Goal: Transaction & Acquisition: Purchase product/service

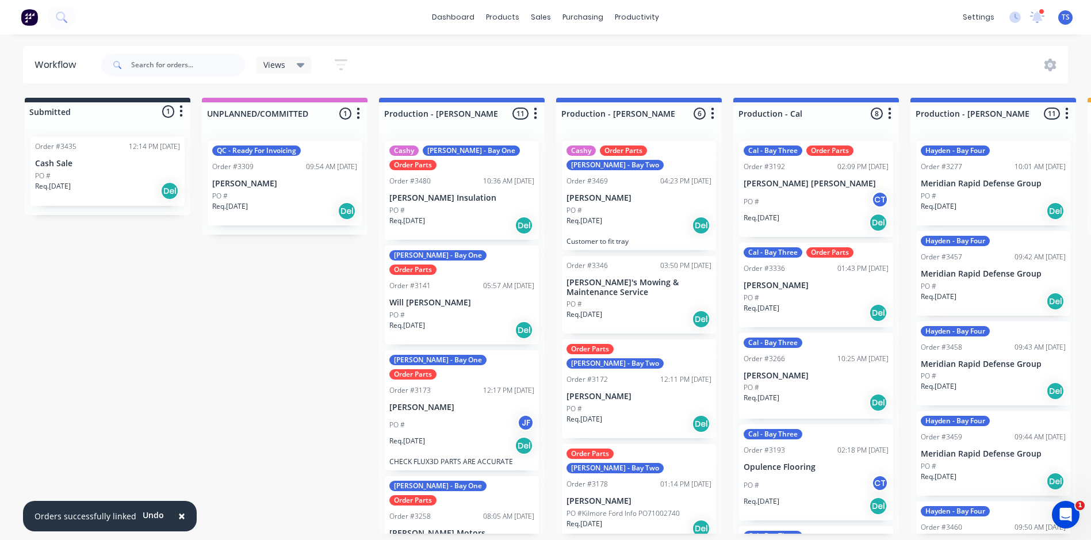
scroll to position [230, 0]
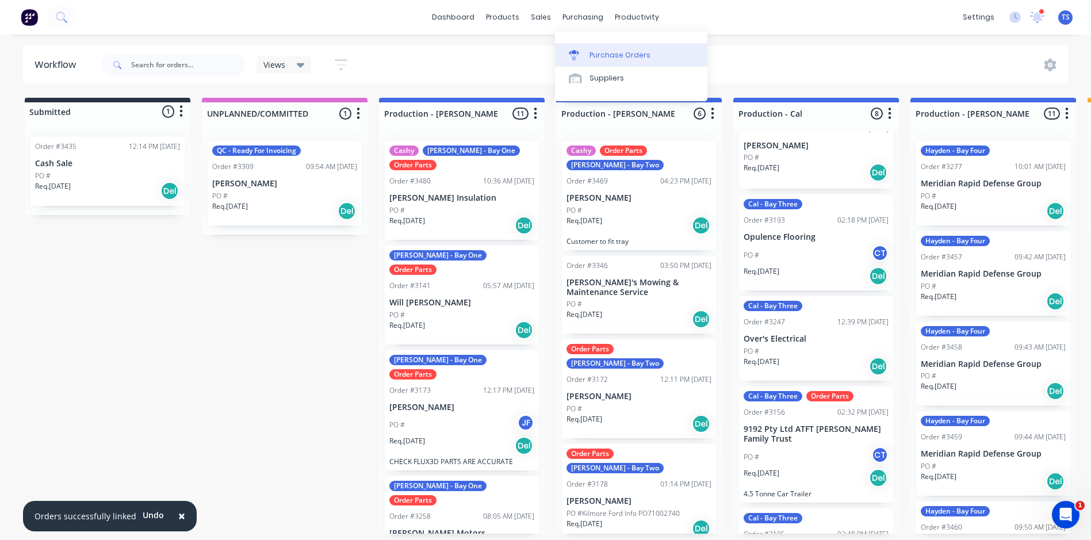
click at [607, 58] on div "Purchase Orders" at bounding box center [619, 55] width 61 height 10
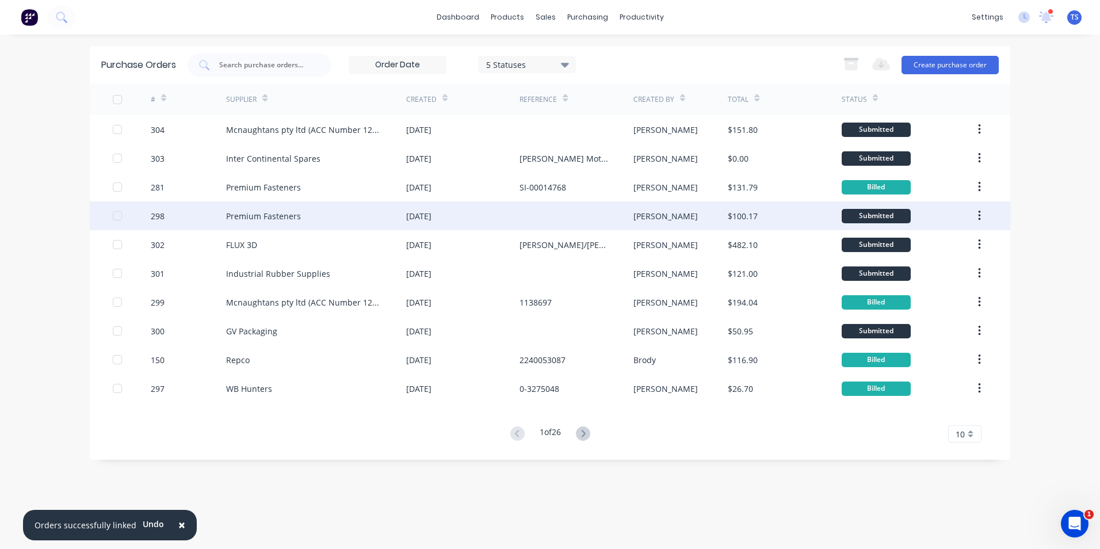
click at [270, 214] on div "Premium Fasteners" at bounding box center [263, 216] width 75 height 12
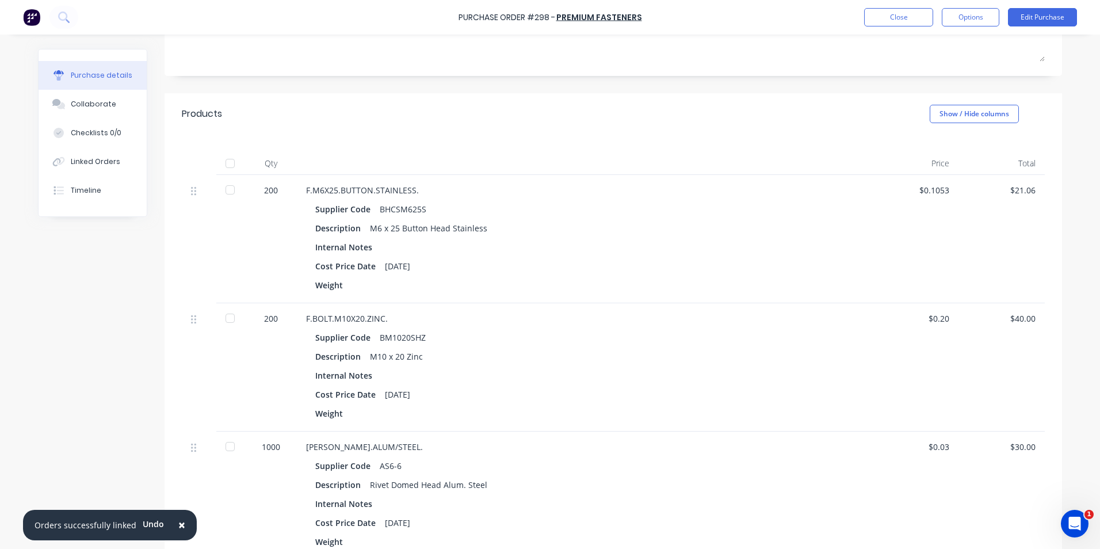
scroll to position [58, 0]
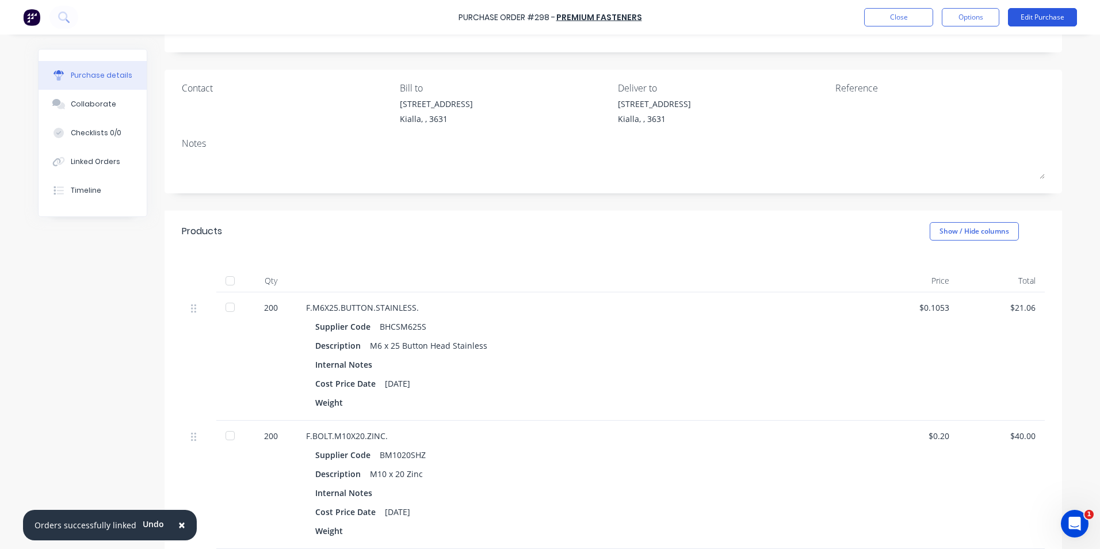
click at [1044, 12] on button "Edit Purchase" at bounding box center [1042, 17] width 69 height 18
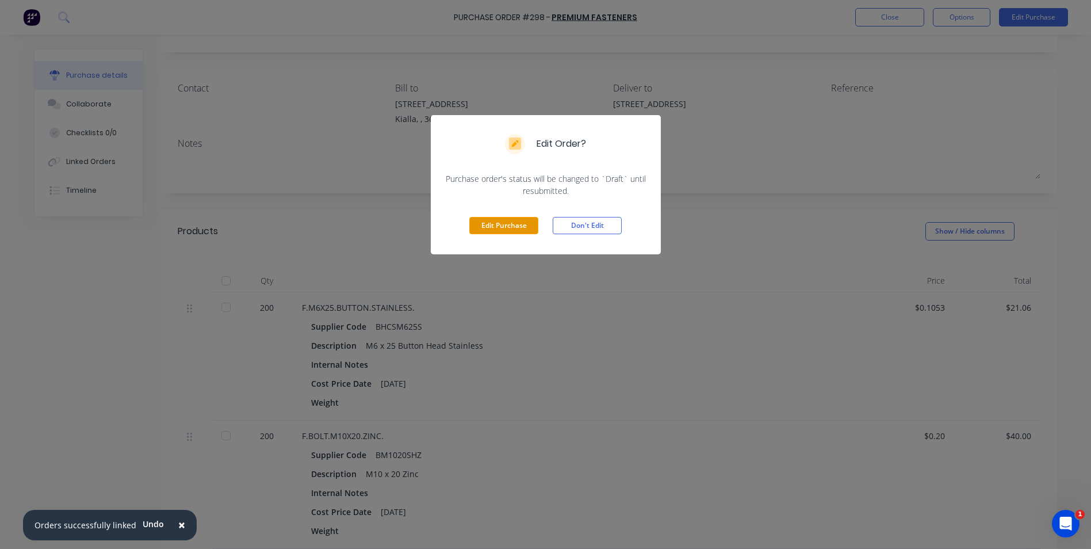
click at [520, 227] on button "Edit Purchase" at bounding box center [503, 225] width 69 height 17
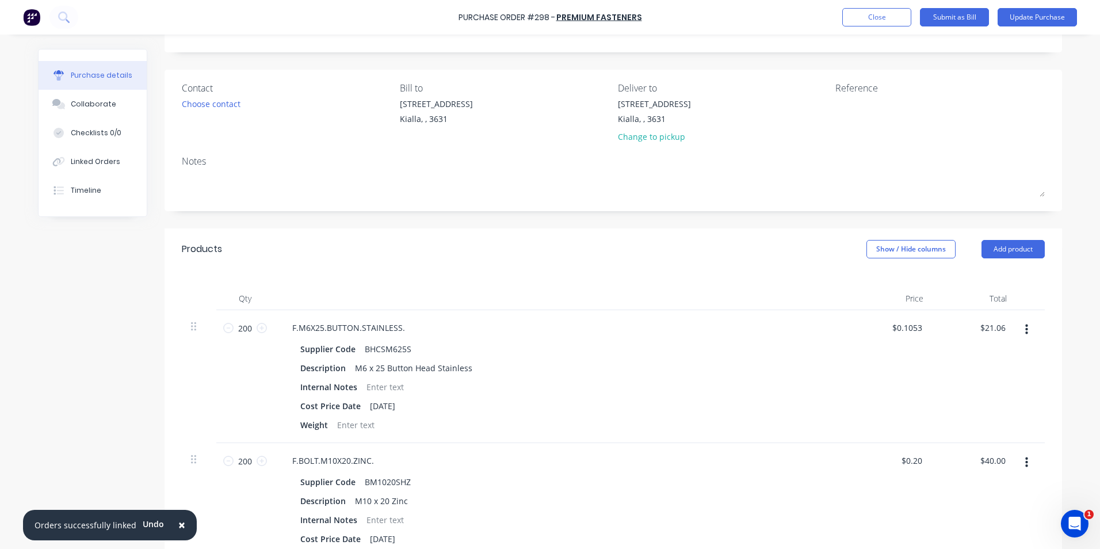
click at [178, 524] on span "×" at bounding box center [181, 524] width 7 height 16
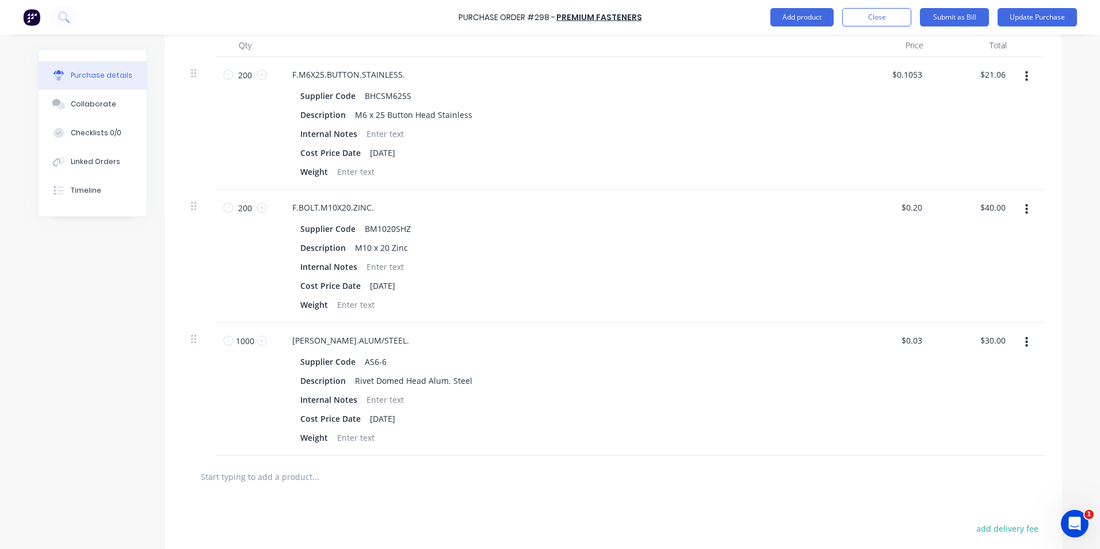
scroll to position [460, 0]
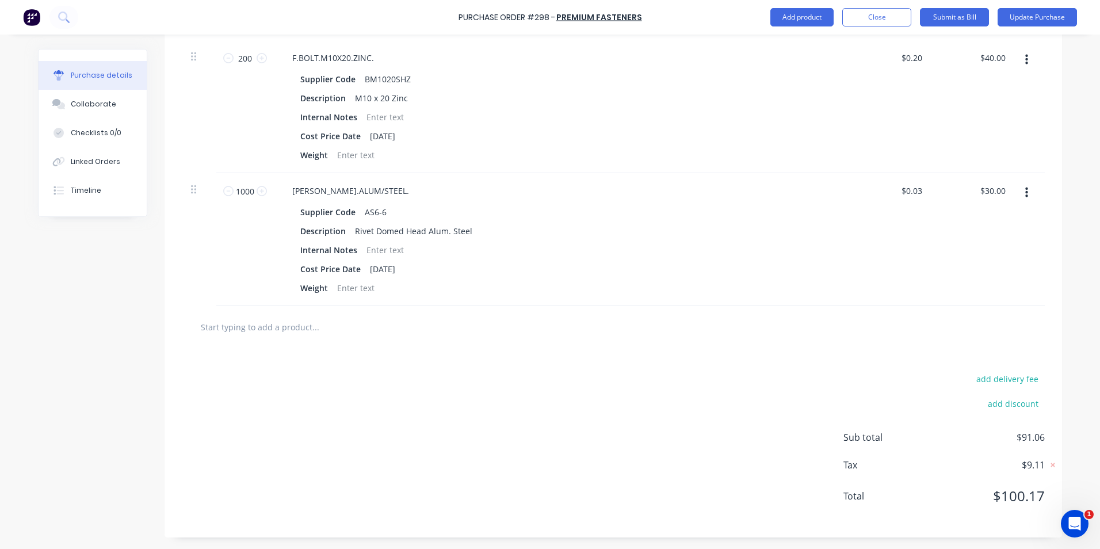
click at [290, 331] on input "text" at bounding box center [315, 326] width 230 height 23
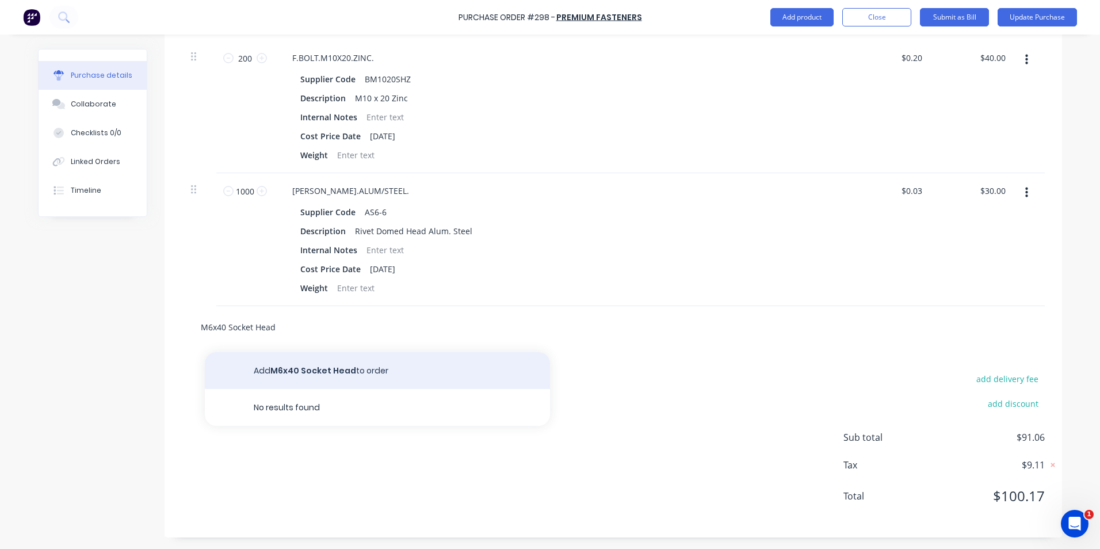
type input "M6x40 Socket Head"
click at [304, 366] on button "Add M6x40 Socket Head to order" at bounding box center [377, 370] width 345 height 37
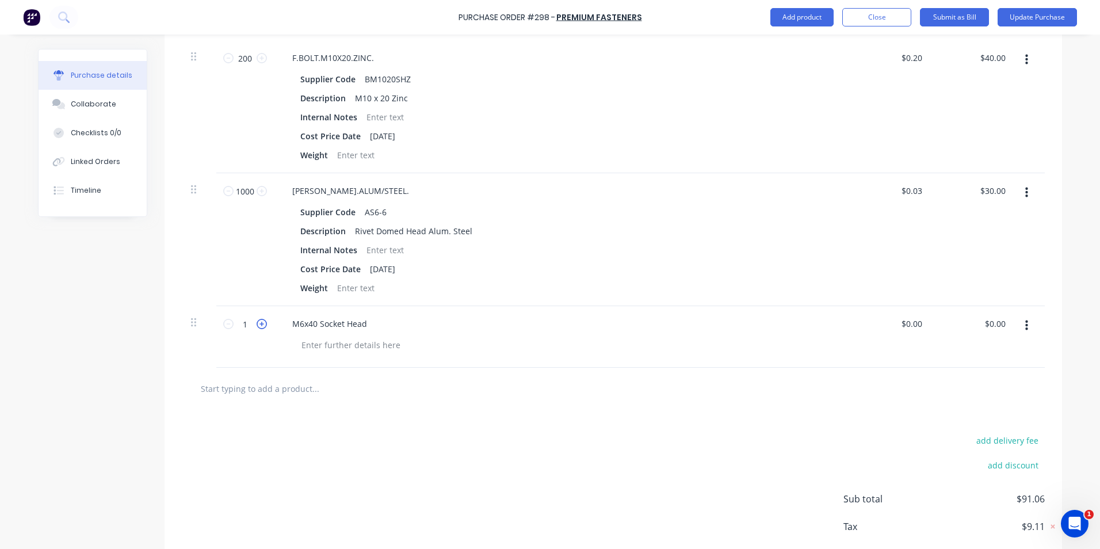
click at [256, 323] on icon at bounding box center [261, 324] width 10 height 10
type input "3"
drag, startPoint x: 256, startPoint y: 323, endPoint x: 306, endPoint y: 345, distance: 54.8
click at [304, 345] on div at bounding box center [350, 344] width 117 height 17
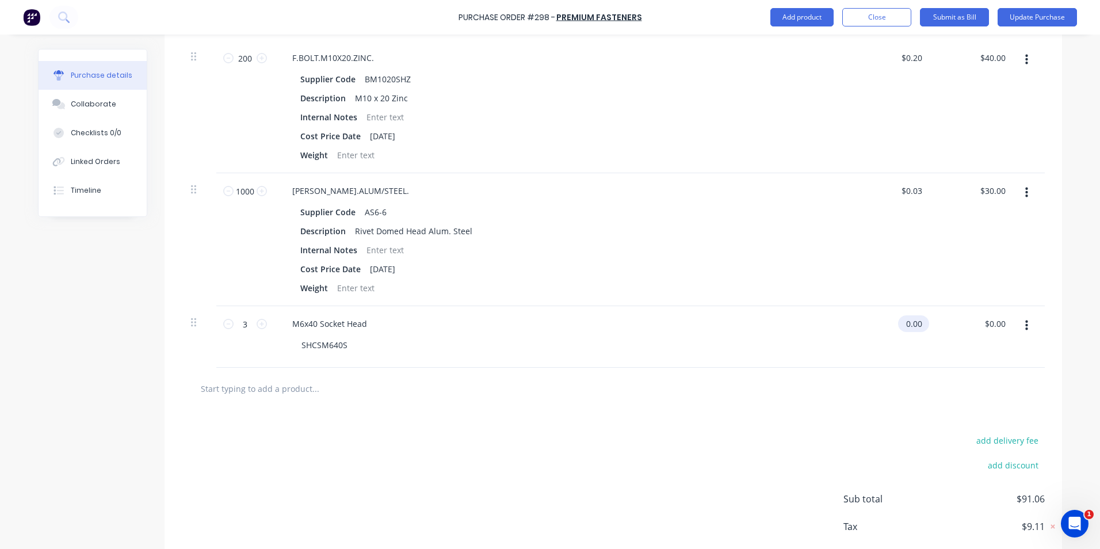
click at [916, 325] on input "0.00" at bounding box center [911, 323] width 26 height 17
type input "0"
type input "$0.48"
type input "$1.44"
click at [968, 353] on div "$1.44 $1.44" at bounding box center [973, 337] width 83 height 62
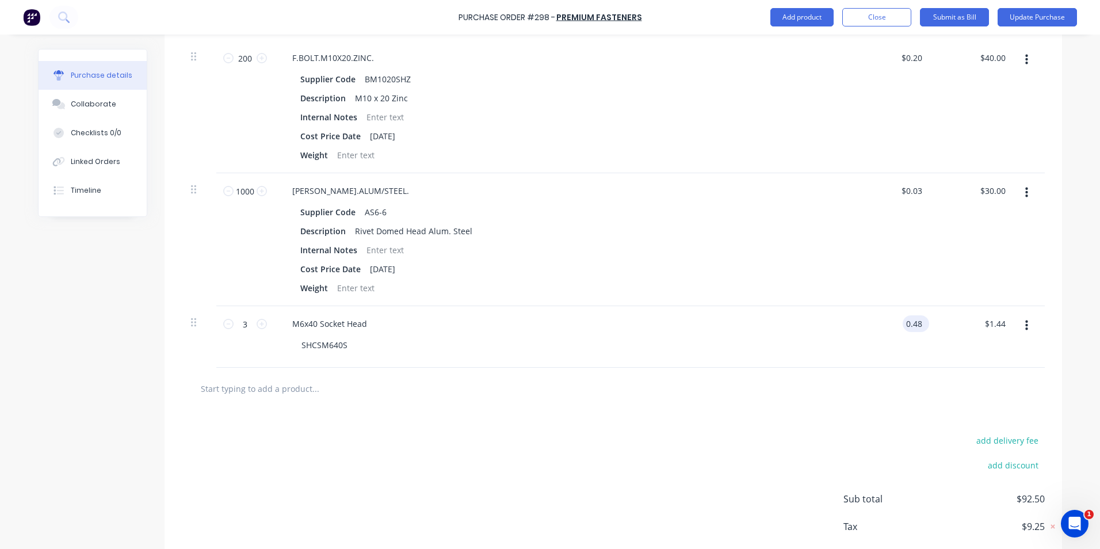
click at [917, 324] on input "0.48" at bounding box center [913, 323] width 22 height 17
type input "0"
type input "$0.48"
click at [1000, 321] on input "1.44" at bounding box center [994, 323] width 26 height 17
type input "1"
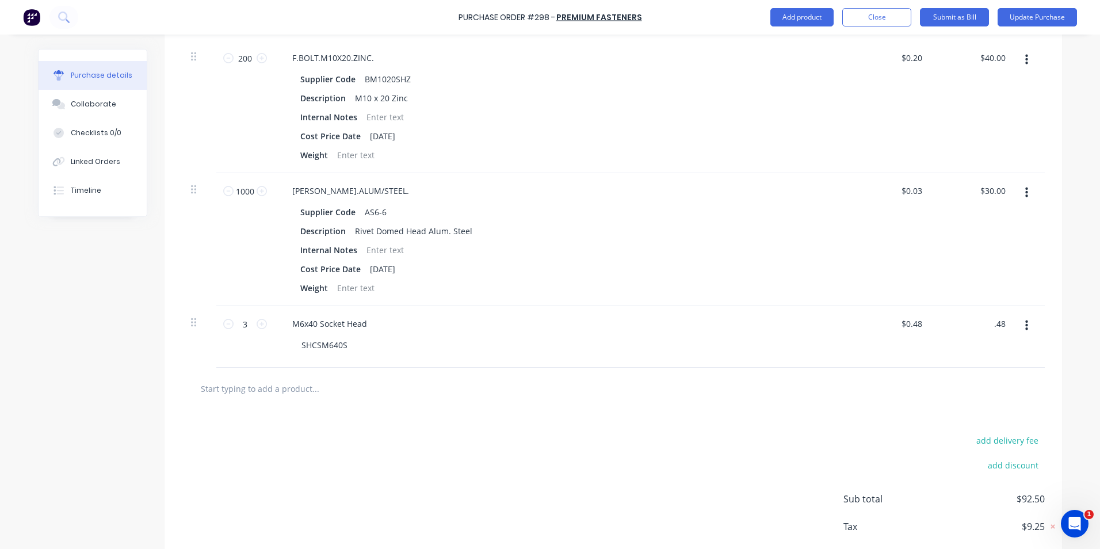
type input ".48"
type input "$0.16"
type input "$0.48"
click at [960, 333] on div "$0.48 $0.48" at bounding box center [973, 337] width 83 height 62
click at [1002, 191] on input "30.00" at bounding box center [994, 190] width 26 height 17
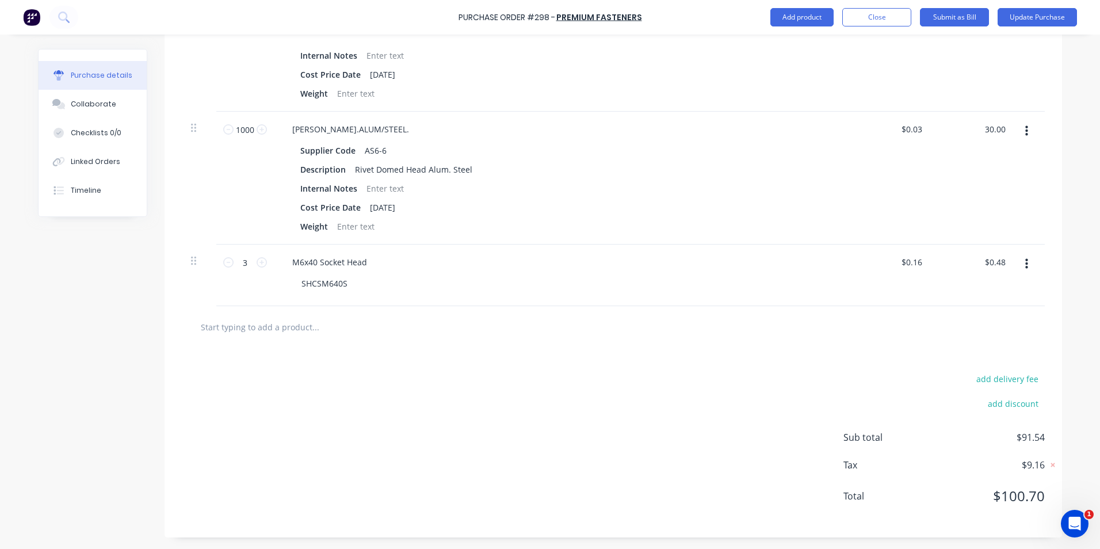
scroll to position [0, 0]
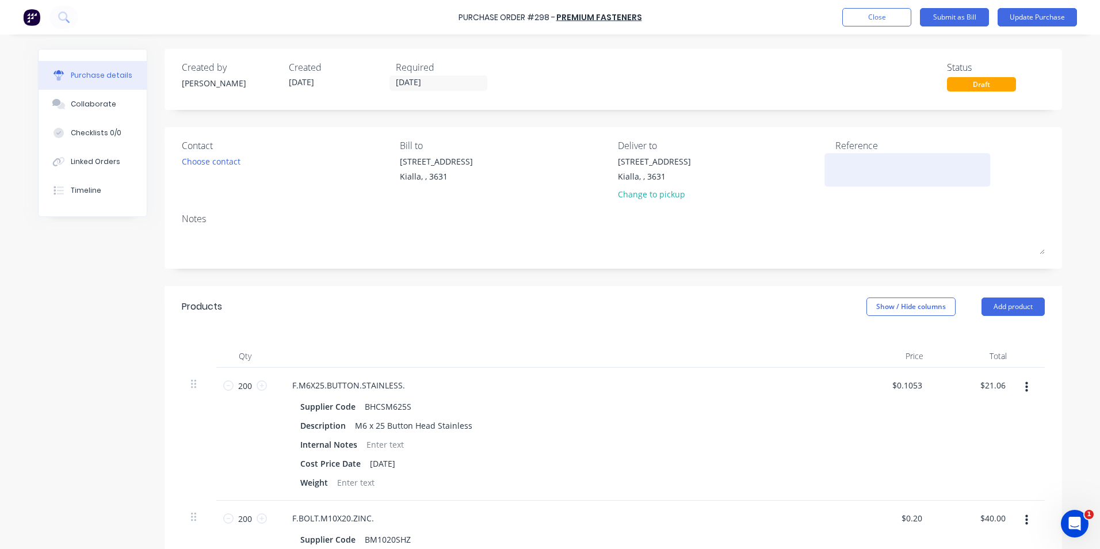
type input "$30.00"
click at [835, 159] on textarea at bounding box center [907, 168] width 144 height 26
type textarea "x"
type textarea "S"
type textarea "x"
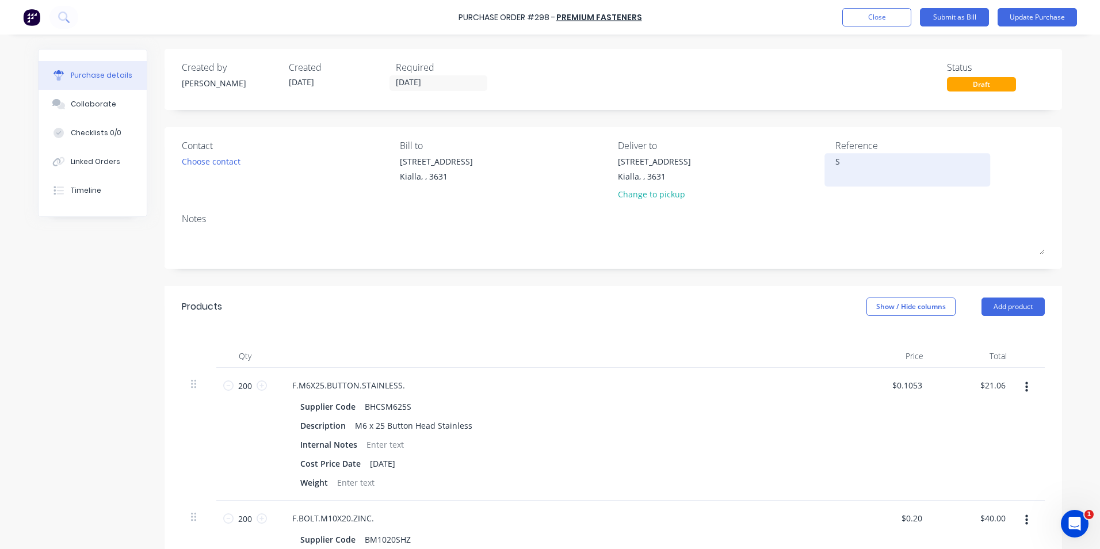
type textarea "SI"
type textarea "x"
type textarea "SI-000"
type textarea "x"
type textarea "SI-000147"
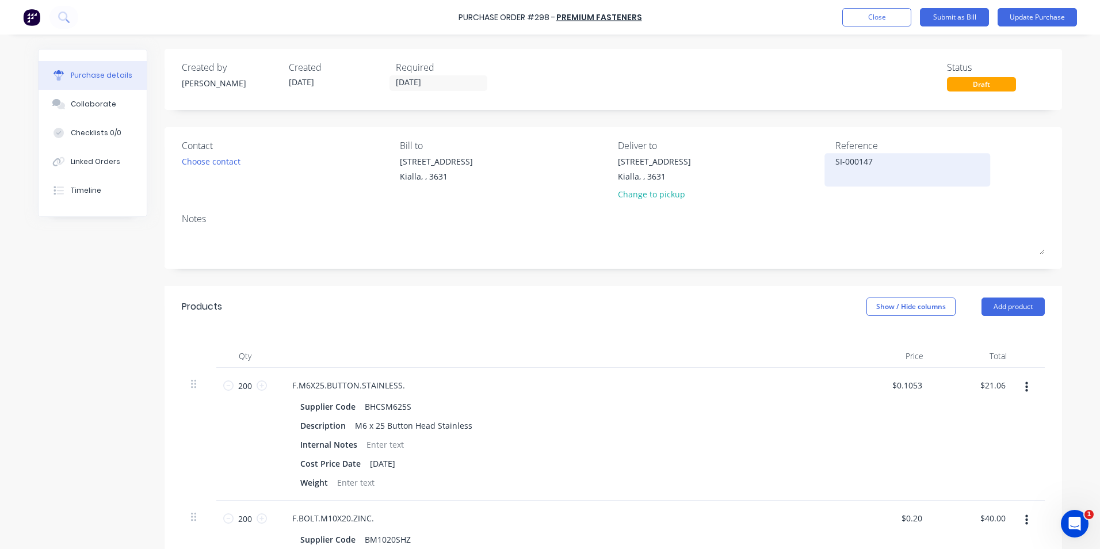
type textarea "x"
type textarea "SI-0001479"
type textarea "x"
type textarea "SI-00014793"
type textarea "x"
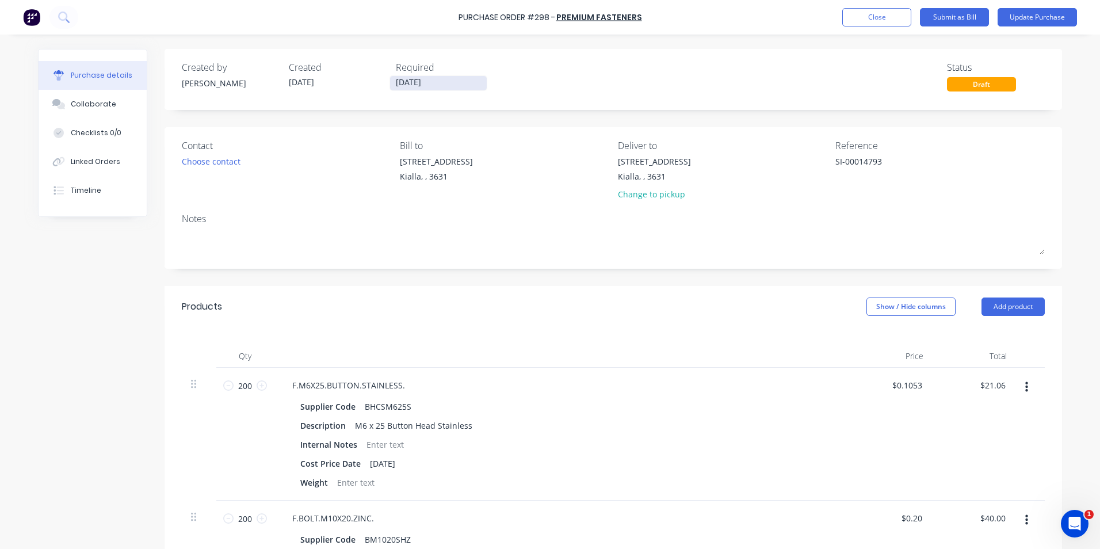
type textarea "SI-00014793"
type textarea "x"
type textarea "SI-00014793"
click at [452, 78] on input "[DATE]" at bounding box center [438, 83] width 97 height 14
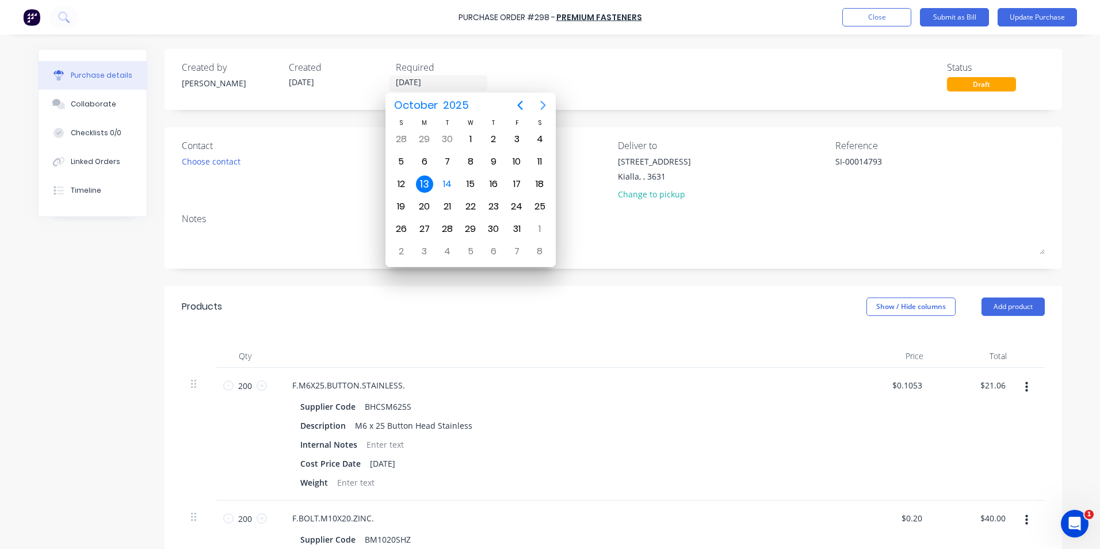
click at [543, 102] on icon "Next page" at bounding box center [543, 105] width 14 height 14
click at [445, 227] on div "25" at bounding box center [447, 228] width 17 height 17
type textarea "x"
type input "[DATE]"
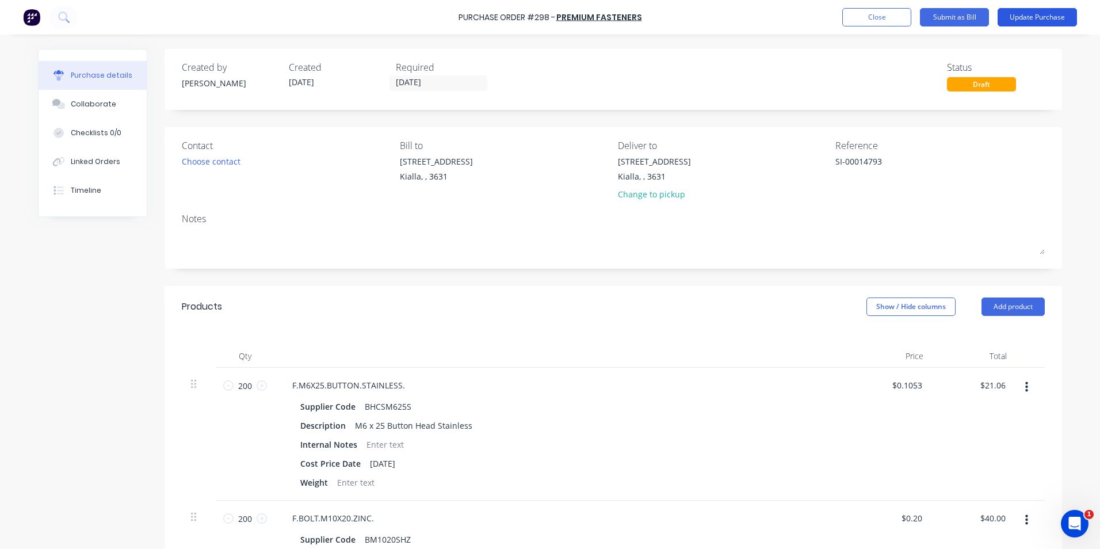
click at [1033, 18] on button "Update Purchase" at bounding box center [1036, 17] width 79 height 18
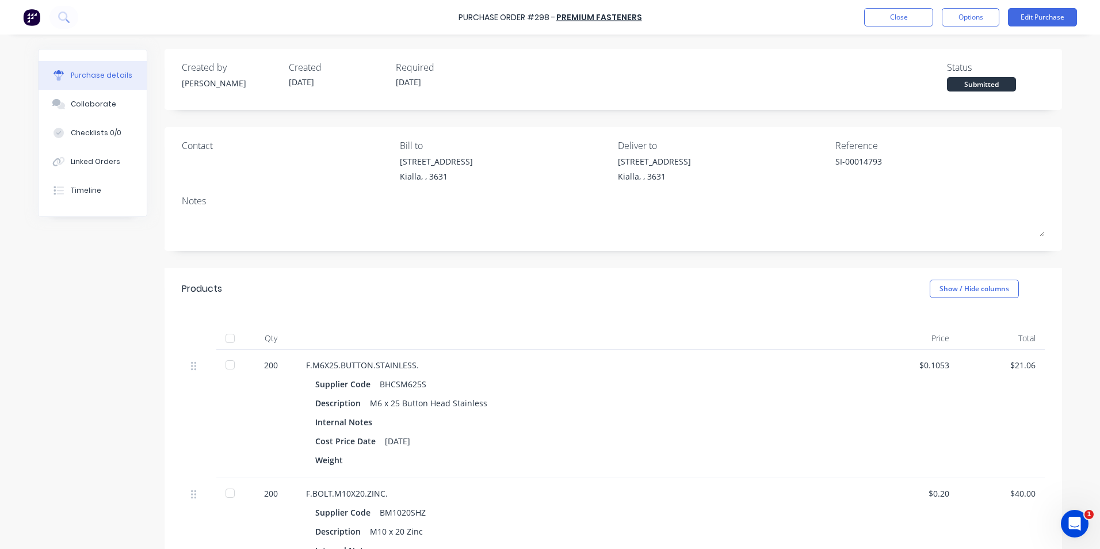
click at [227, 339] on div at bounding box center [230, 338] width 23 height 23
click at [82, 98] on button "Collaborate" at bounding box center [93, 104] width 108 height 29
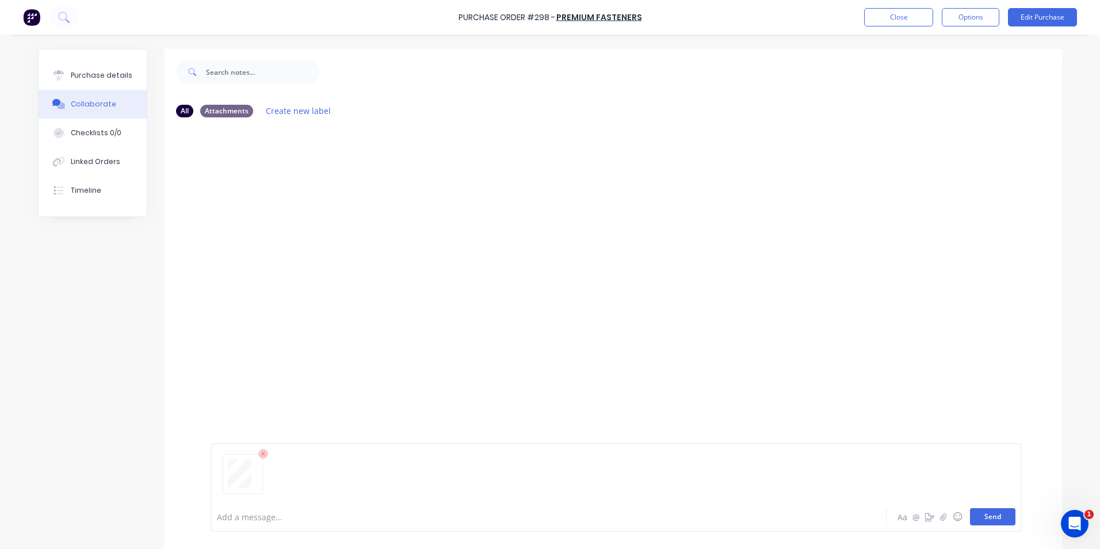
click at [998, 514] on button "Send" at bounding box center [992, 516] width 45 height 17
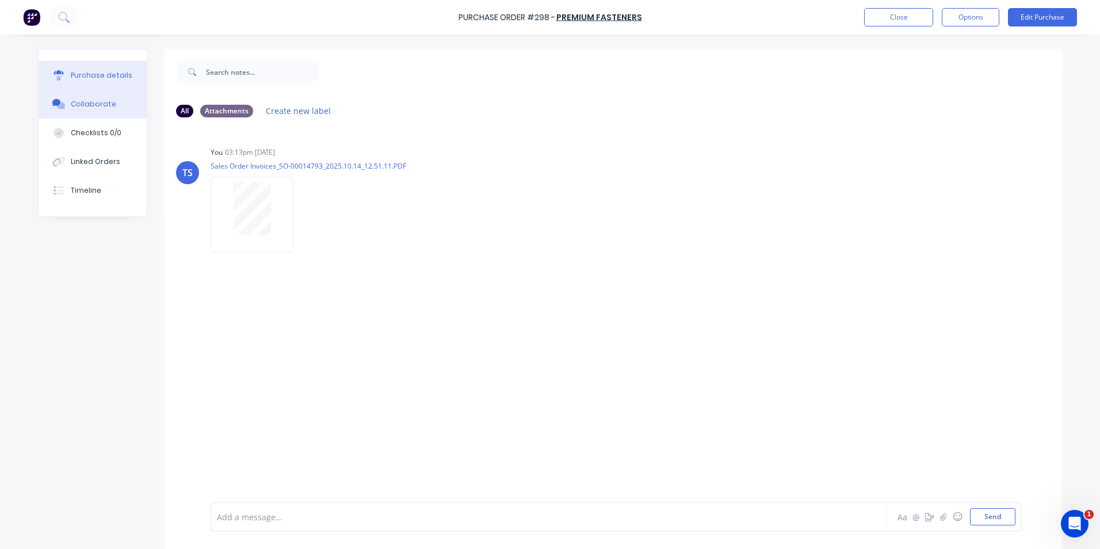
click at [110, 74] on div "Purchase details" at bounding box center [102, 75] width 62 height 10
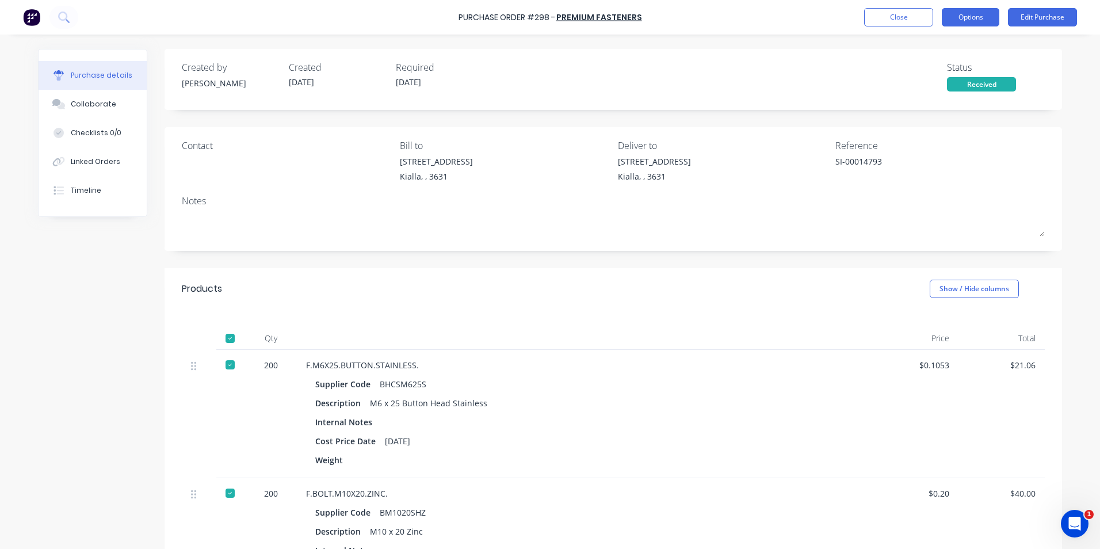
click at [985, 13] on button "Options" at bounding box center [970, 17] width 58 height 18
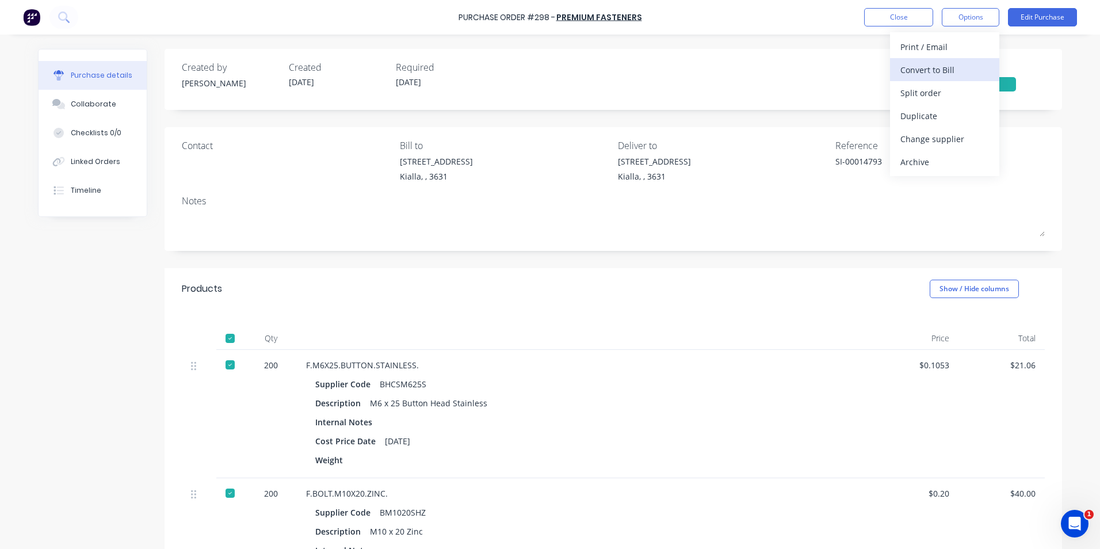
click at [924, 70] on div "Convert to Bill" at bounding box center [944, 70] width 89 height 17
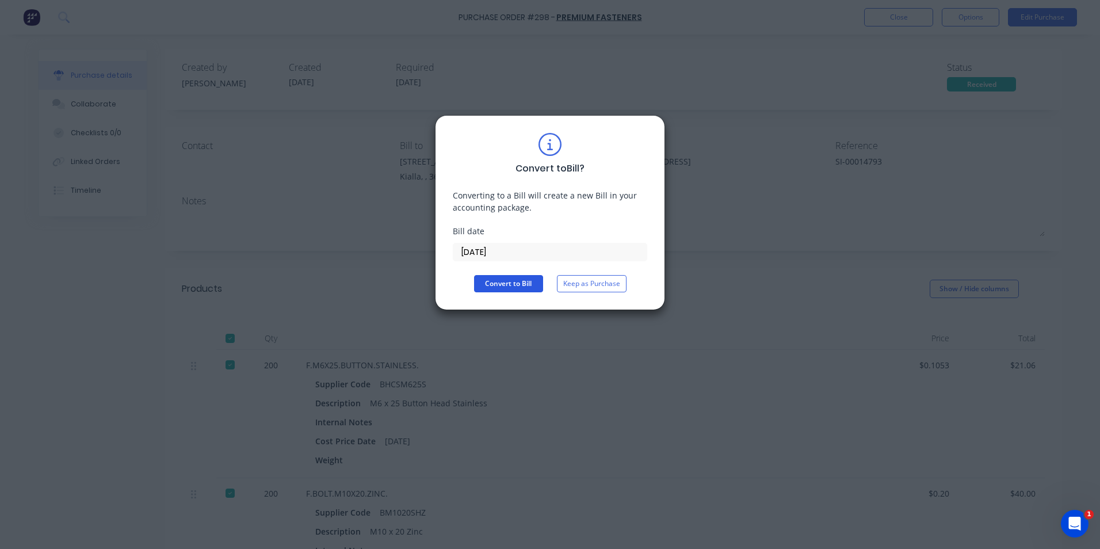
click at [523, 279] on button "Convert to Bill" at bounding box center [508, 283] width 69 height 17
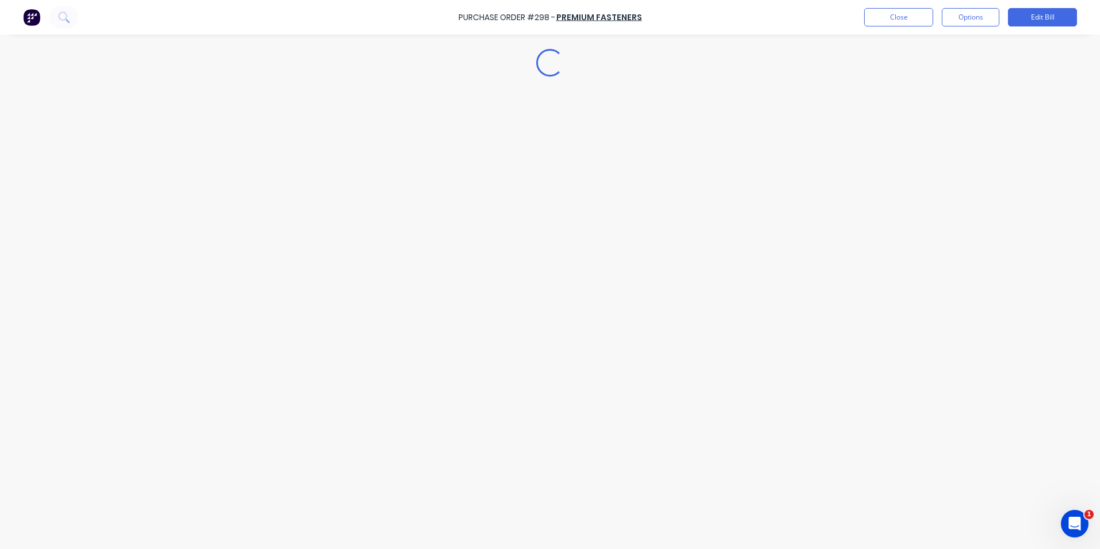
type textarea "x"
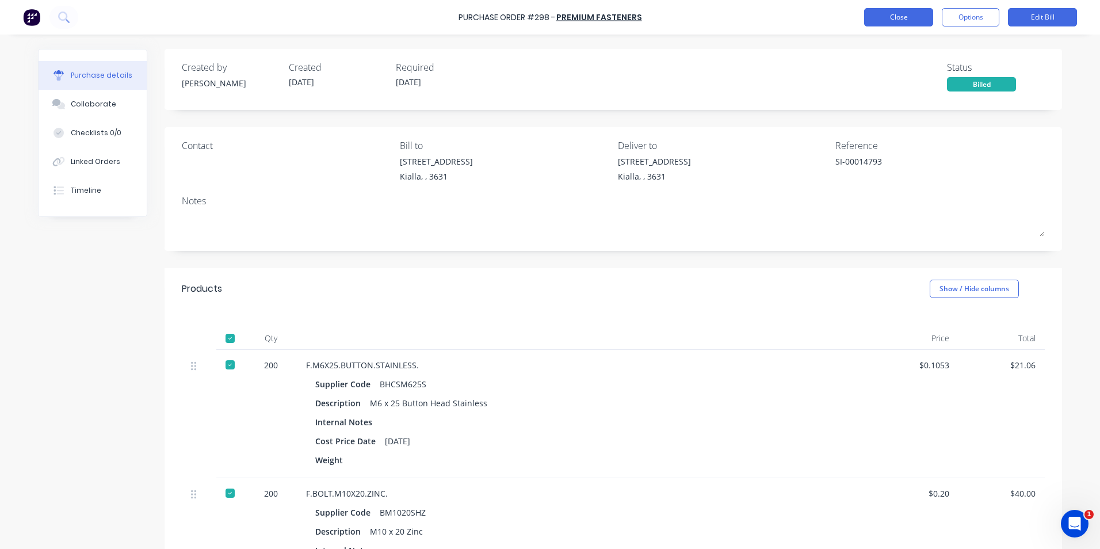
click at [910, 18] on button "Close" at bounding box center [898, 17] width 69 height 18
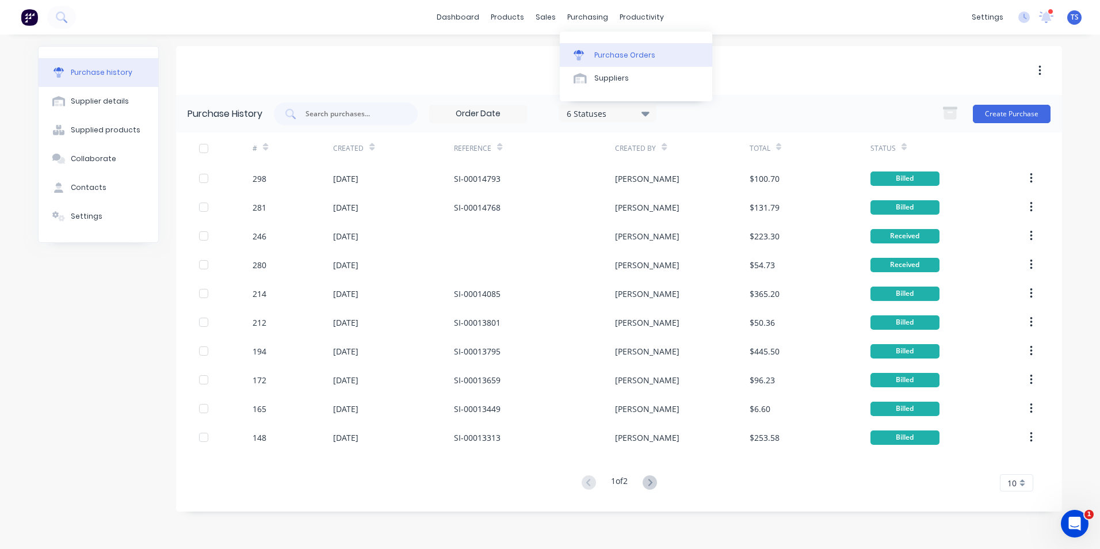
click at [615, 58] on div "Purchase Orders" at bounding box center [624, 55] width 61 height 10
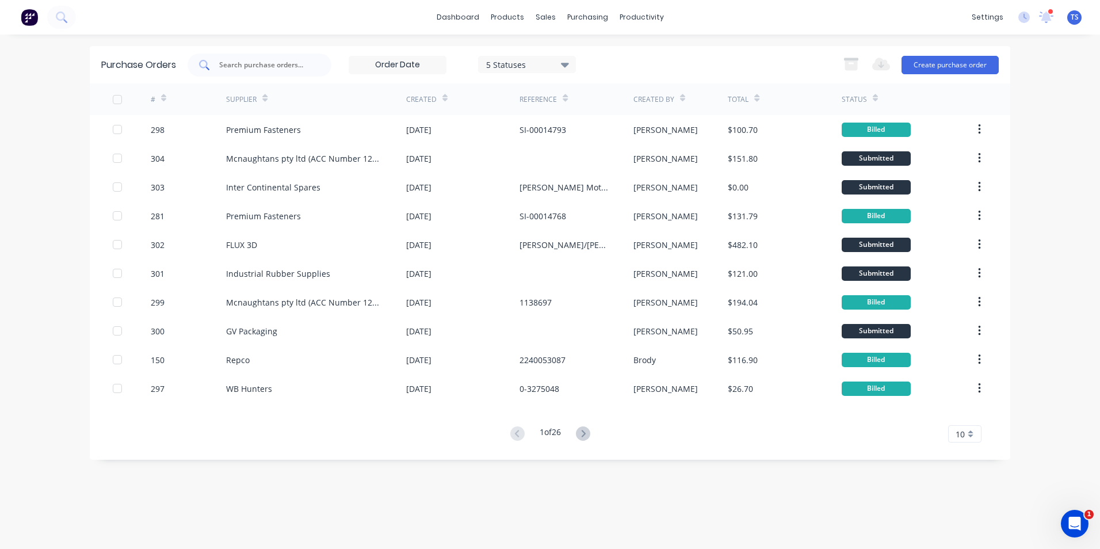
click at [258, 56] on div at bounding box center [259, 64] width 144 height 23
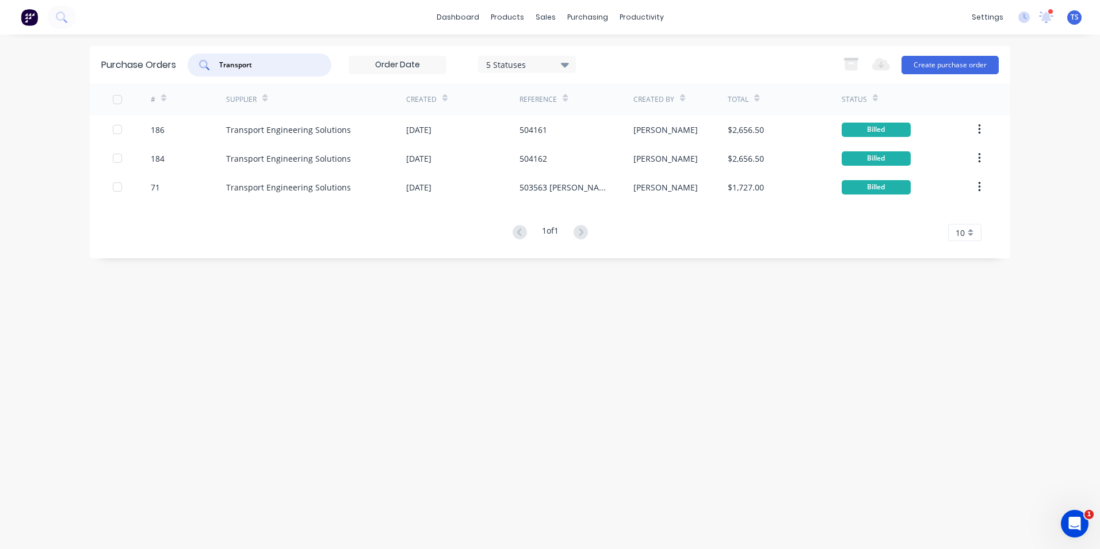
type input "Transport"
click at [968, 63] on button "Create purchase order" at bounding box center [949, 65] width 97 height 18
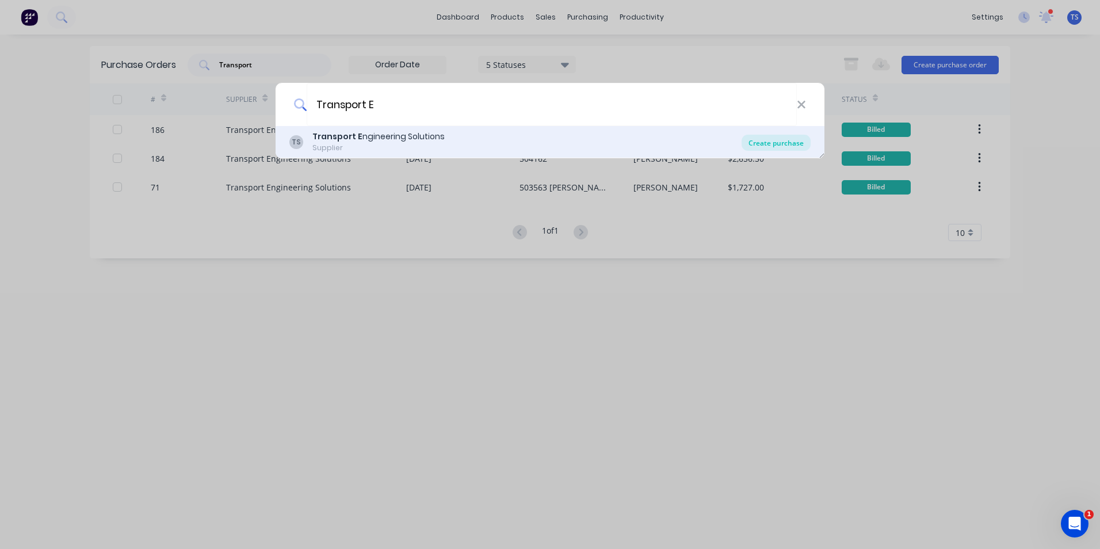
type input "Transport E"
click at [796, 147] on div "Create purchase" at bounding box center [775, 143] width 69 height 16
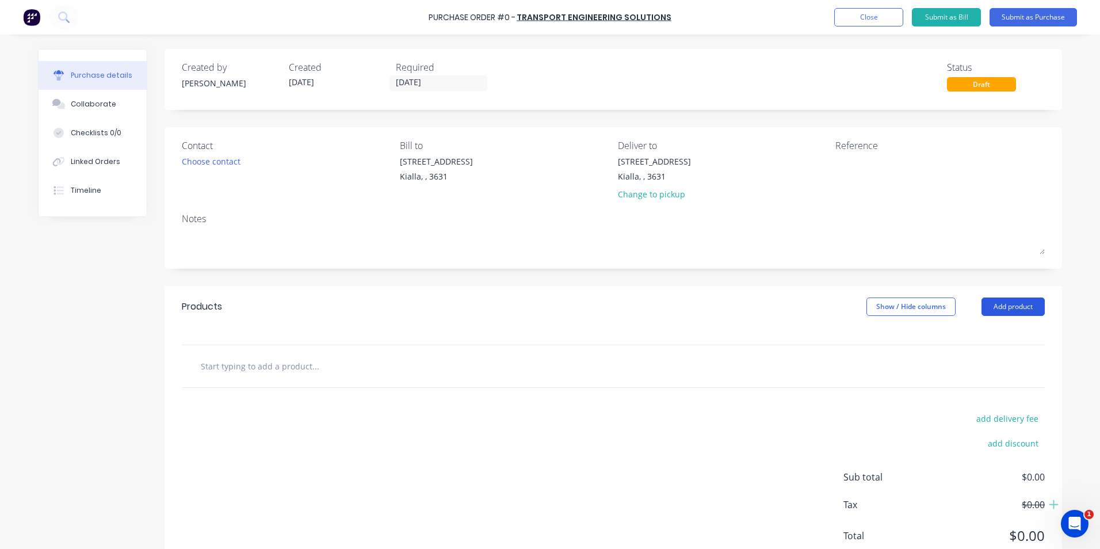
click at [1005, 307] on button "Add product" at bounding box center [1012, 306] width 63 height 18
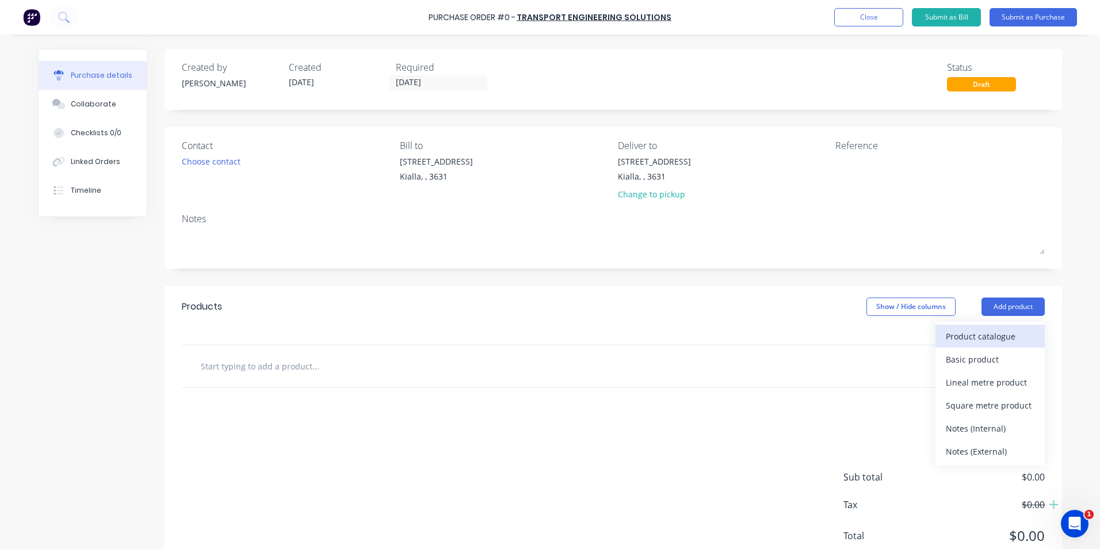
click at [983, 339] on div "Product catalogue" at bounding box center [989, 336] width 89 height 17
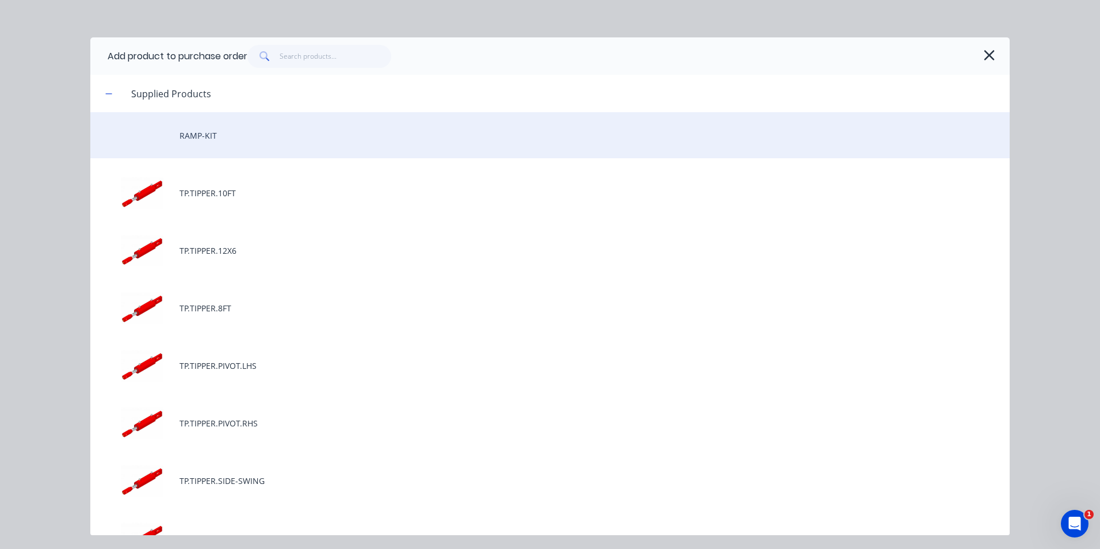
click at [254, 139] on div "RAMP-KIT" at bounding box center [549, 135] width 919 height 46
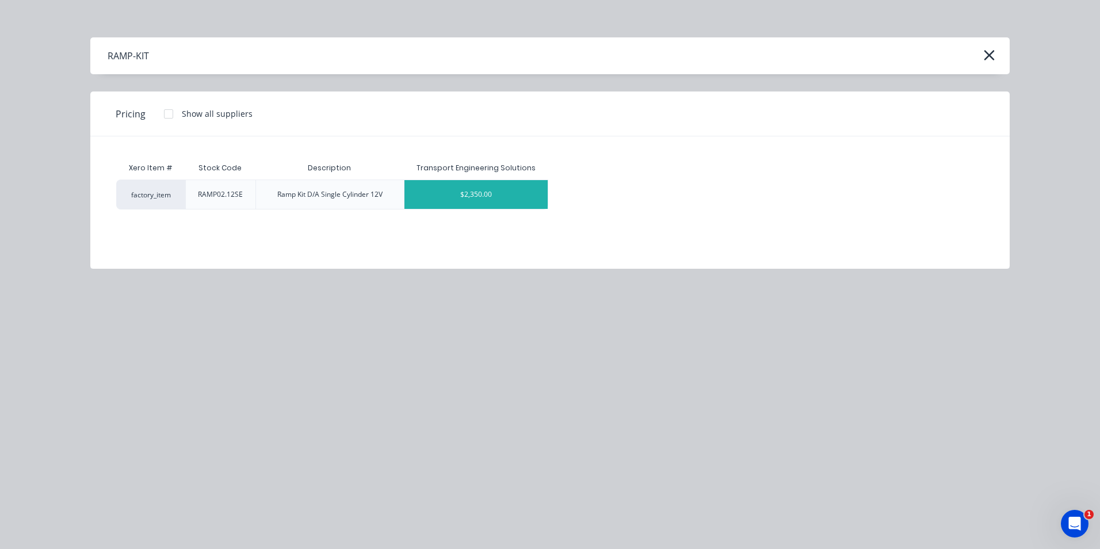
click at [529, 192] on div "$2,350.00" at bounding box center [476, 194] width 144 height 29
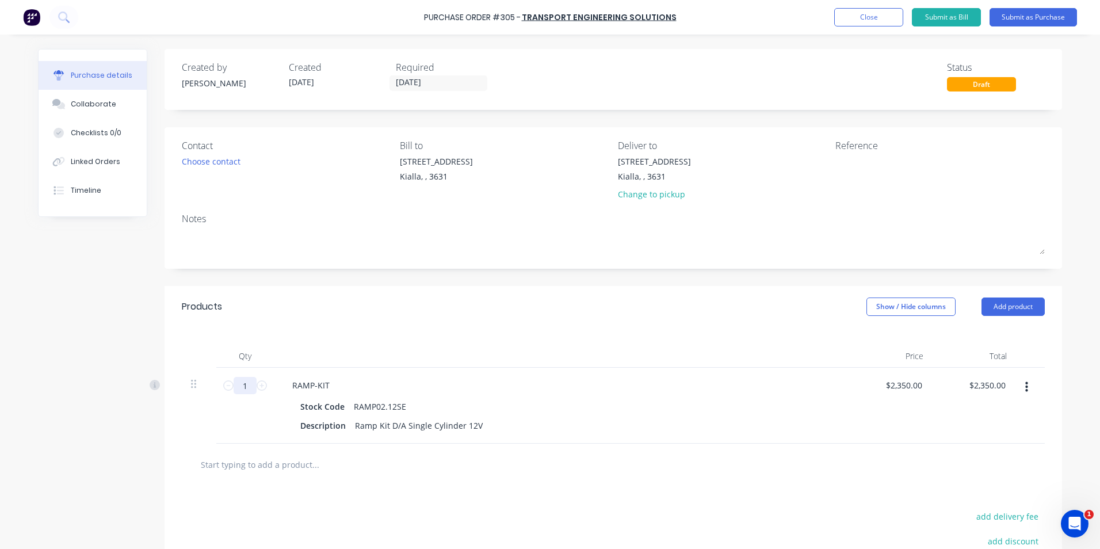
click at [243, 386] on input "1" at bounding box center [244, 385] width 23 height 17
type input "10"
type input "$23,500.00"
type input "10"
click at [696, 403] on div "Stock Code RAMP02.12SE" at bounding box center [559, 406] width 527 height 17
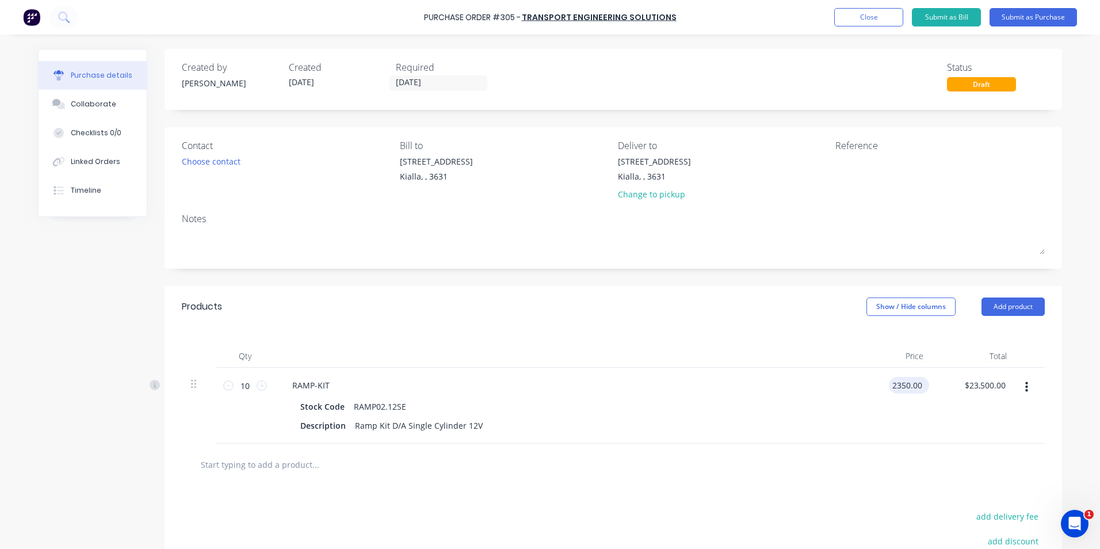
drag, startPoint x: 918, startPoint y: 386, endPoint x: 887, endPoint y: 388, distance: 31.7
click at [889, 388] on input "2350.00" at bounding box center [907, 385] width 36 height 17
type input "$2,150.00"
type input "$21,500.00"
click at [849, 395] on div "$2,150.00 2150.00" at bounding box center [890, 405] width 83 height 76
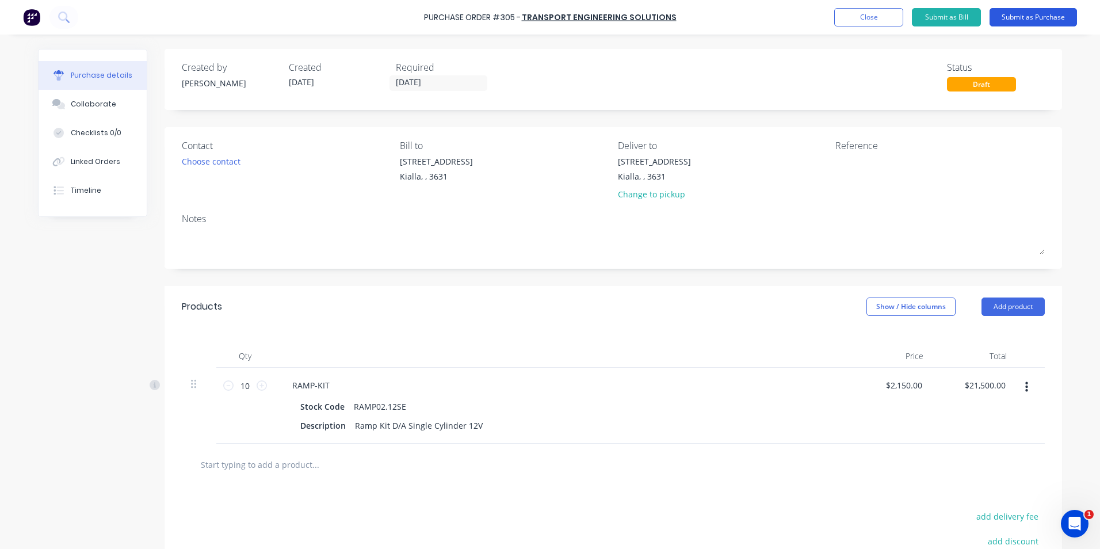
click at [1054, 13] on button "Submit as Purchase" at bounding box center [1032, 17] width 87 height 18
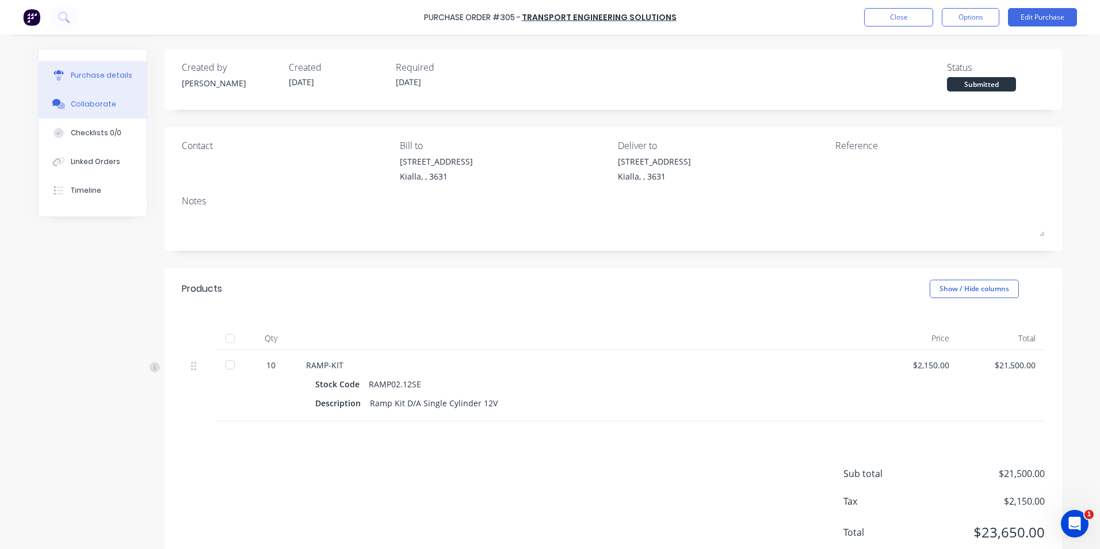
click at [83, 103] on div "Collaborate" at bounding box center [93, 104] width 45 height 10
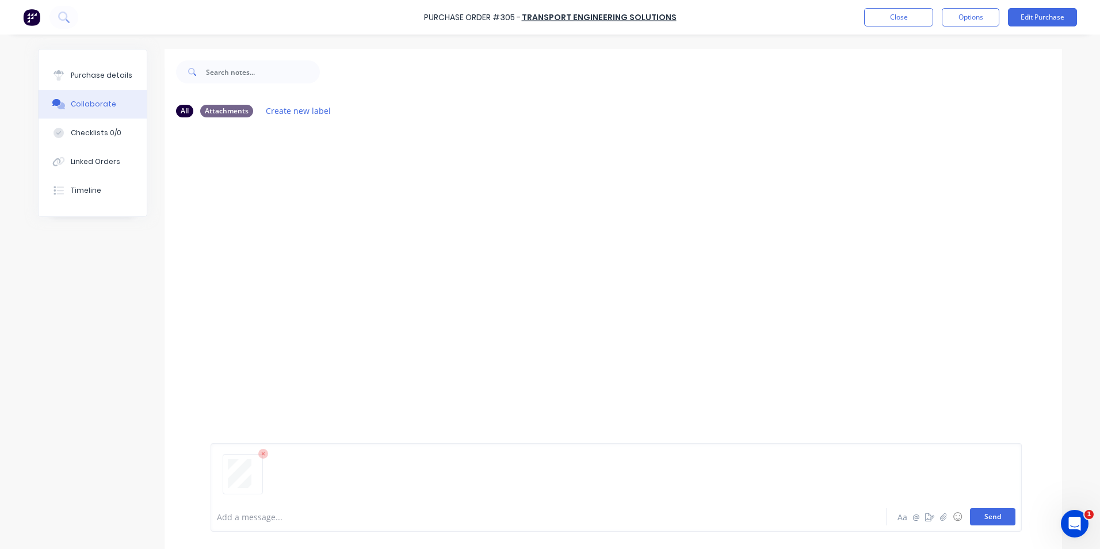
click at [993, 516] on button "Send" at bounding box center [992, 516] width 45 height 17
click at [114, 74] on div "Purchase details" at bounding box center [102, 75] width 62 height 10
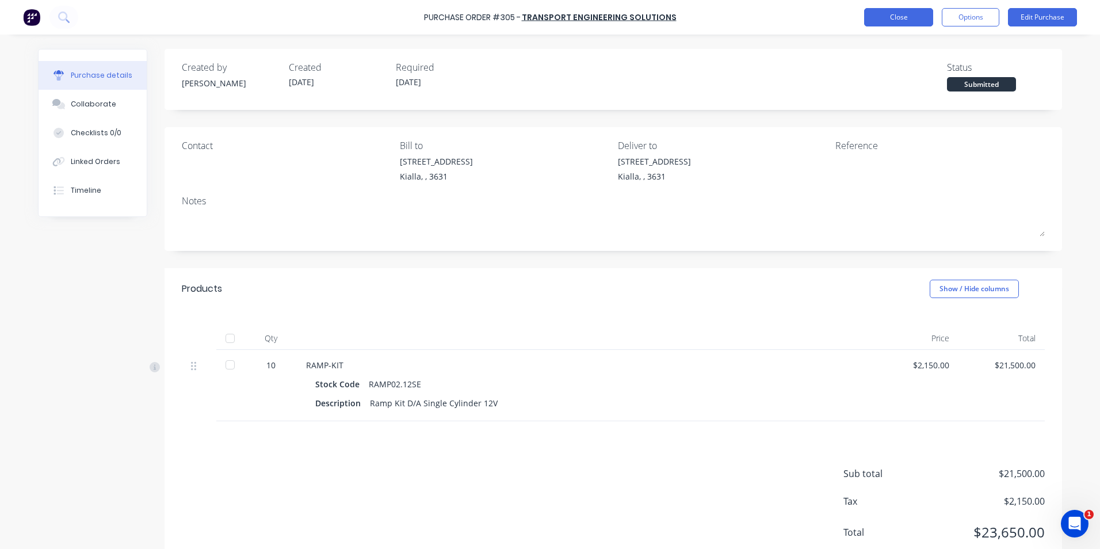
click at [897, 14] on button "Close" at bounding box center [898, 17] width 69 height 18
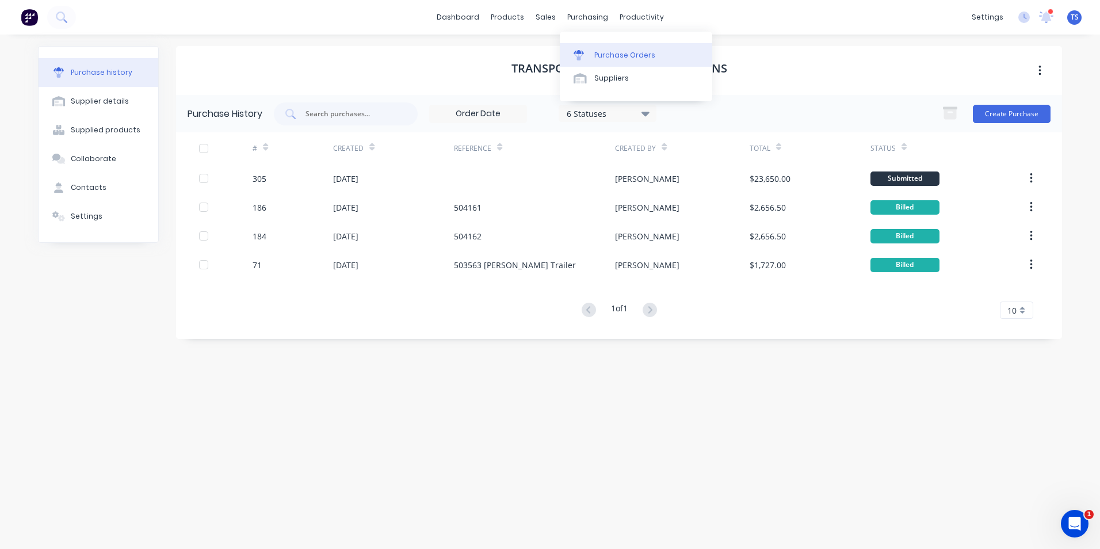
click at [607, 54] on div "Purchase Orders" at bounding box center [624, 55] width 61 height 10
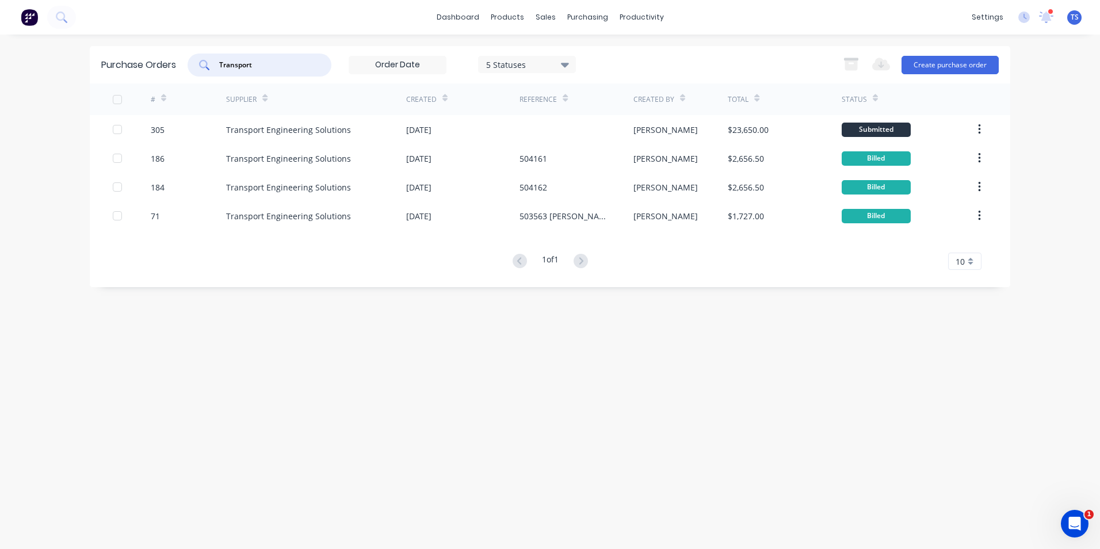
click at [263, 67] on input "Transport" at bounding box center [265, 65] width 95 height 12
type input "T"
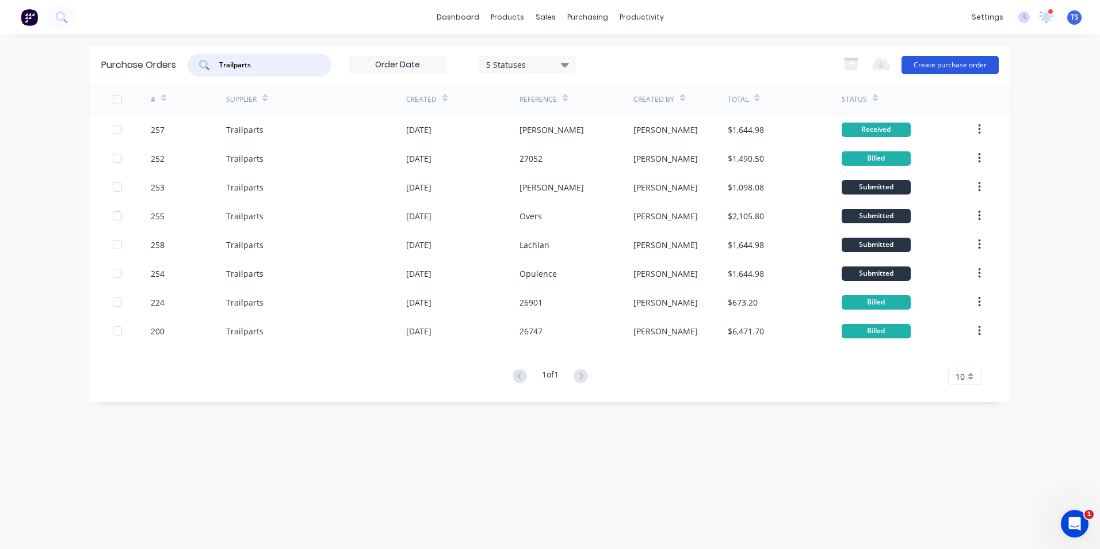
type input "Trailparts"
click at [929, 62] on button "Create purchase order" at bounding box center [949, 65] width 97 height 18
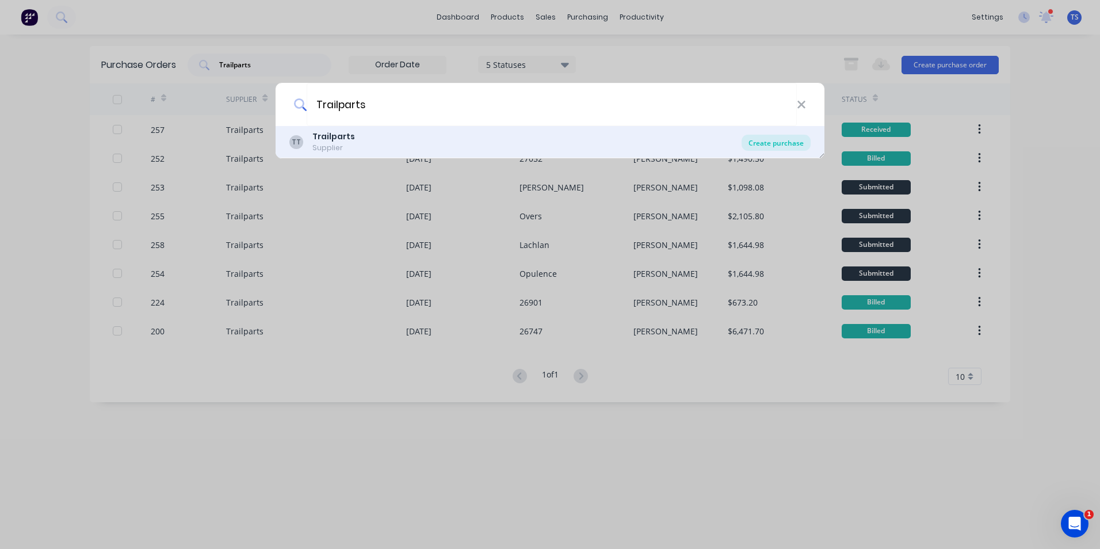
type input "Trailparts"
click at [780, 141] on div "Create purchase" at bounding box center [775, 143] width 69 height 16
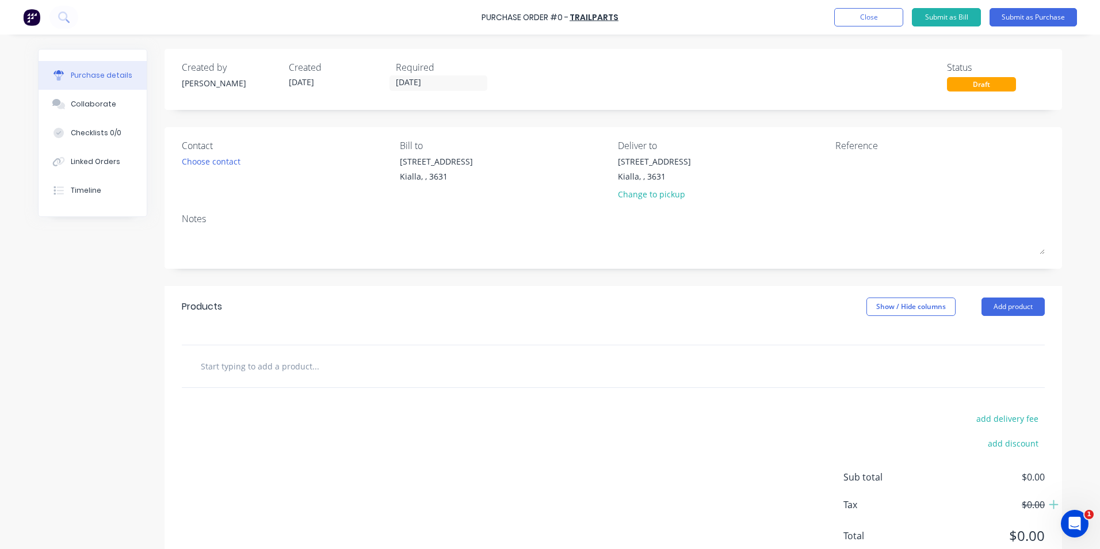
click at [234, 369] on input "text" at bounding box center [315, 365] width 230 height 23
click at [994, 306] on button "Add product" at bounding box center [1012, 306] width 63 height 18
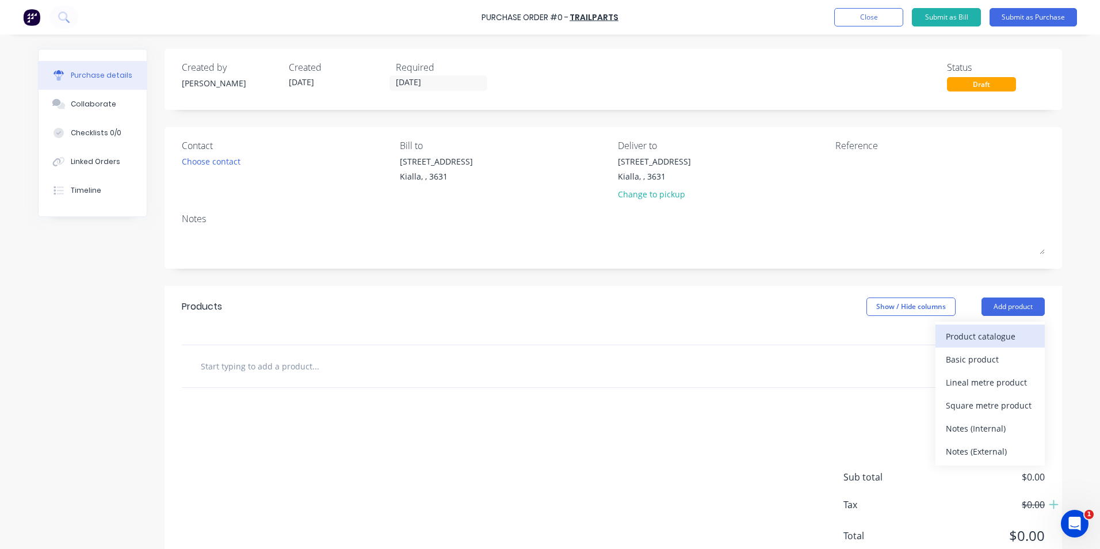
click at [986, 335] on div "Product catalogue" at bounding box center [989, 336] width 89 height 17
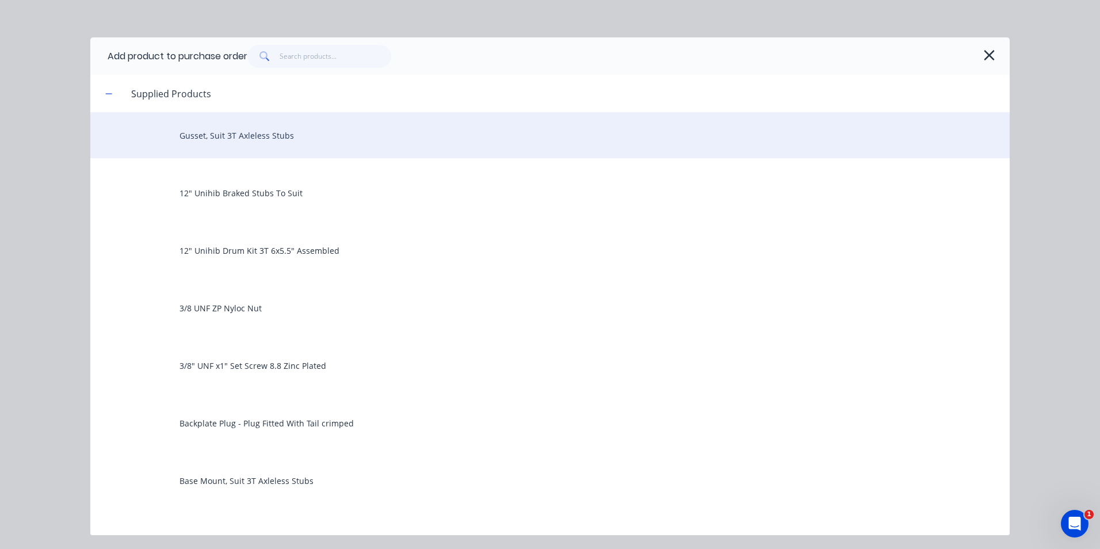
click at [319, 137] on div "Gusset, Suit 3T Axleless Stubs" at bounding box center [549, 135] width 919 height 46
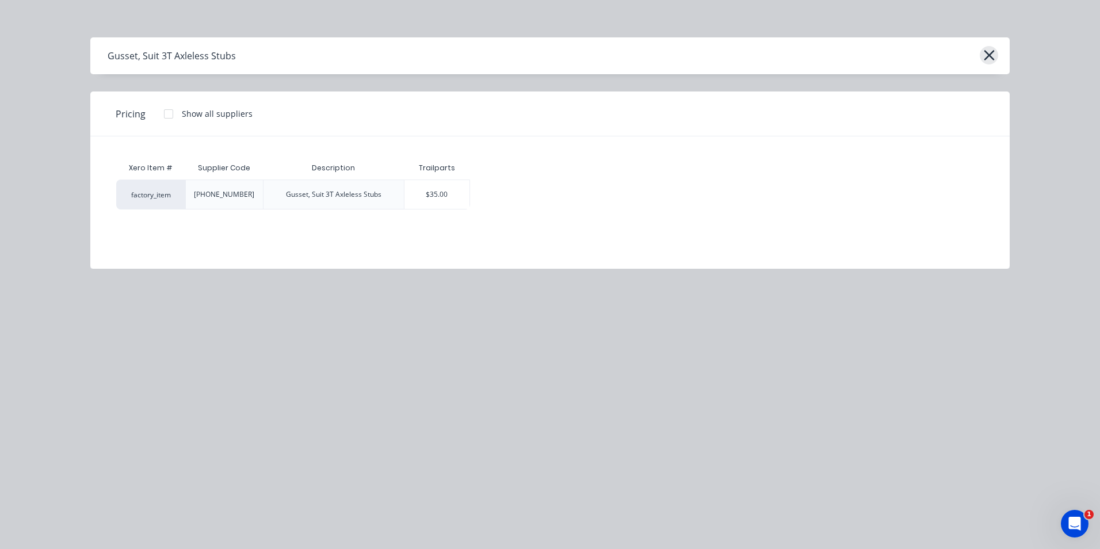
click at [995, 53] on button "button" at bounding box center [988, 55] width 18 height 18
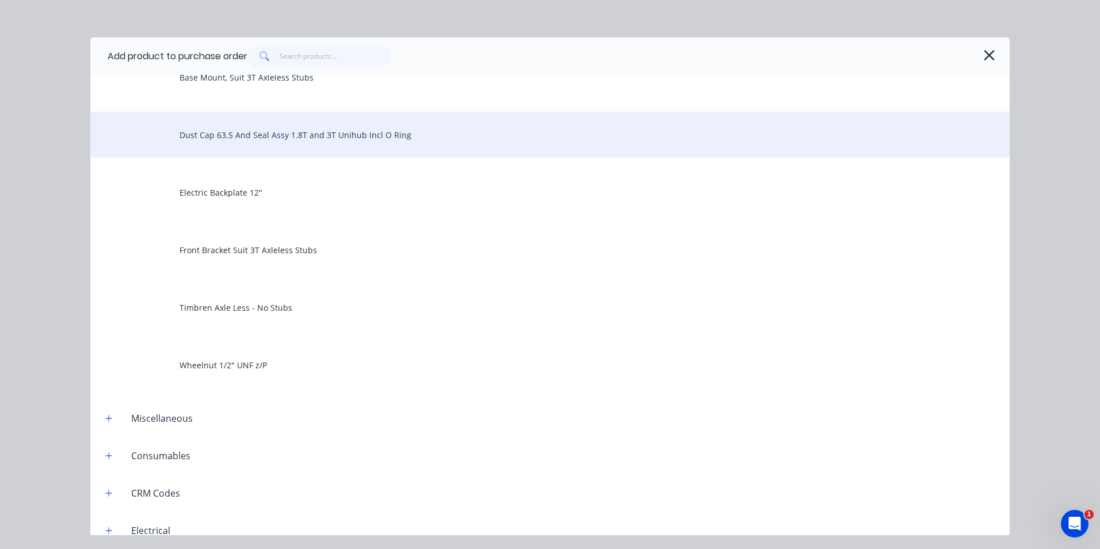
scroll to position [460, 0]
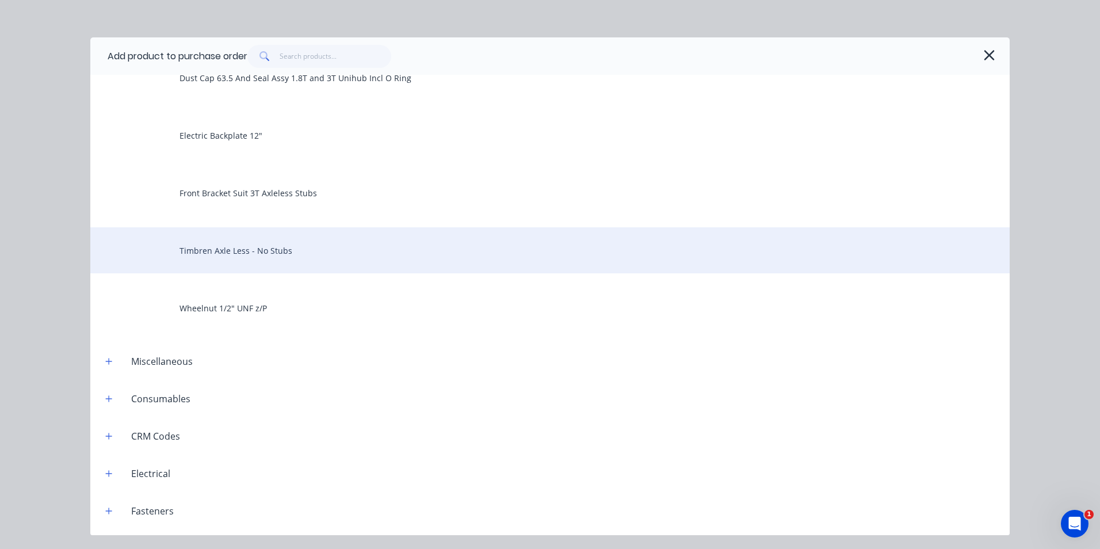
click at [338, 253] on div "Timbren Axle Less - No Stubs" at bounding box center [549, 250] width 919 height 46
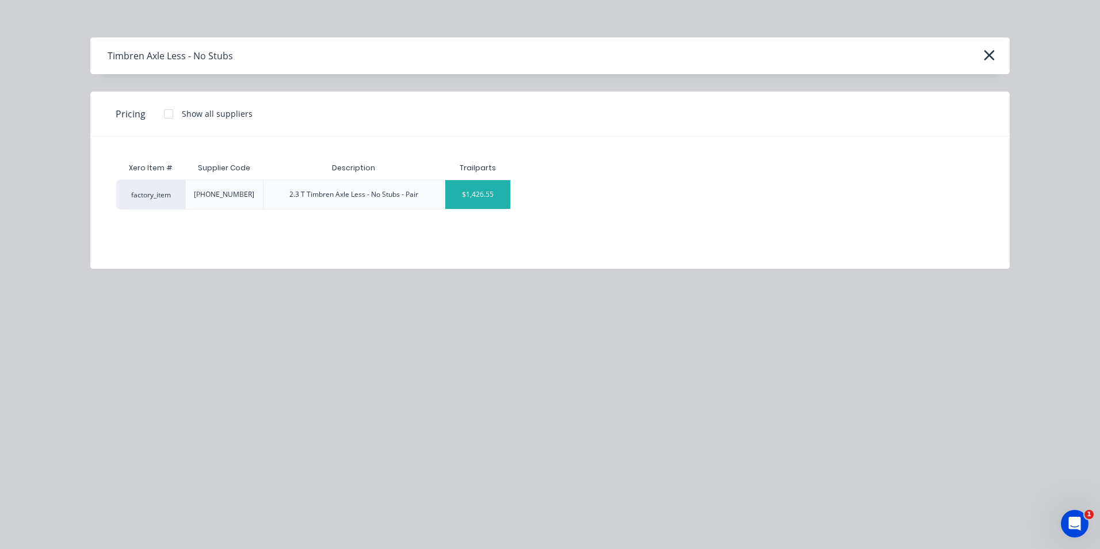
click at [502, 190] on div "$1,426.55" at bounding box center [477, 194] width 65 height 29
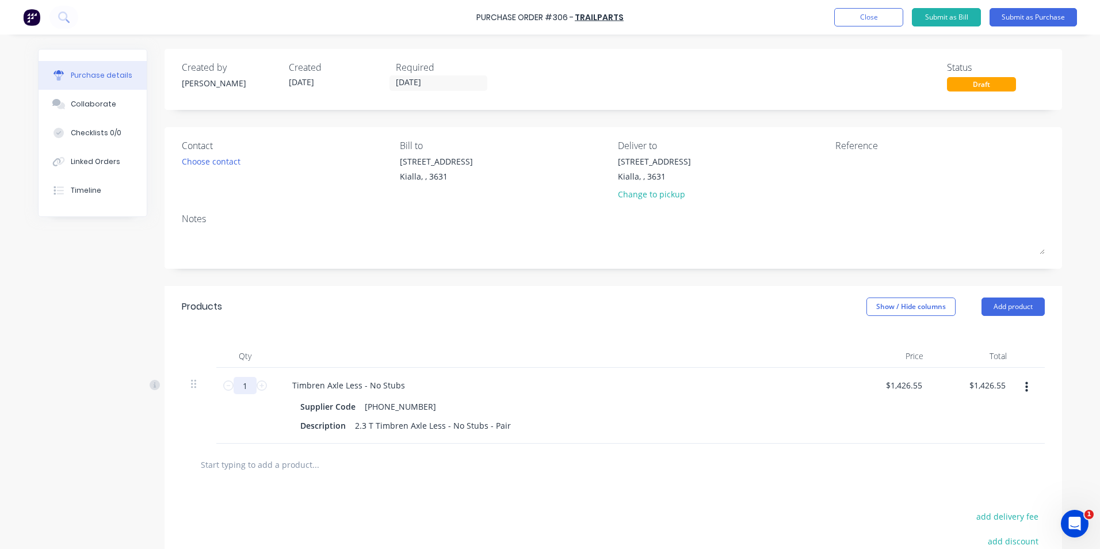
click at [243, 385] on input "1" at bounding box center [244, 385] width 23 height 17
type input "2"
type input "$2,853.10"
type input "20"
type input "$28,531.00"
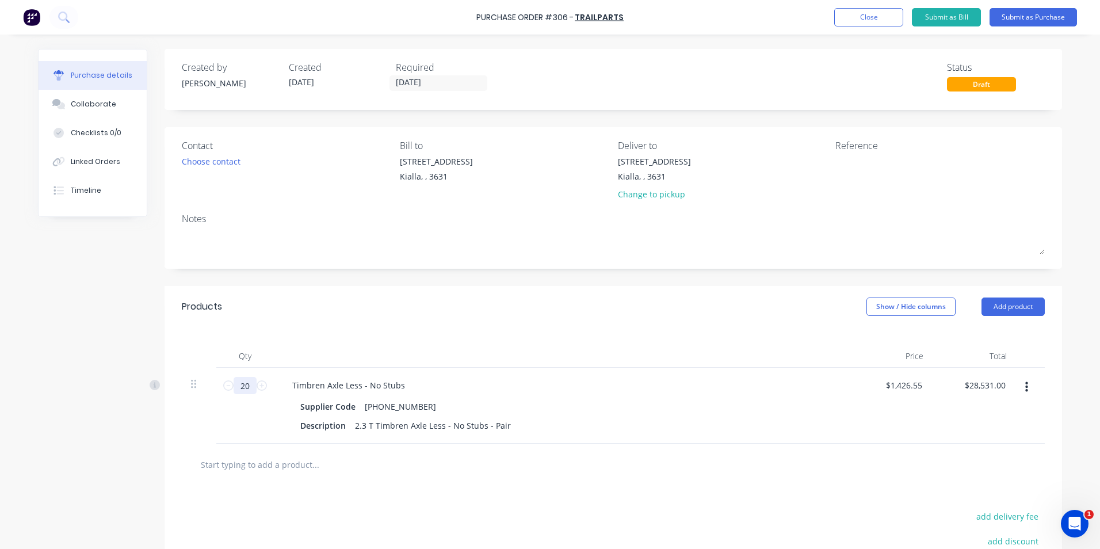
type input "20"
click at [484, 401] on div "Supplier Code [PHONE_NUMBER]" at bounding box center [559, 406] width 527 height 17
click at [235, 462] on input "text" at bounding box center [315, 464] width 230 height 23
click at [996, 308] on button "Add product" at bounding box center [1012, 306] width 63 height 18
click at [982, 334] on div "Product catalogue" at bounding box center [989, 336] width 89 height 17
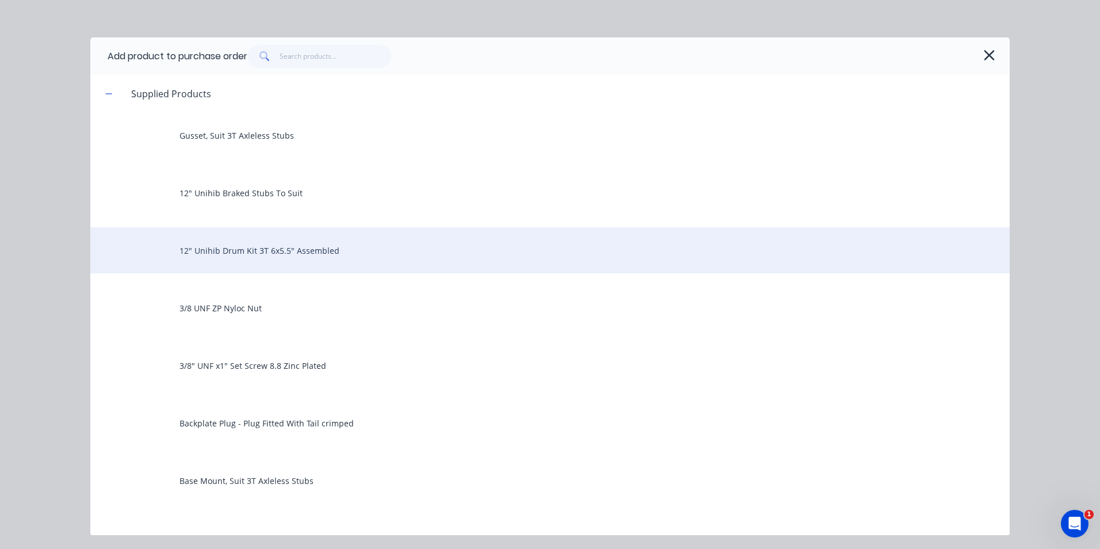
click at [259, 248] on div "12" Unihib Drum Kit 3T 6x5.5" Assembled" at bounding box center [549, 250] width 919 height 46
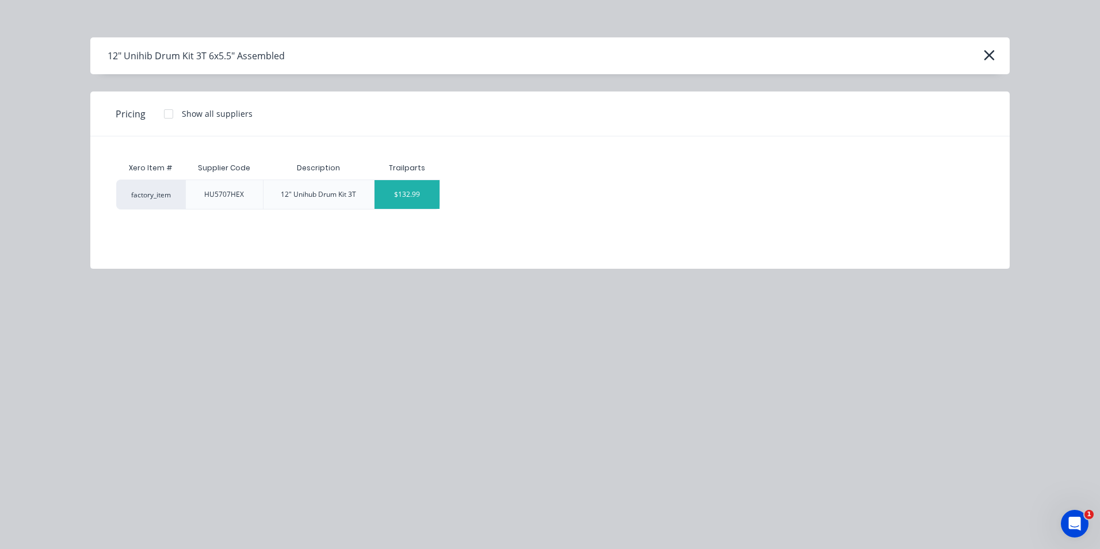
click at [422, 194] on div "$132.99" at bounding box center [406, 194] width 65 height 29
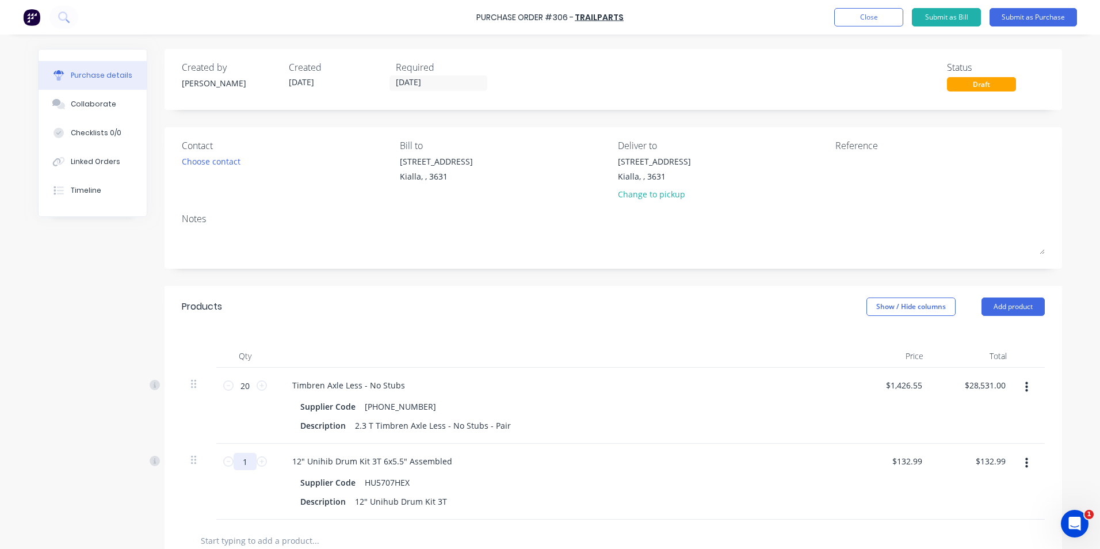
click at [244, 462] on input "1" at bounding box center [244, 461] width 23 height 17
type input "4"
type input "$531.96"
type input "40"
type input "$5,319.60"
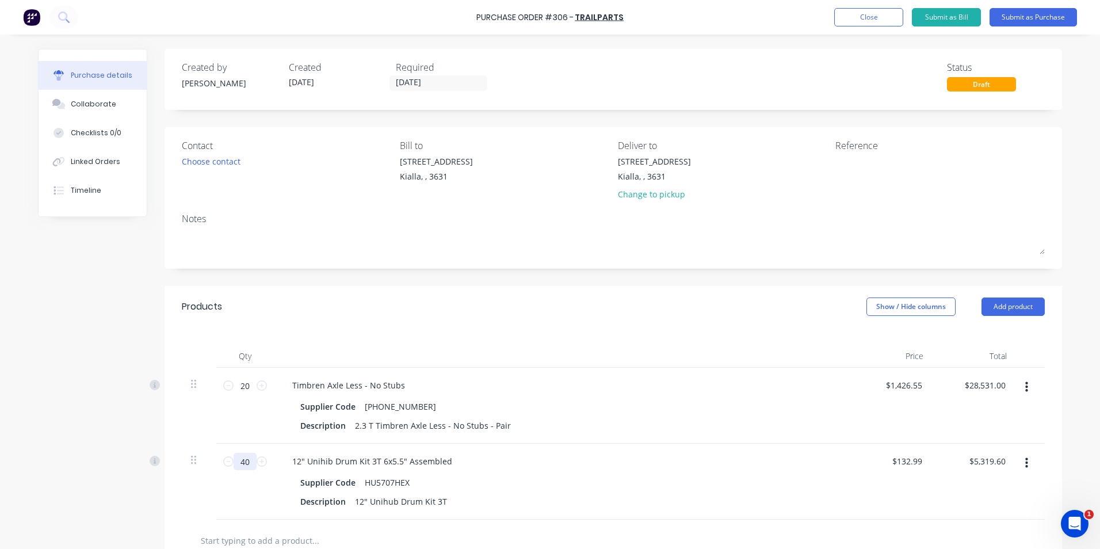
type input "40"
click at [316, 530] on input "text" at bounding box center [315, 540] width 230 height 23
click at [1002, 308] on button "Add product" at bounding box center [1012, 306] width 63 height 18
click at [999, 335] on div "Product catalogue" at bounding box center [989, 336] width 89 height 17
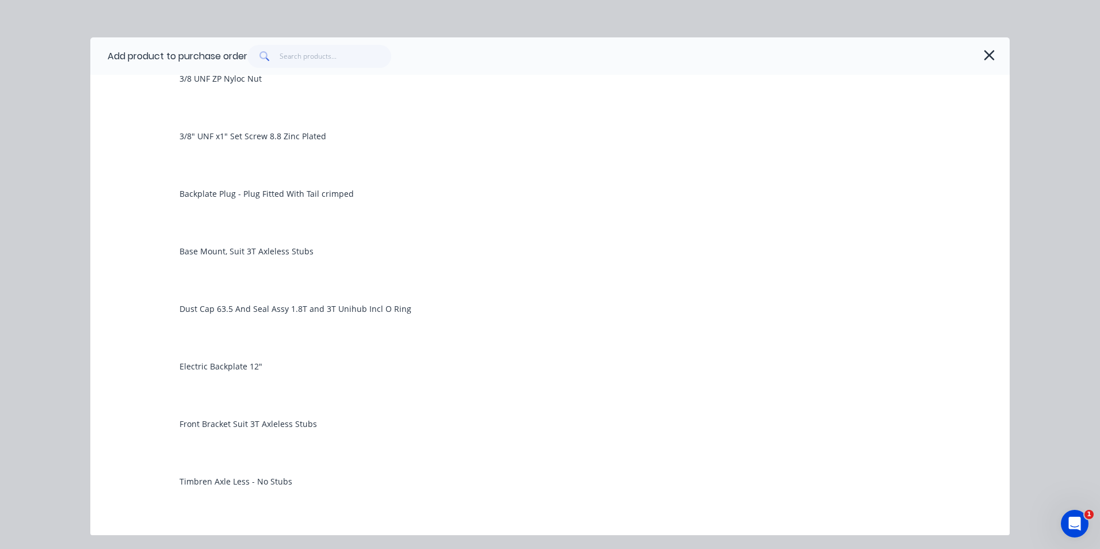
scroll to position [230, 0]
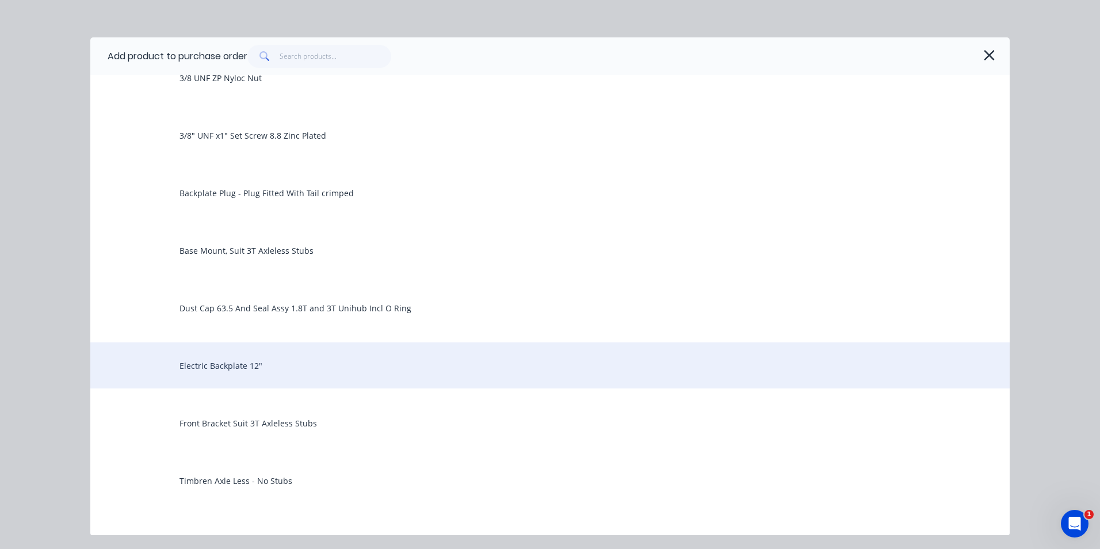
click at [248, 370] on div "Electric Backplate 12"" at bounding box center [549, 365] width 919 height 46
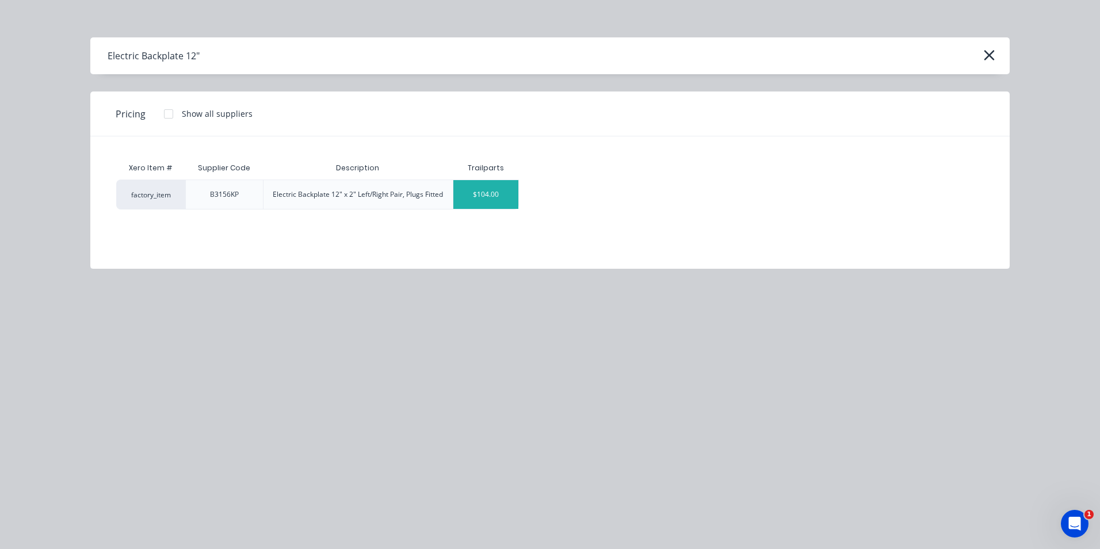
click at [511, 201] on div "$104.00" at bounding box center [485, 194] width 65 height 29
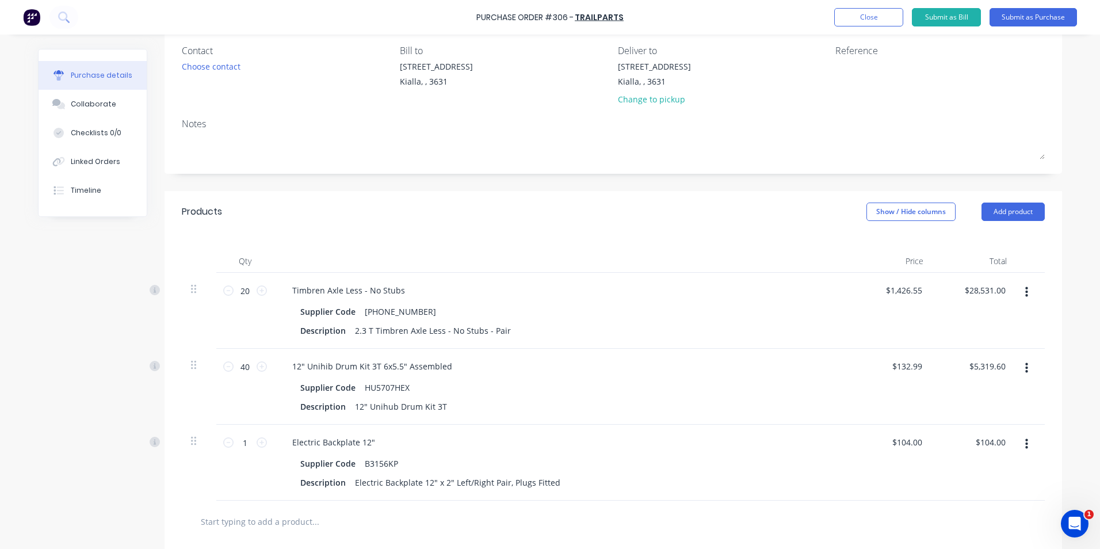
scroll to position [115, 0]
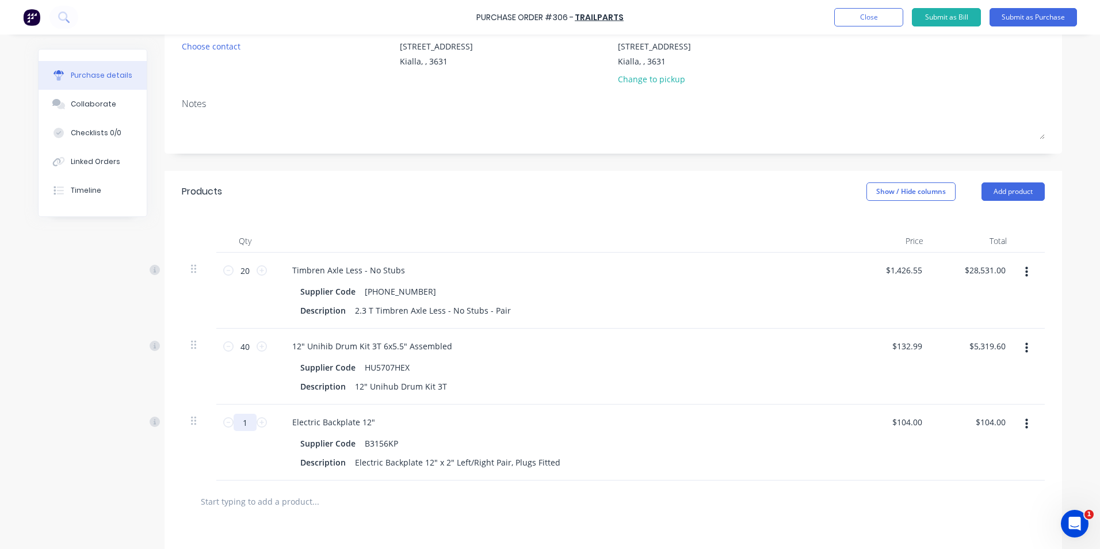
click at [243, 422] on input "1" at bounding box center [244, 421] width 23 height 17
type input "2"
type input "$208.00"
type input "20"
type input "$2,080.00"
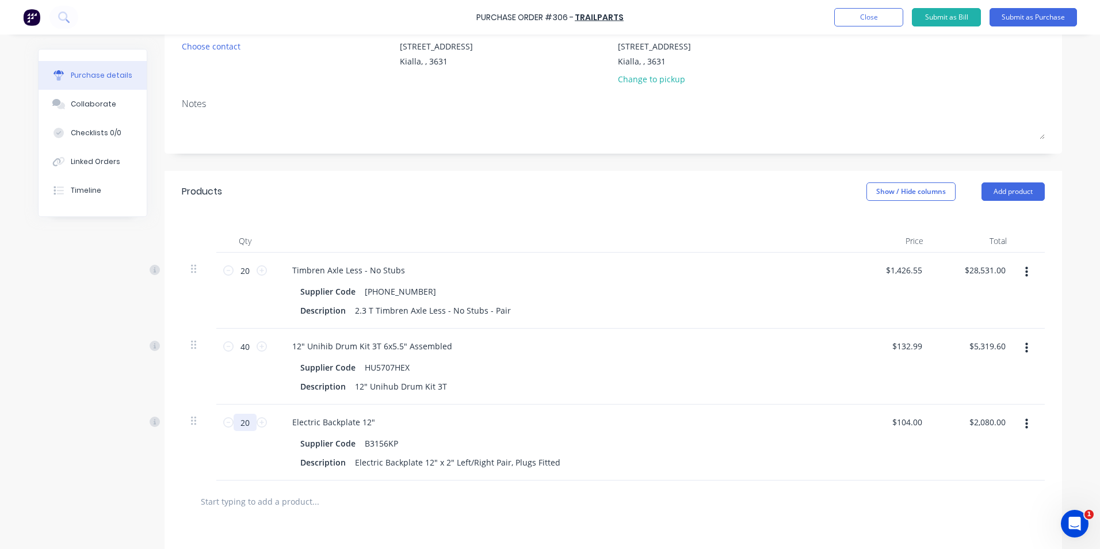
type input "20"
click at [668, 445] on div "Supplier Code B3156KP" at bounding box center [559, 443] width 527 height 17
click at [324, 512] on div at bounding box center [613, 501] width 863 height 42
click at [233, 503] on input "text" at bounding box center [315, 500] width 230 height 23
click at [1025, 191] on button "Add product" at bounding box center [1012, 191] width 63 height 18
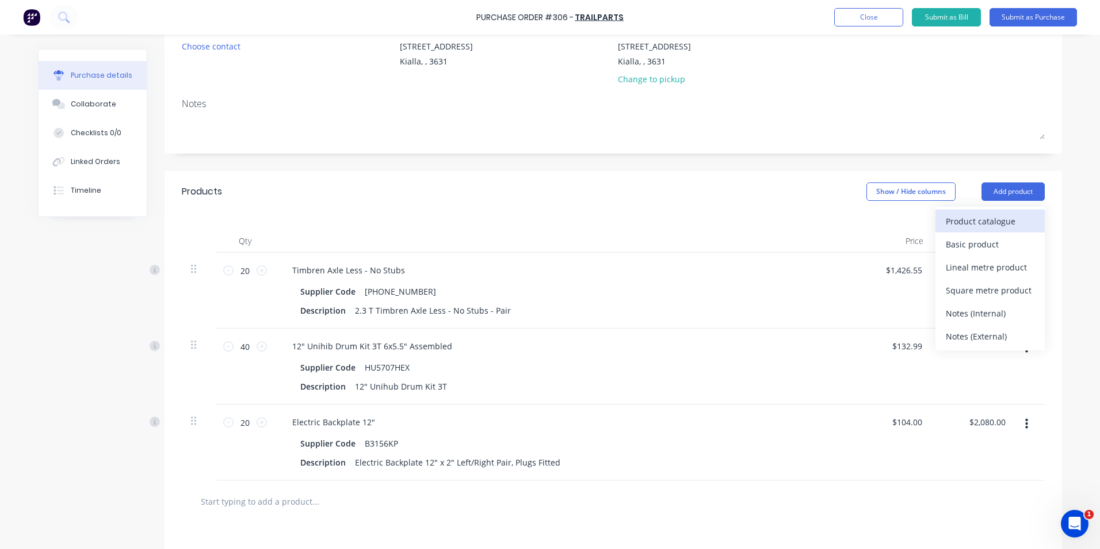
click at [974, 225] on div "Product catalogue" at bounding box center [989, 221] width 89 height 17
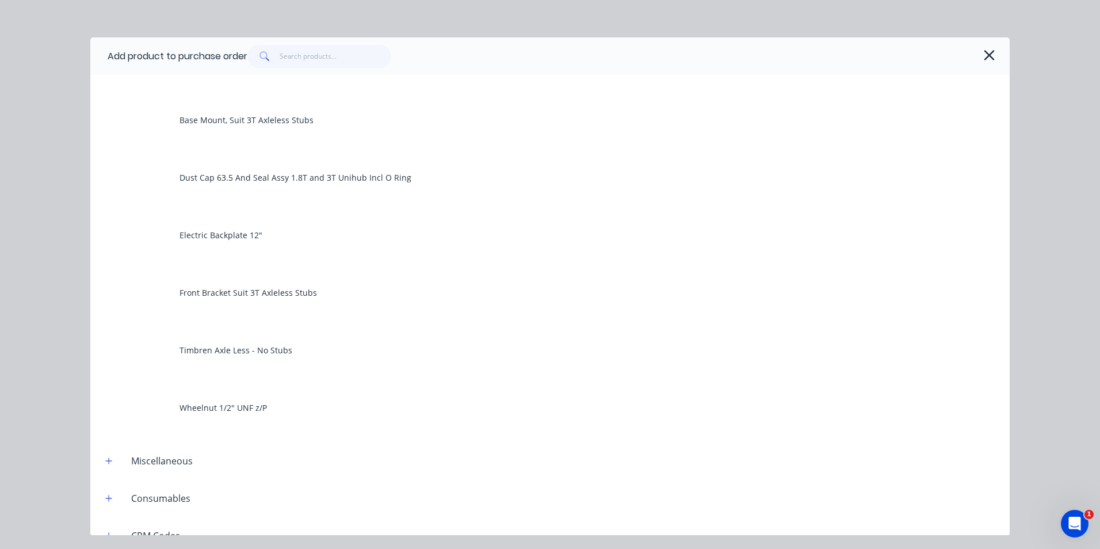
scroll to position [403, 0]
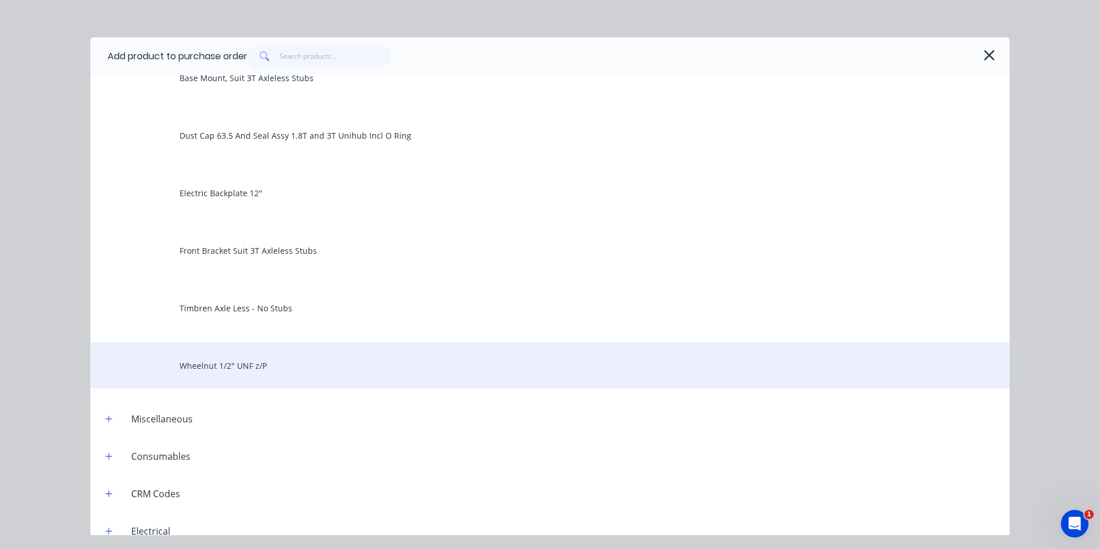
click at [291, 368] on div "Wheelnut 1/2" UNF z/P" at bounding box center [549, 365] width 919 height 46
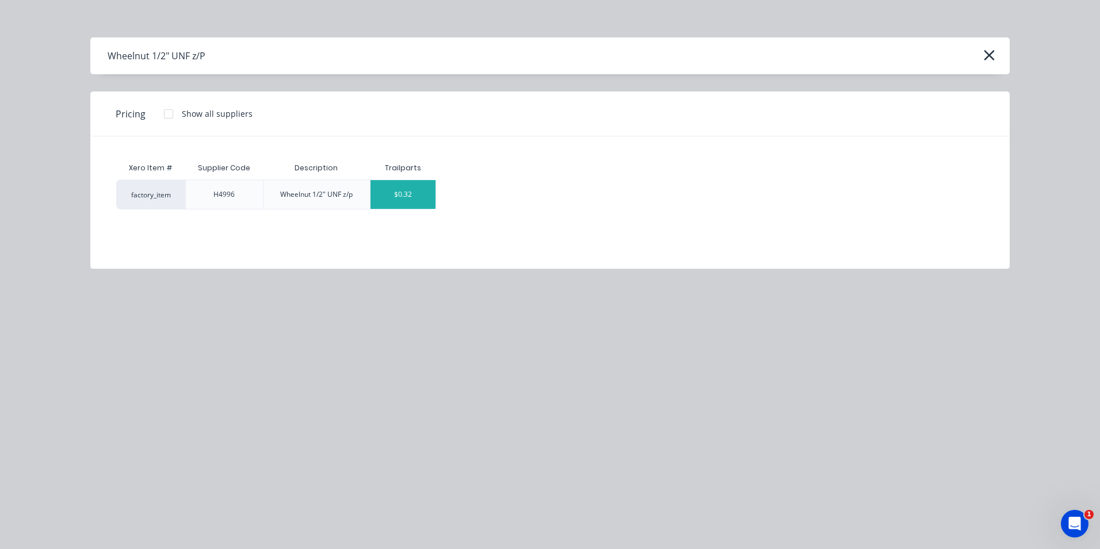
click at [422, 199] on div "$0.32" at bounding box center [402, 194] width 65 height 29
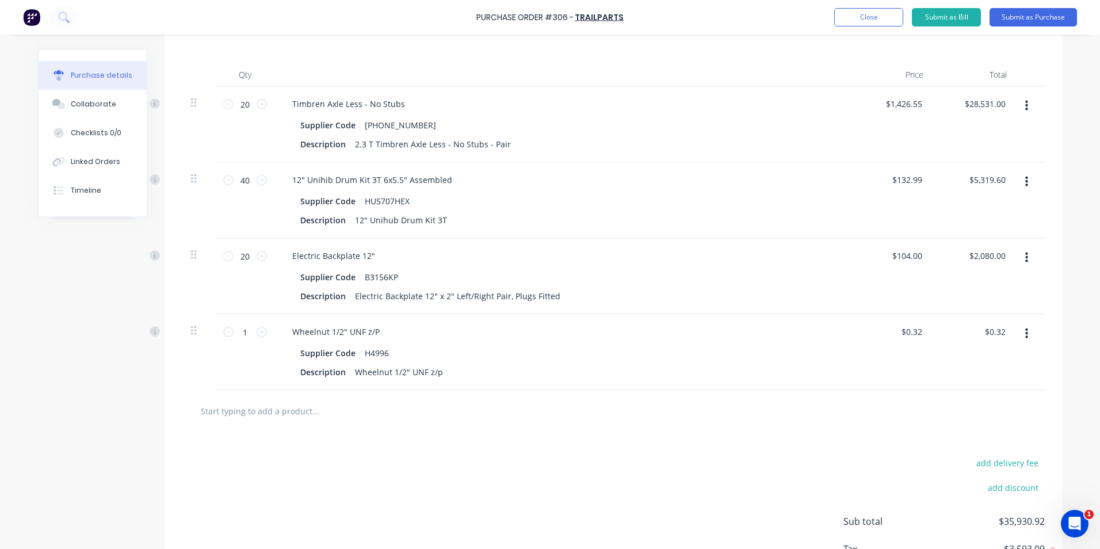
scroll to position [288, 0]
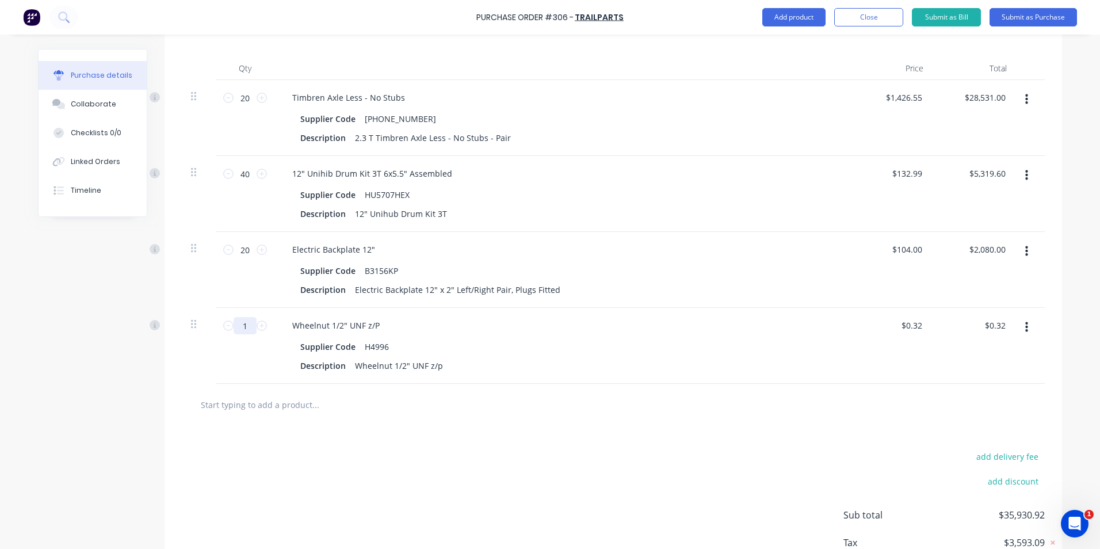
click at [246, 327] on input "1" at bounding box center [244, 325] width 23 height 17
type input "2"
type input "$0.64"
type input "24"
type input "$7.68"
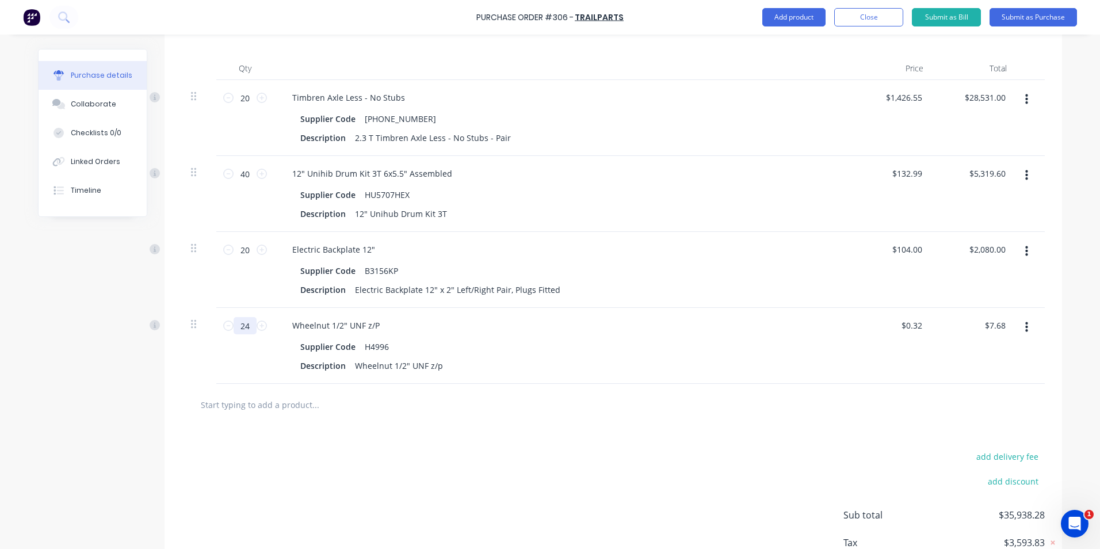
type input "240"
type input "$76.80"
type input "240"
click at [638, 343] on div "Supplier Code H4996" at bounding box center [559, 346] width 527 height 17
click at [312, 400] on input "text" at bounding box center [315, 404] width 230 height 23
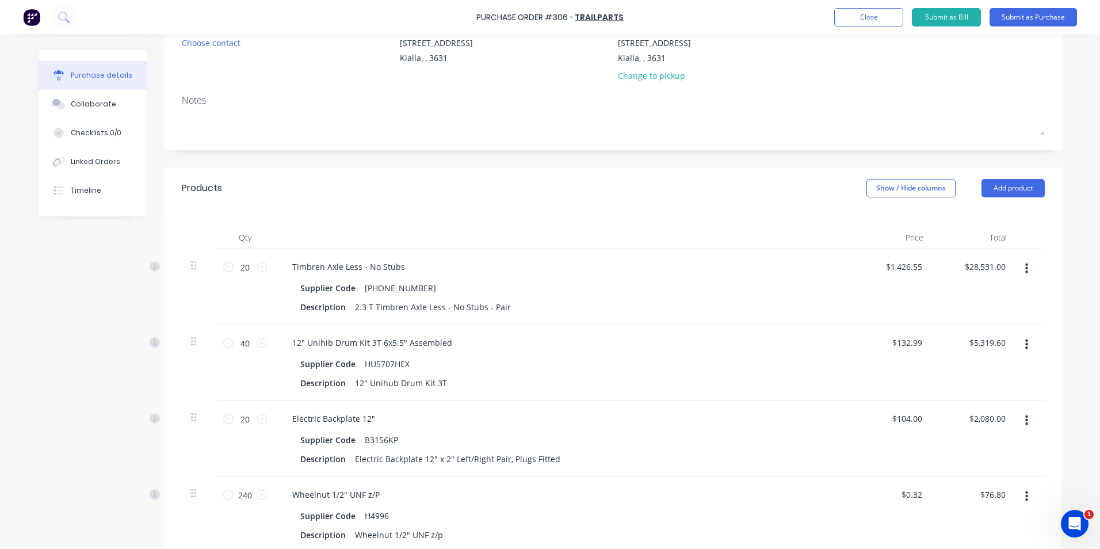
scroll to position [115, 0]
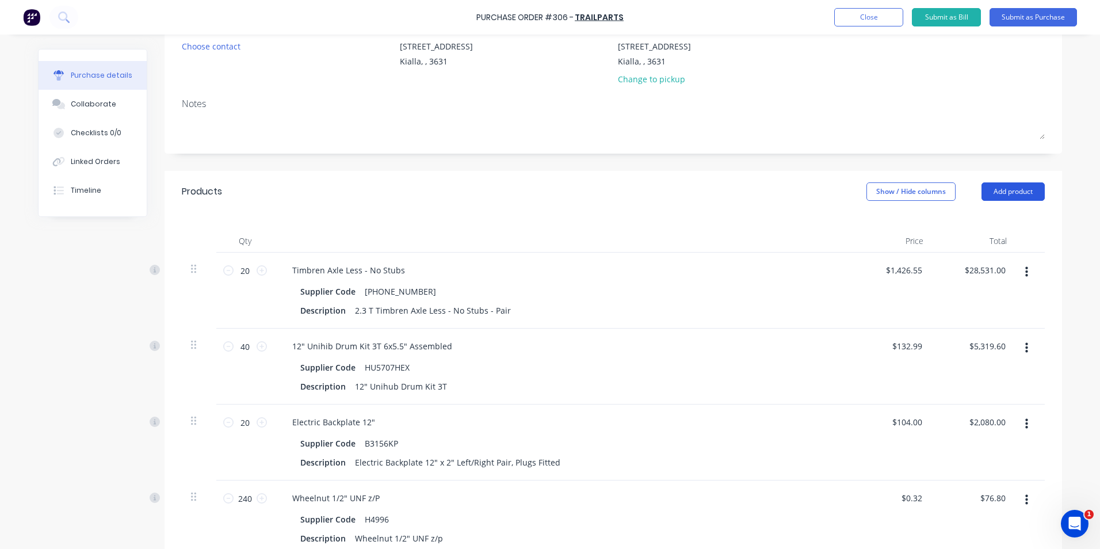
click at [1024, 192] on button "Add product" at bounding box center [1012, 191] width 63 height 18
click at [947, 225] on div "Product catalogue" at bounding box center [989, 221] width 89 height 17
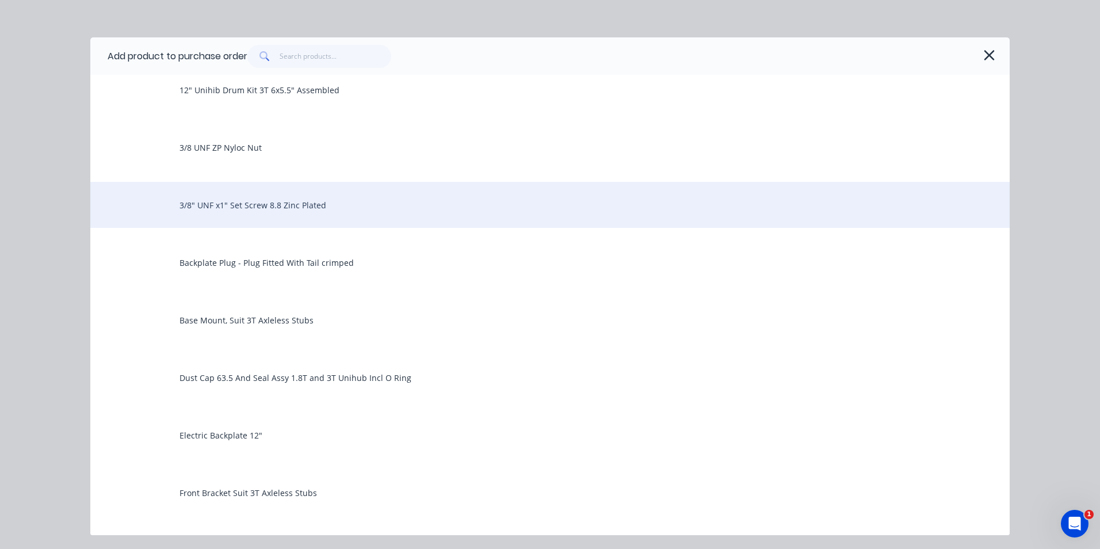
scroll to position [173, 0]
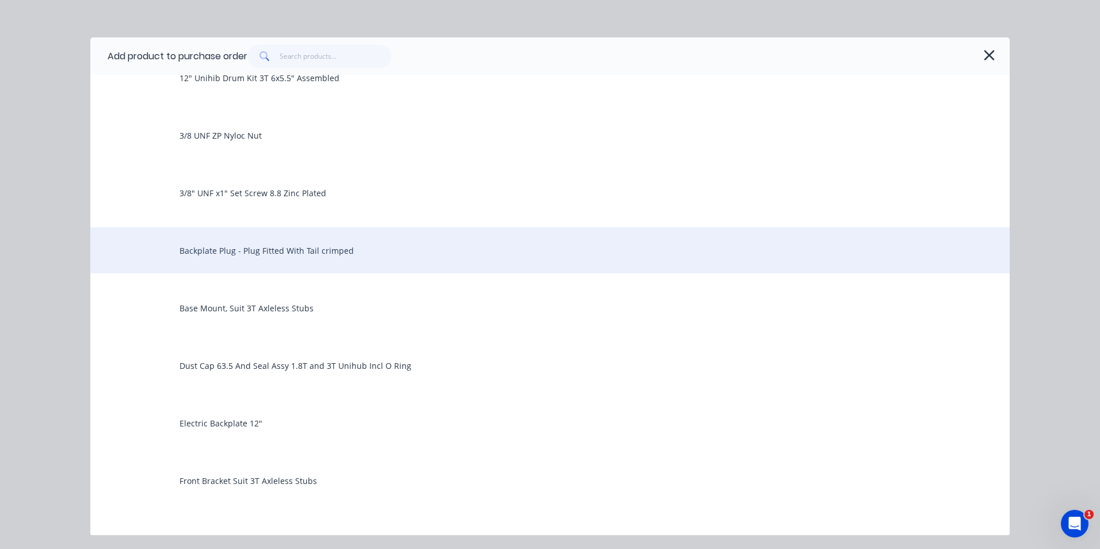
click at [316, 248] on div "Backplate Plug - Plug Fitted With Tail crimped" at bounding box center [549, 250] width 919 height 46
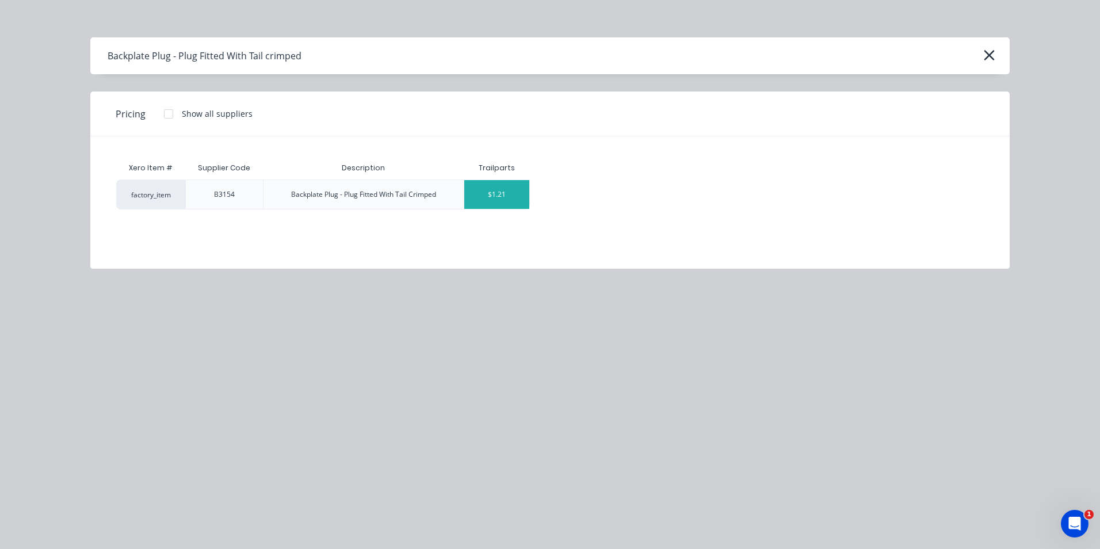
click at [516, 200] on div "$1.21" at bounding box center [496, 194] width 65 height 29
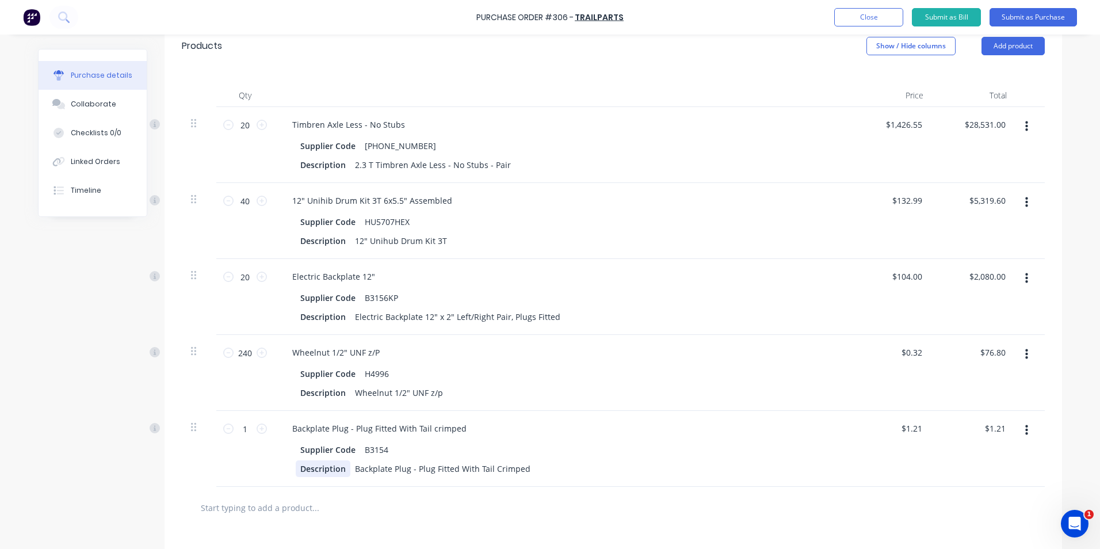
scroll to position [288, 0]
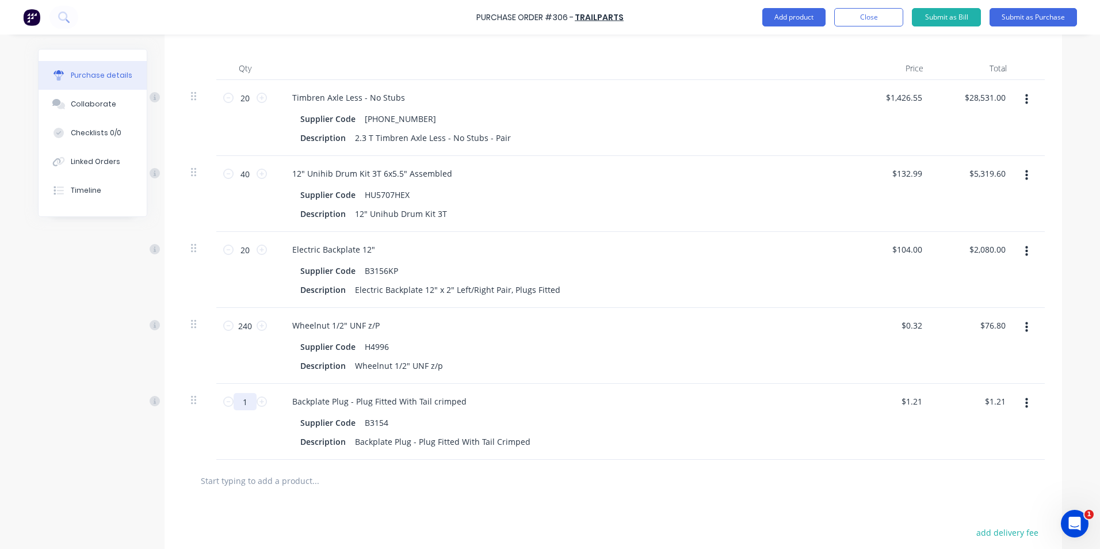
click at [242, 400] on input "1" at bounding box center [244, 401] width 23 height 17
type input "4"
type input "$4.84"
type input "40"
type input "$48.40"
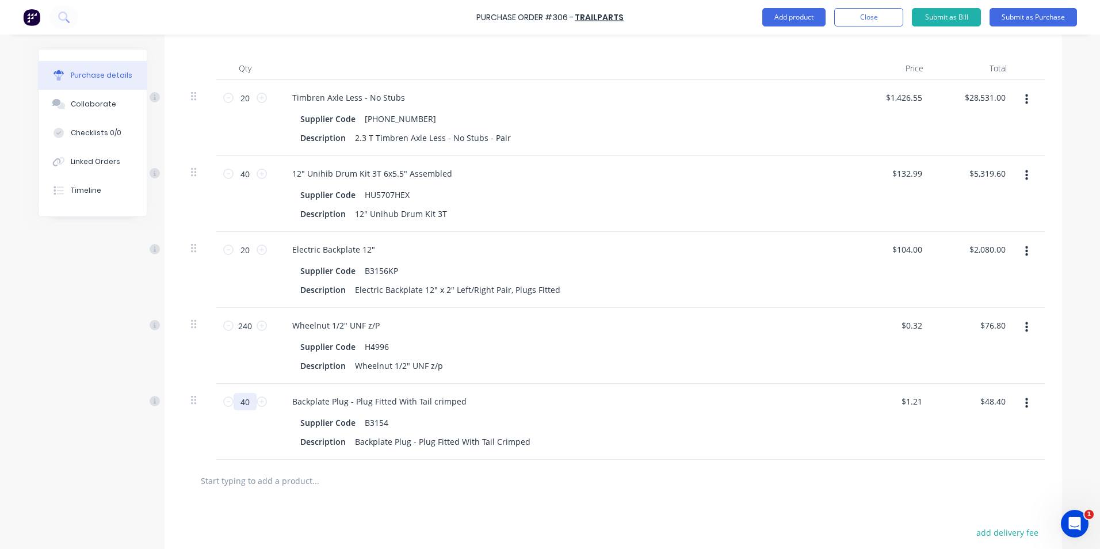
type input "40"
click at [302, 492] on div at bounding box center [613, 480] width 863 height 42
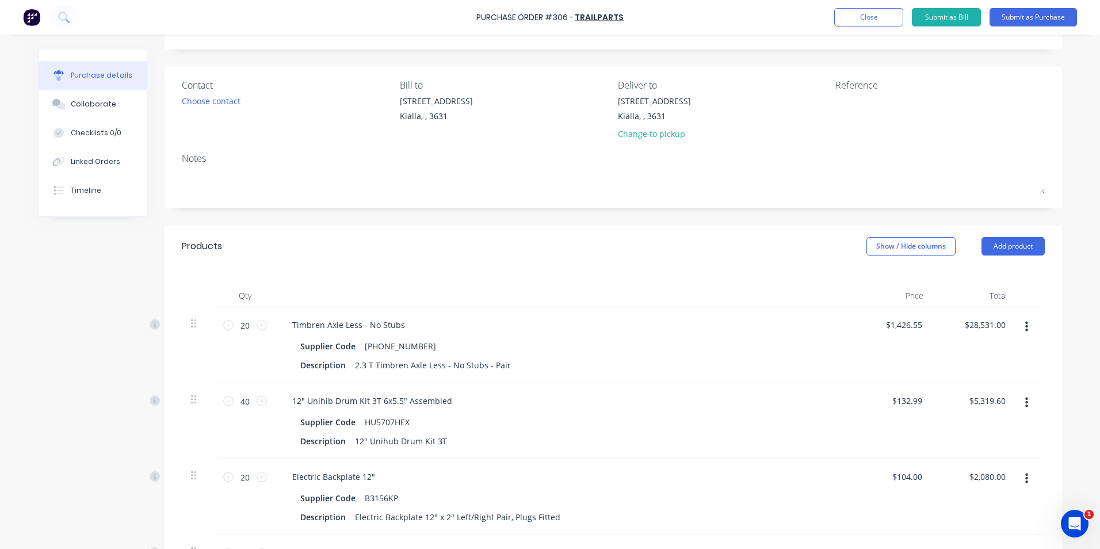
scroll to position [58, 0]
click at [1008, 252] on button "Add product" at bounding box center [1012, 249] width 63 height 18
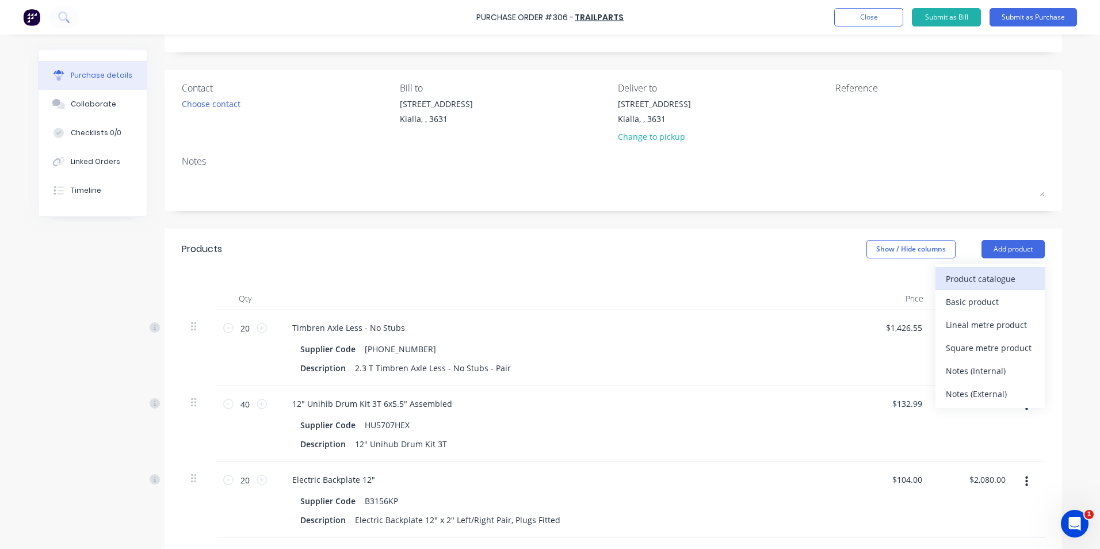
click at [949, 273] on div "Product catalogue" at bounding box center [989, 278] width 89 height 17
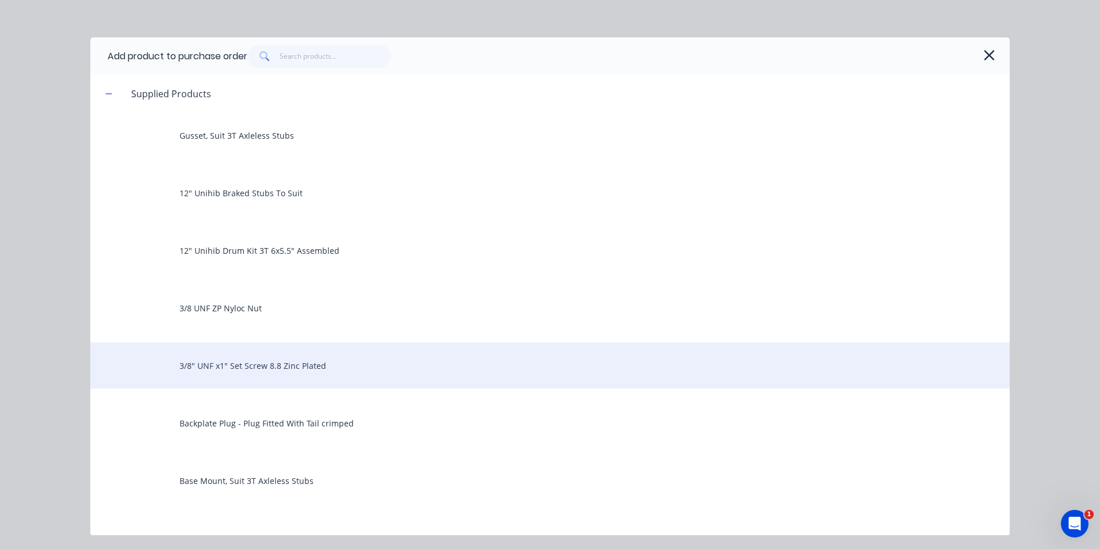
click at [307, 359] on div "3/8" UNF x1" Set Screw 8.8 Zinc Plated" at bounding box center [549, 365] width 919 height 46
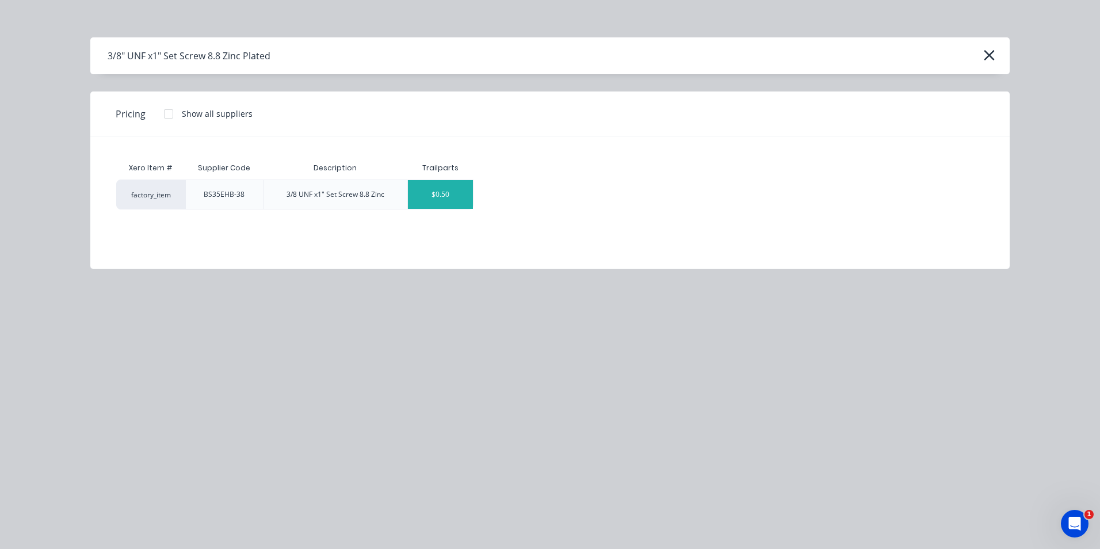
click at [466, 194] on div "$0.50" at bounding box center [440, 194] width 65 height 29
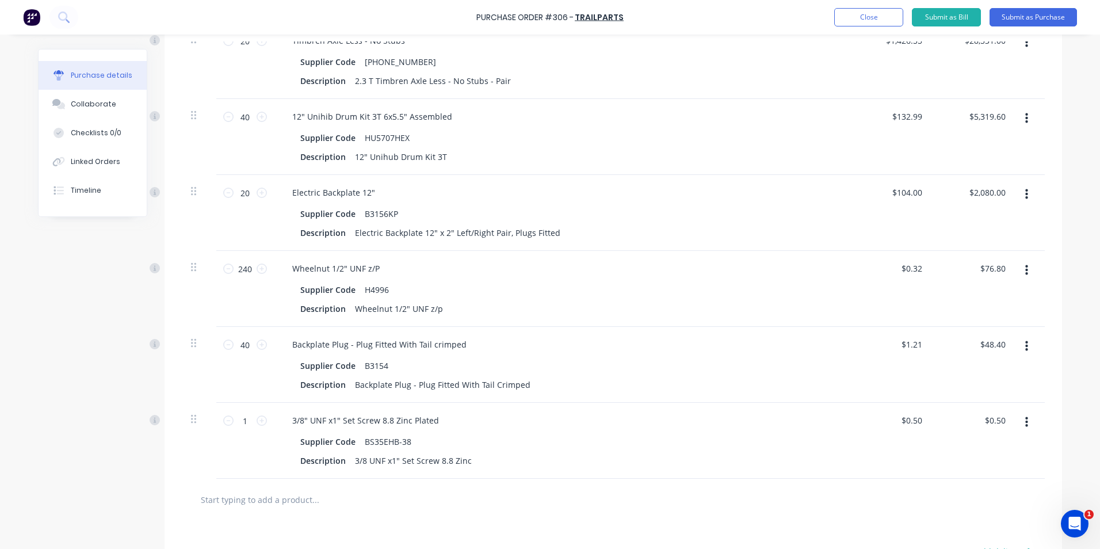
scroll to position [345, 0]
click at [241, 419] on input "1" at bounding box center [244, 419] width 23 height 17
type input "2"
type input "$1.00"
type input "20"
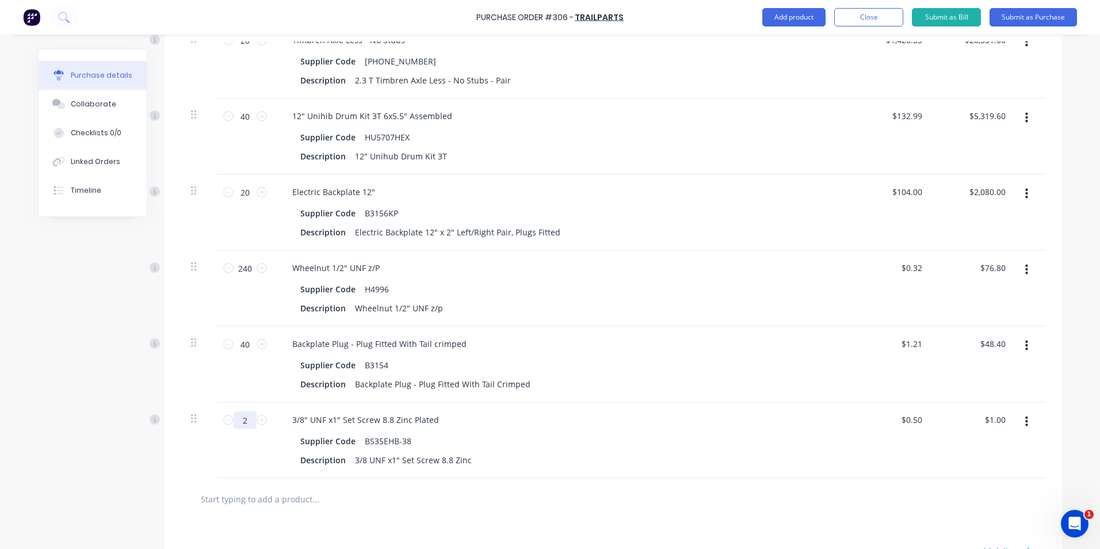
type input "$10.00"
type input "200"
type input "$100.00"
type input "200"
click at [581, 449] on div "Supplier Code BS35EHB-38" at bounding box center [559, 440] width 527 height 17
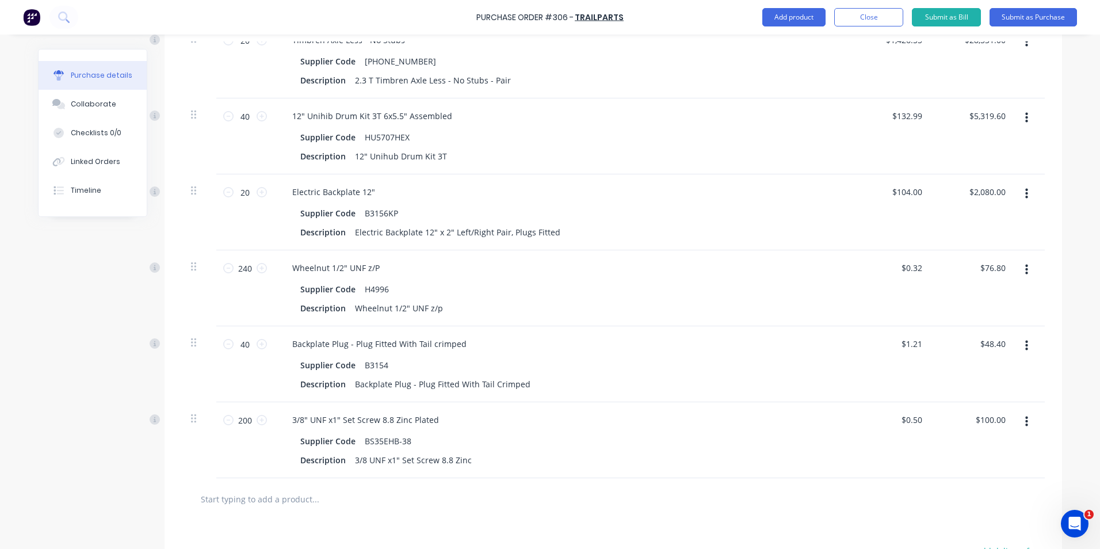
click at [302, 493] on input "text" at bounding box center [315, 498] width 230 height 23
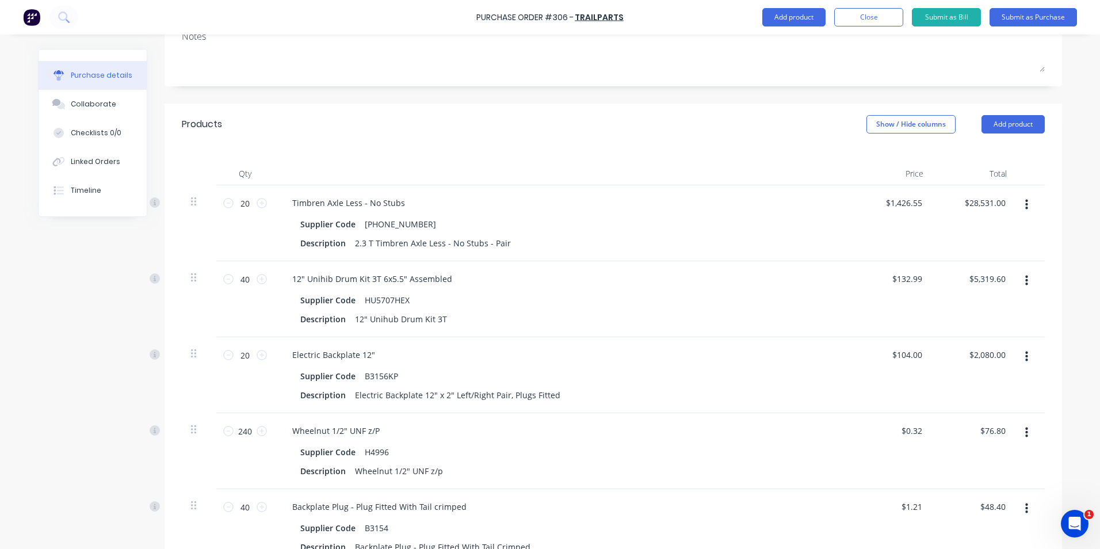
scroll to position [0, 0]
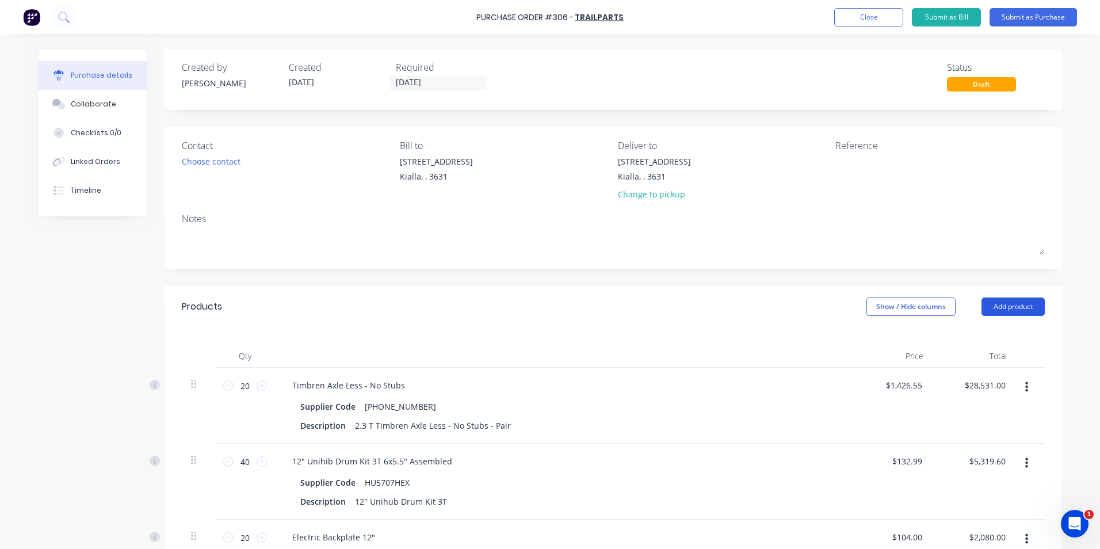
click at [1023, 306] on button "Add product" at bounding box center [1012, 306] width 63 height 18
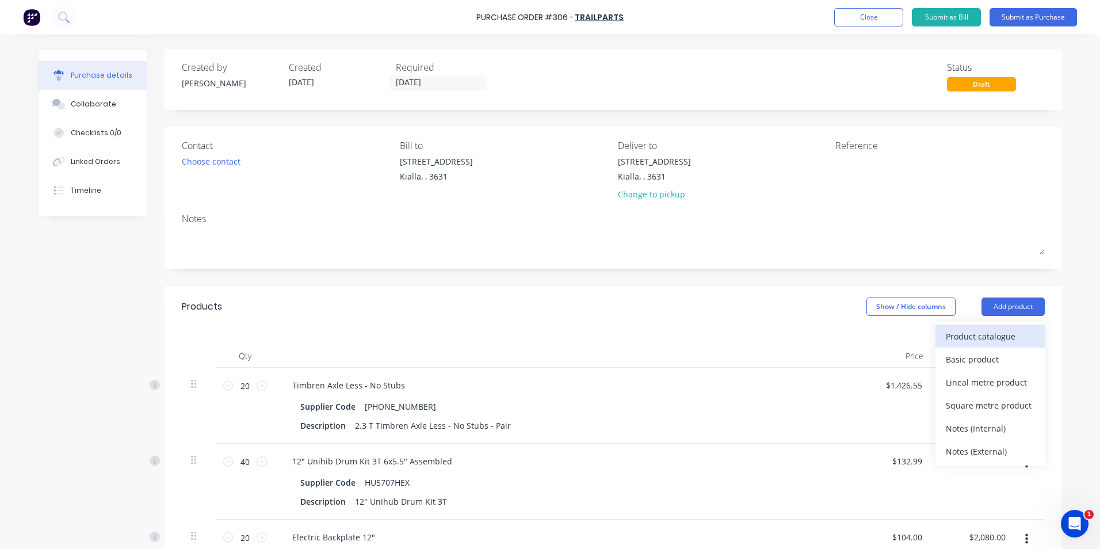
click at [975, 334] on div "Product catalogue" at bounding box center [989, 336] width 89 height 17
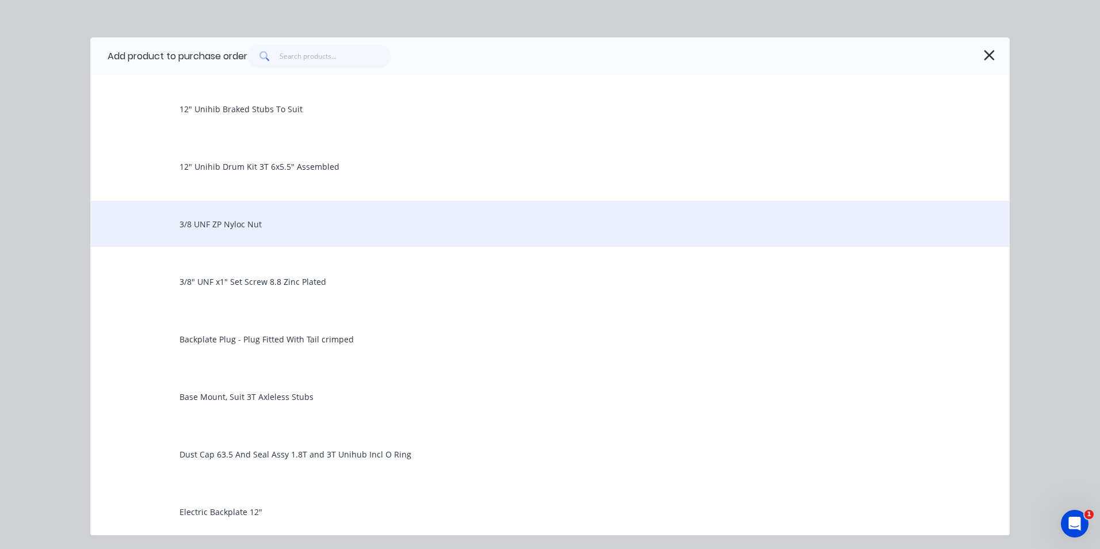
scroll to position [58, 0]
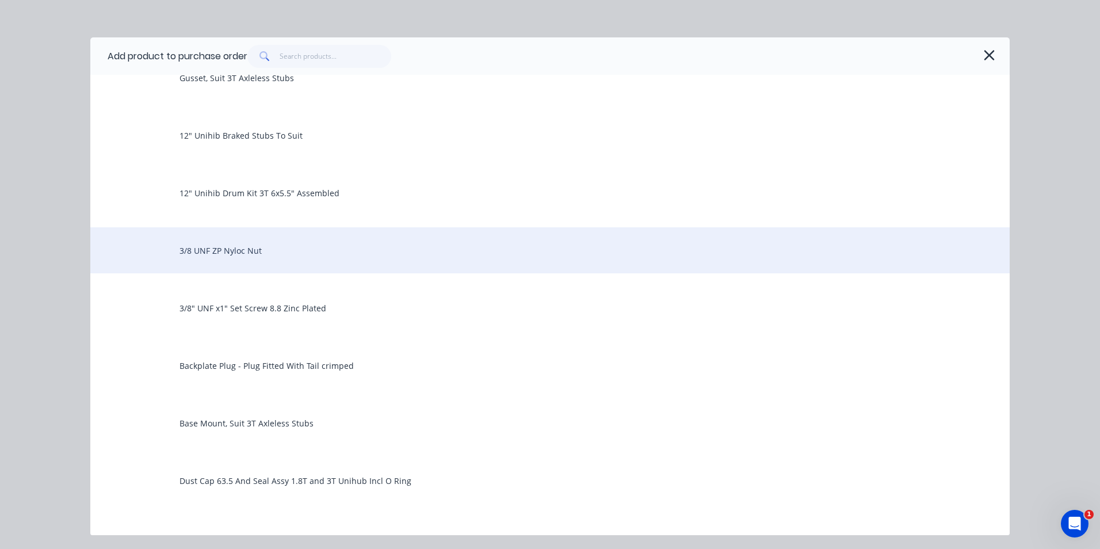
click at [228, 252] on div "3/8 UNF ZP Nyloc Nut" at bounding box center [549, 250] width 919 height 46
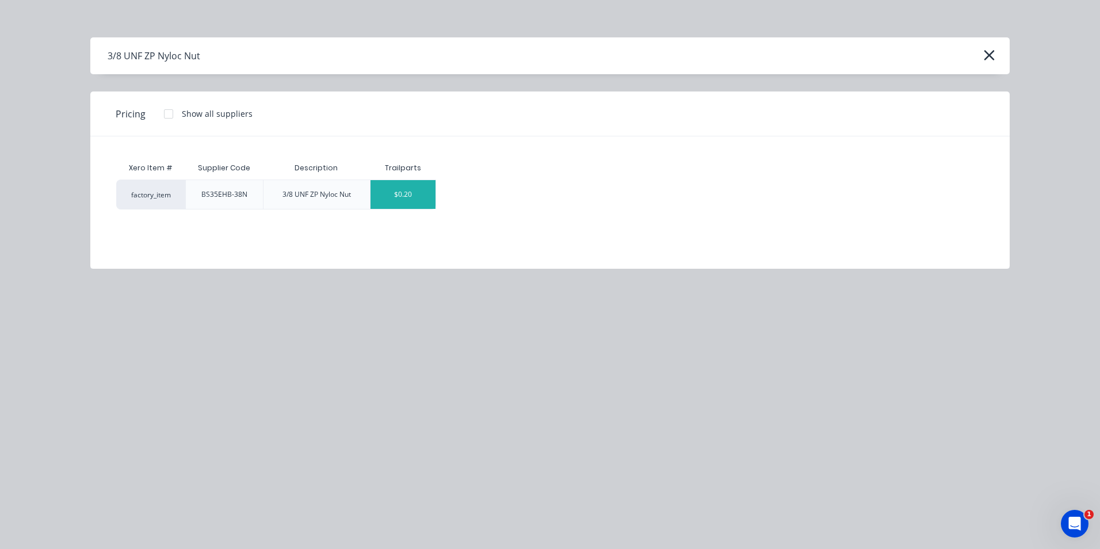
click at [428, 197] on div "$0.20" at bounding box center [402, 194] width 65 height 29
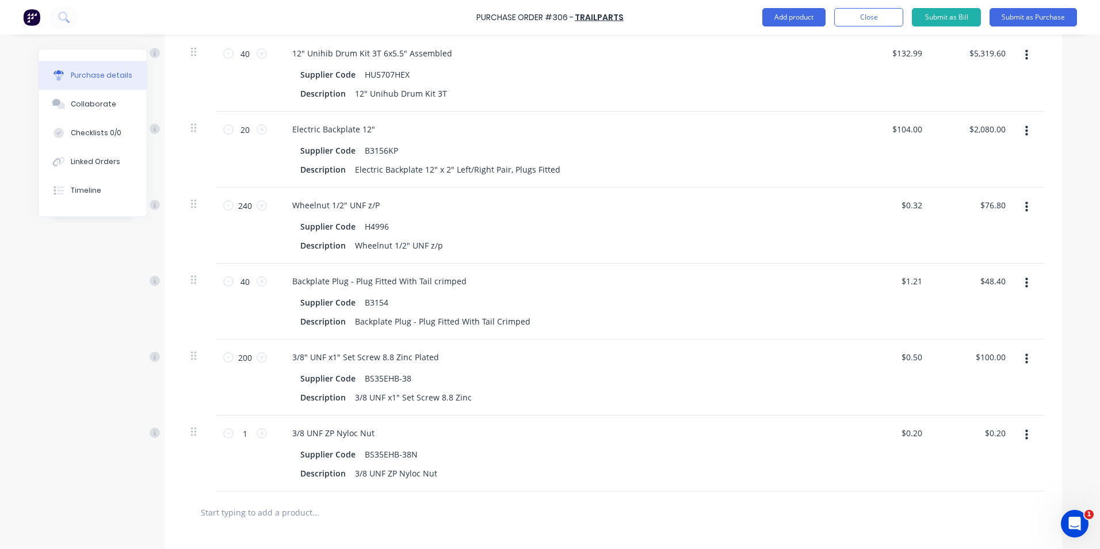
scroll to position [518, 0]
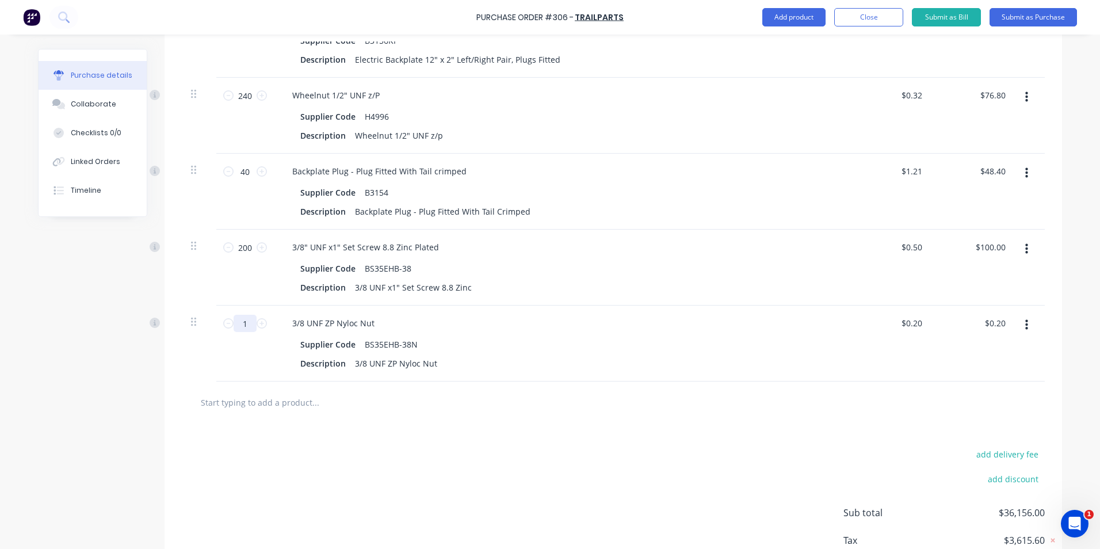
click at [244, 322] on input "1" at bounding box center [244, 323] width 23 height 17
type input "2"
type input "$0.40"
type input "20"
type input "$4.00"
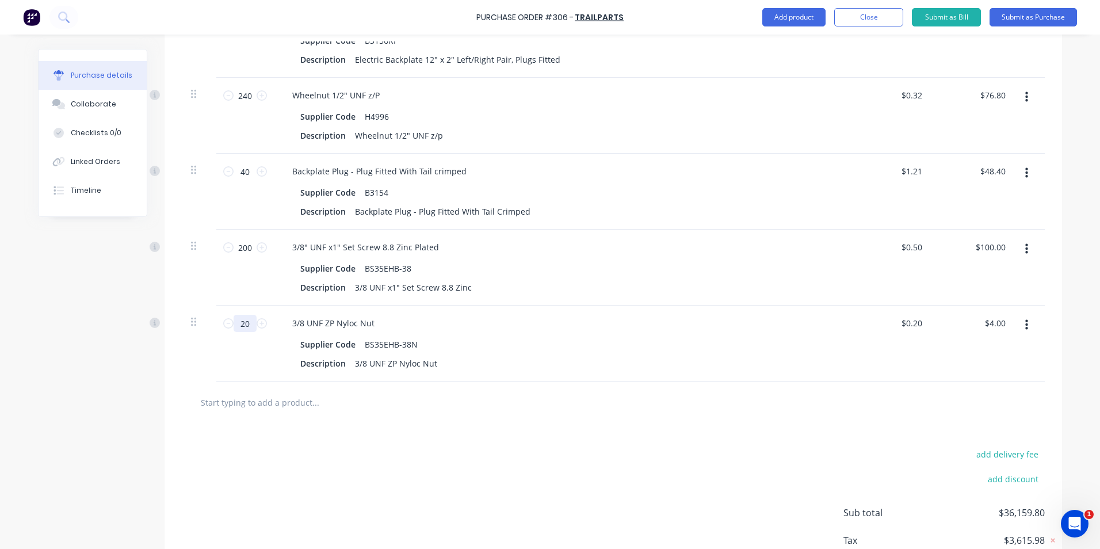
type input "200"
type input "$40.00"
type input "200"
click at [252, 400] on input "text" at bounding box center [315, 401] width 230 height 23
click at [251, 406] on input "text" at bounding box center [315, 401] width 230 height 23
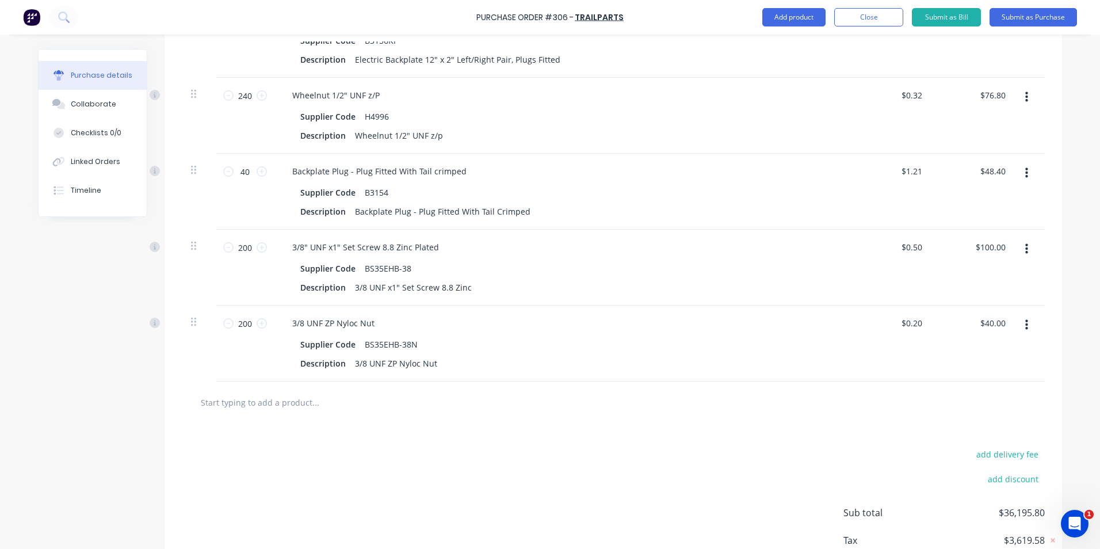
scroll to position [230, 0]
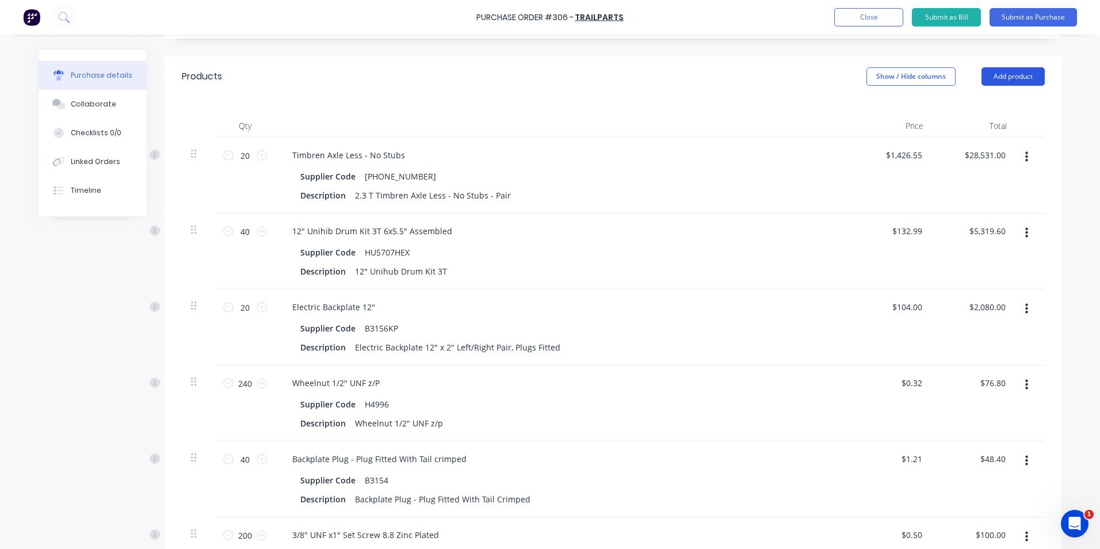
click at [999, 79] on button "Add product" at bounding box center [1012, 76] width 63 height 18
click at [982, 105] on div "Product catalogue" at bounding box center [989, 106] width 89 height 17
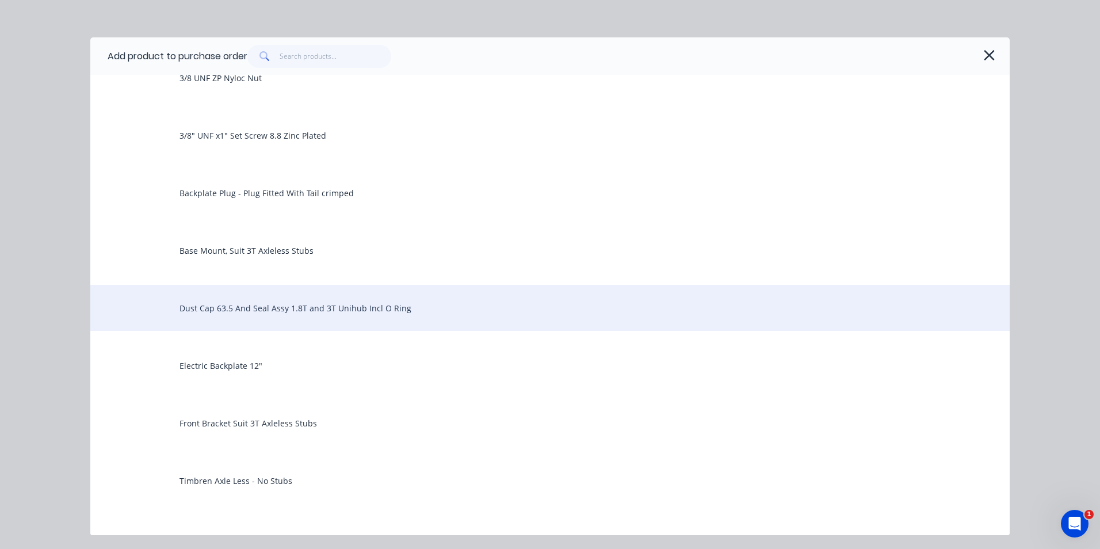
click at [298, 302] on div "Dust Cap 63.5 And Seal Assy 1.8T and 3T Unihub Incl O Ring" at bounding box center [549, 308] width 919 height 46
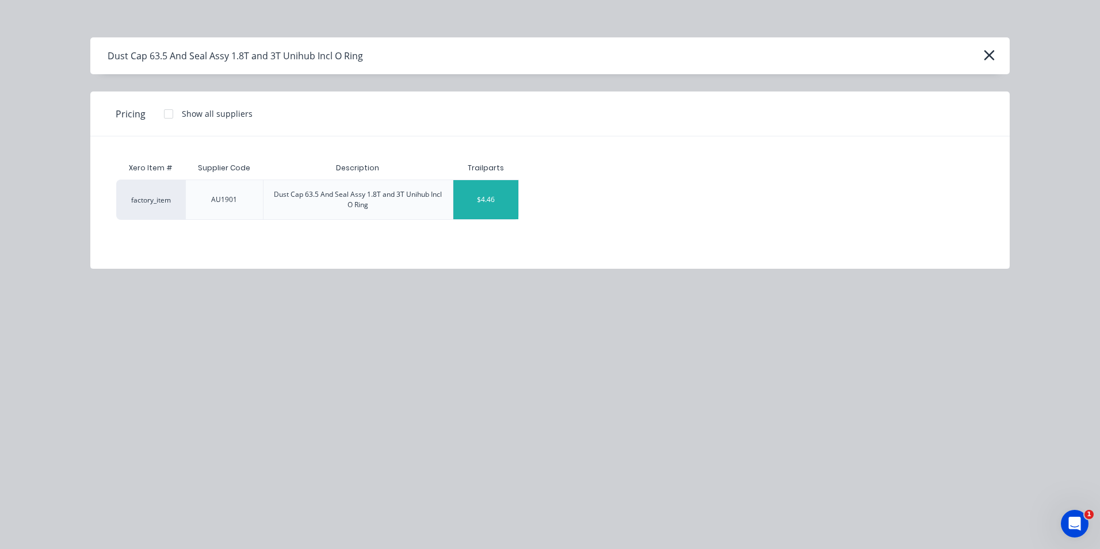
click at [497, 206] on div "$4.46" at bounding box center [485, 199] width 65 height 39
click at [503, 211] on div "$4.46" at bounding box center [485, 199] width 65 height 39
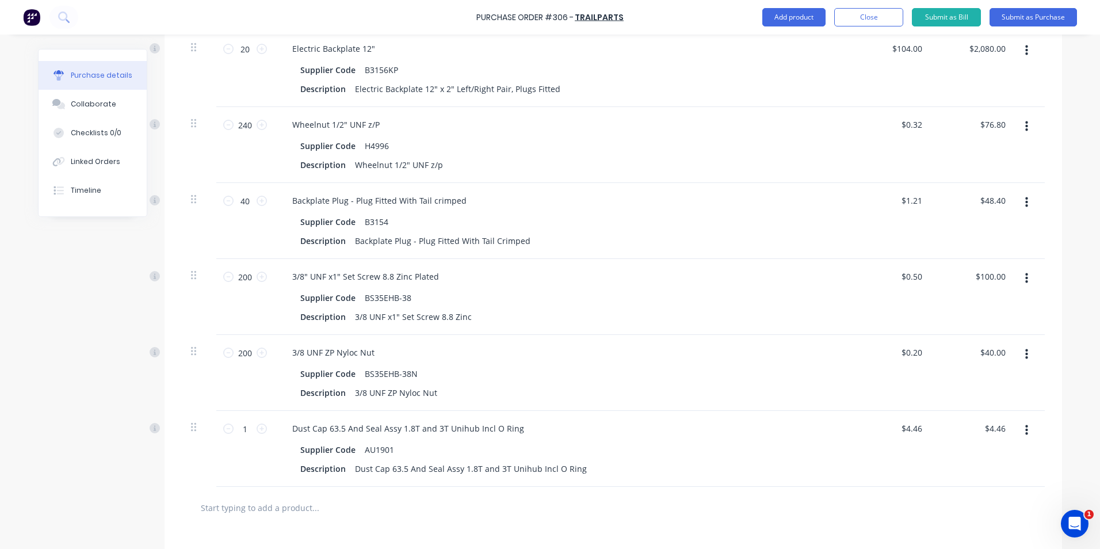
scroll to position [518, 0]
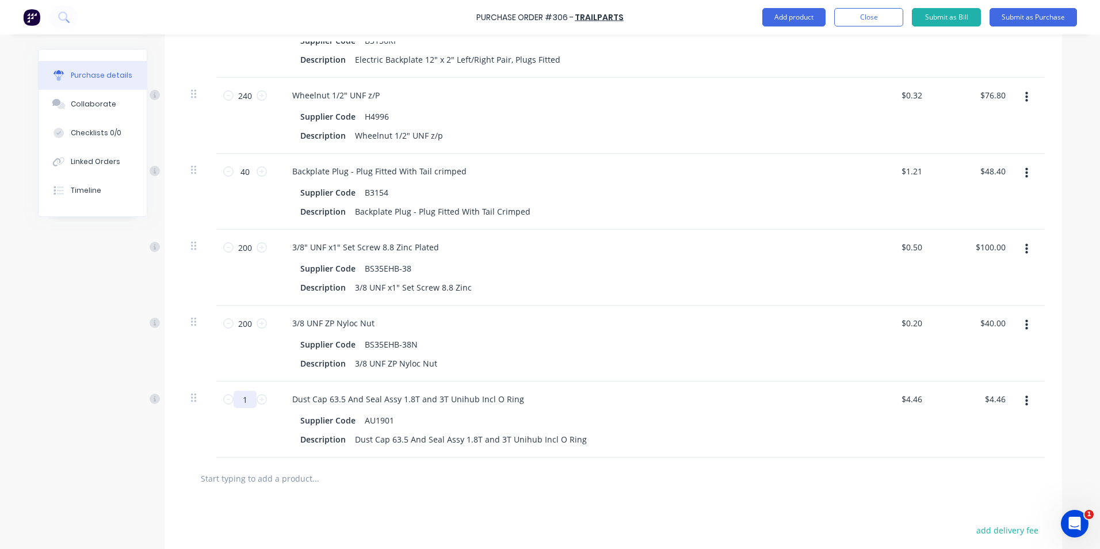
click at [243, 395] on input "1" at bounding box center [244, 398] width 23 height 17
type input "4"
type input "$17.84"
type input "40"
type input "$178.40"
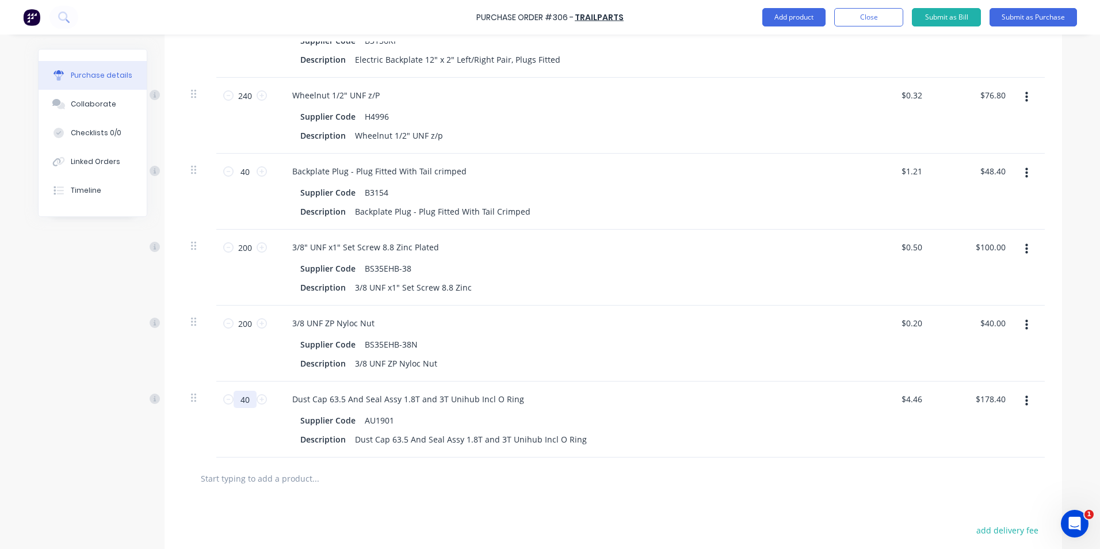
type input "40"
click at [224, 480] on input "text" at bounding box center [315, 477] width 230 height 23
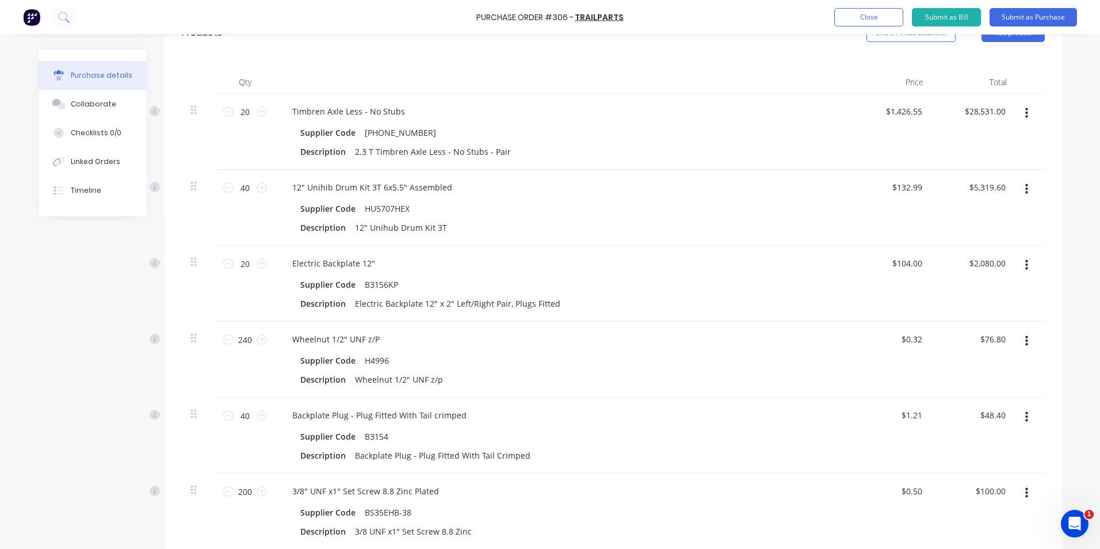
scroll to position [173, 0]
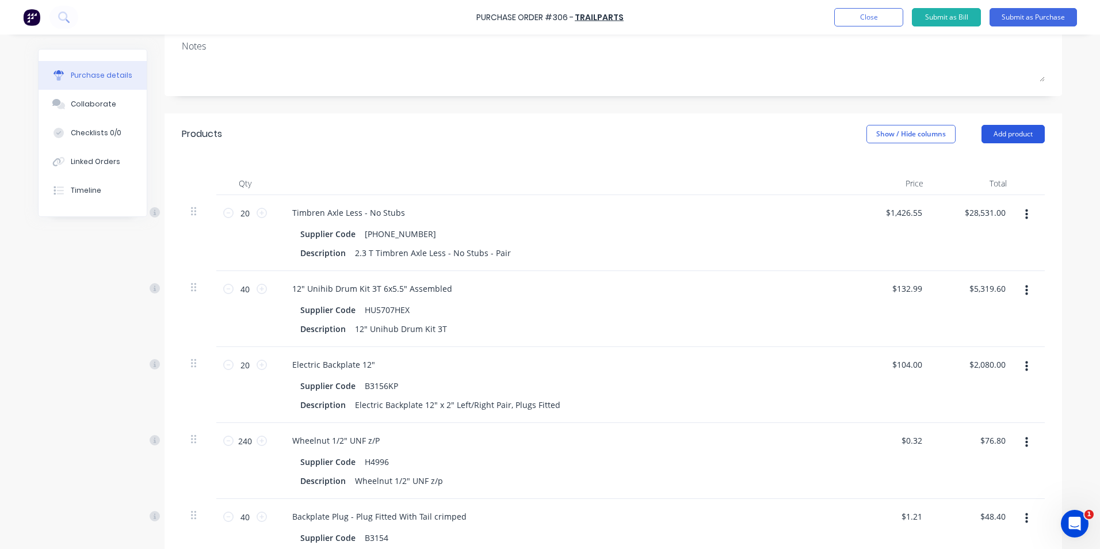
click at [1011, 133] on button "Add product" at bounding box center [1012, 134] width 63 height 18
click at [989, 164] on div "Product catalogue" at bounding box center [989, 163] width 89 height 17
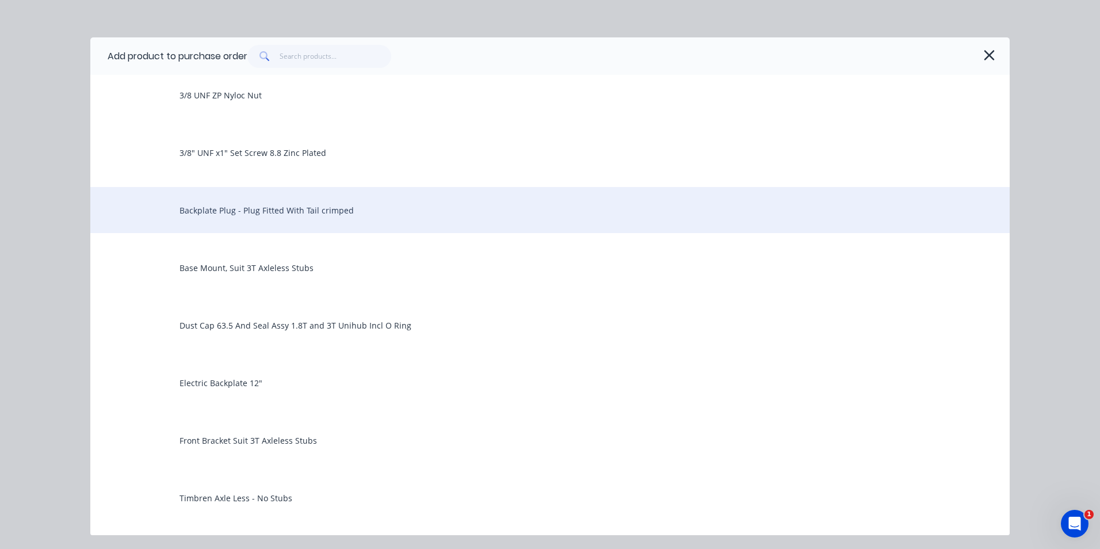
scroll to position [230, 0]
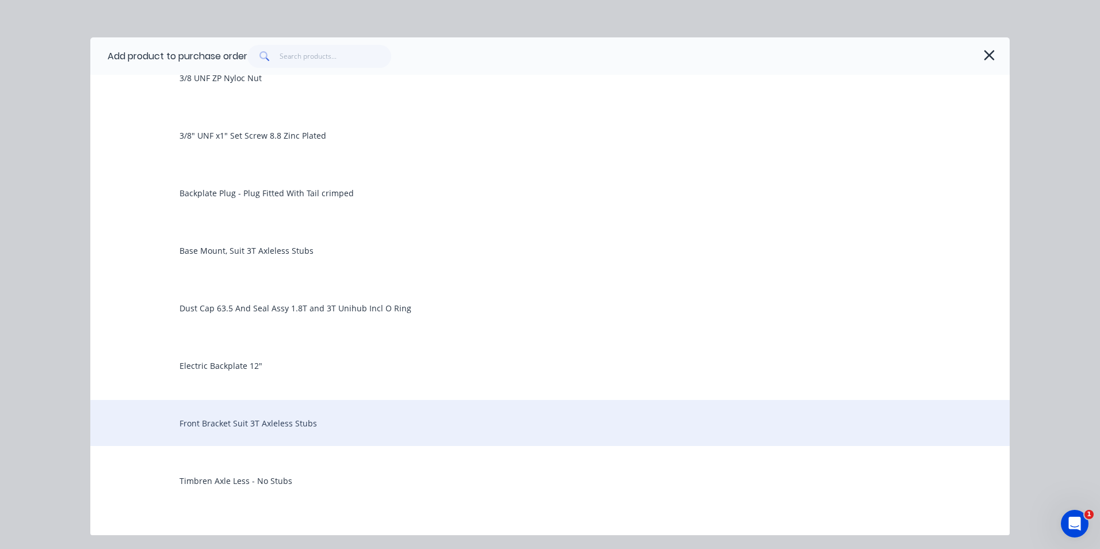
click at [307, 422] on div "Front Bracket Suit 3T Axleless Stubs" at bounding box center [549, 423] width 919 height 46
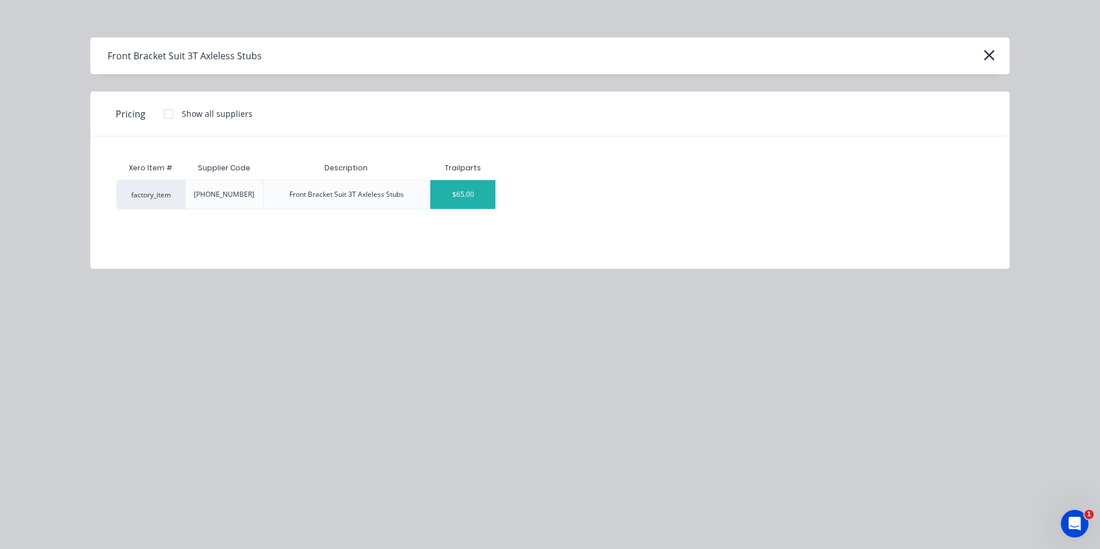
click at [487, 202] on div "$65.00" at bounding box center [462, 194] width 65 height 29
click at [484, 203] on div "$65.00" at bounding box center [462, 194] width 65 height 29
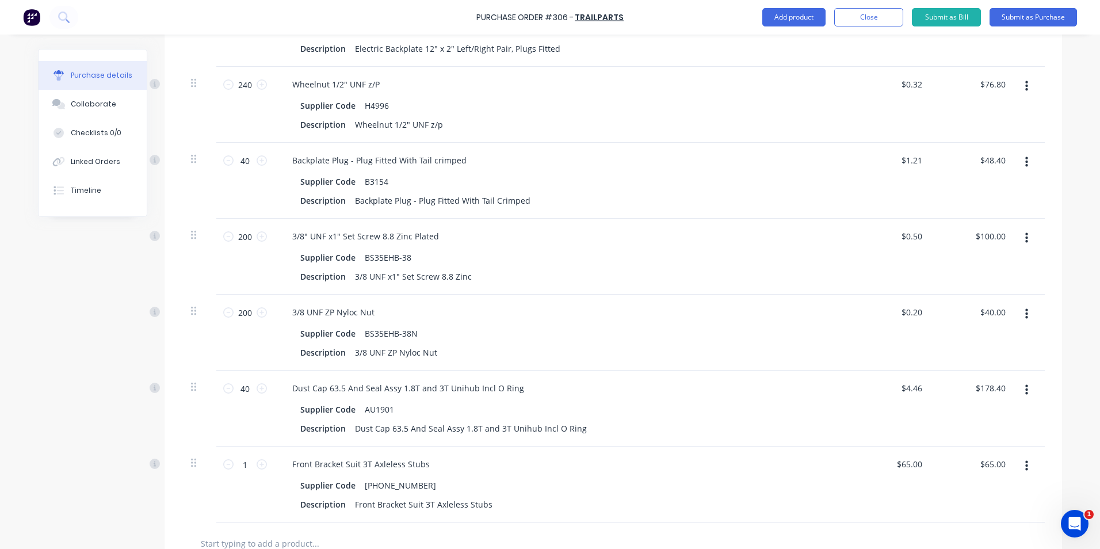
scroll to position [575, 0]
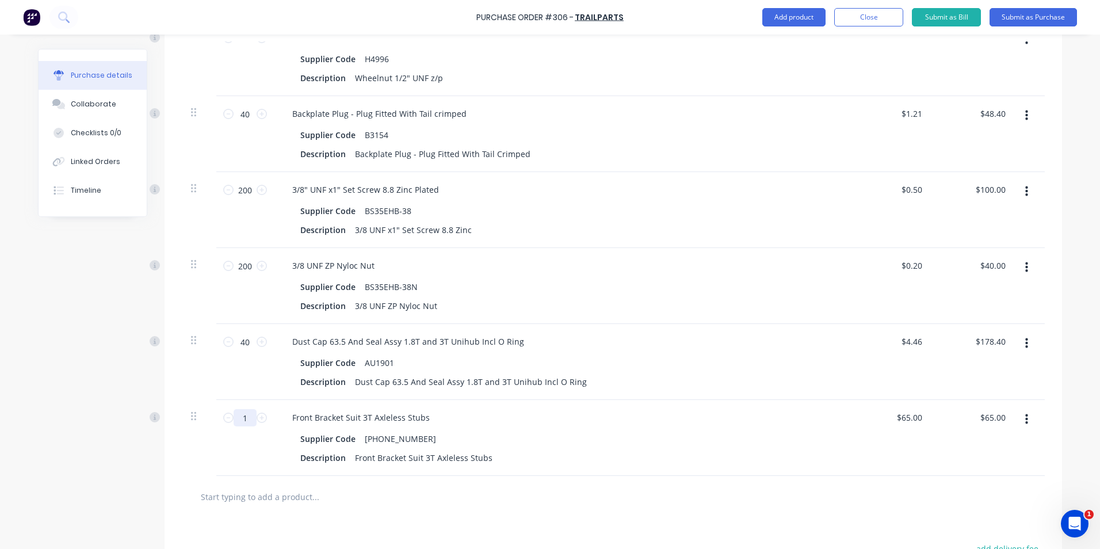
click at [246, 418] on input "1" at bounding box center [244, 417] width 23 height 17
type input "4"
type input "$260.00"
type input "40"
type input "$2,600.00"
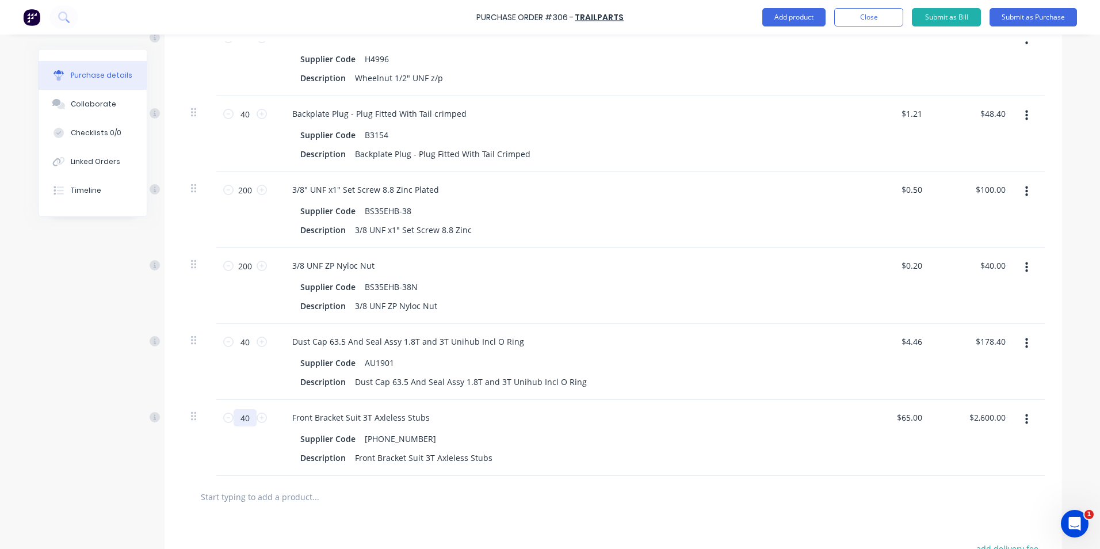
type input "40"
click at [275, 493] on input "text" at bounding box center [315, 496] width 230 height 23
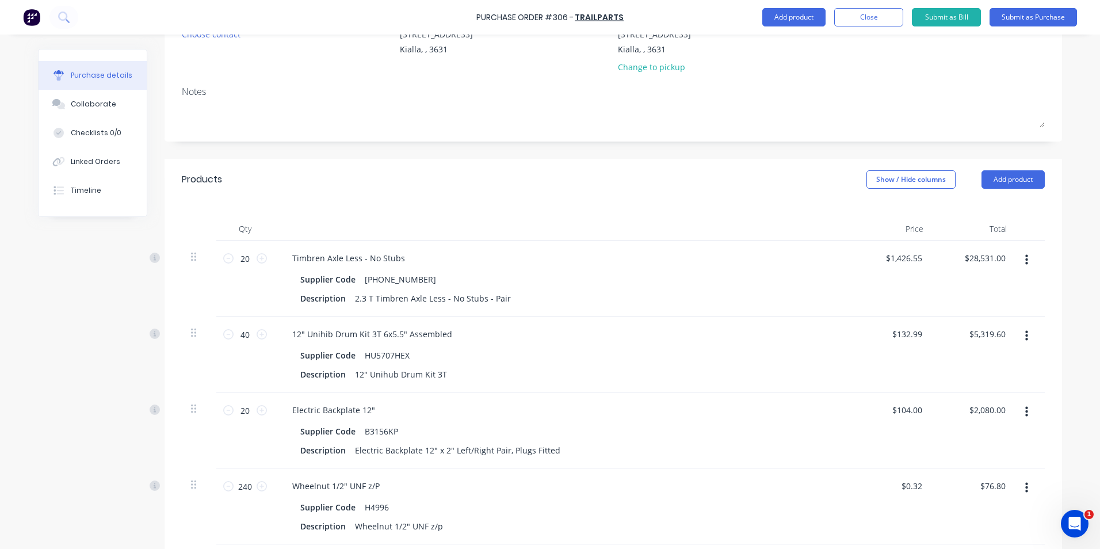
scroll to position [58, 0]
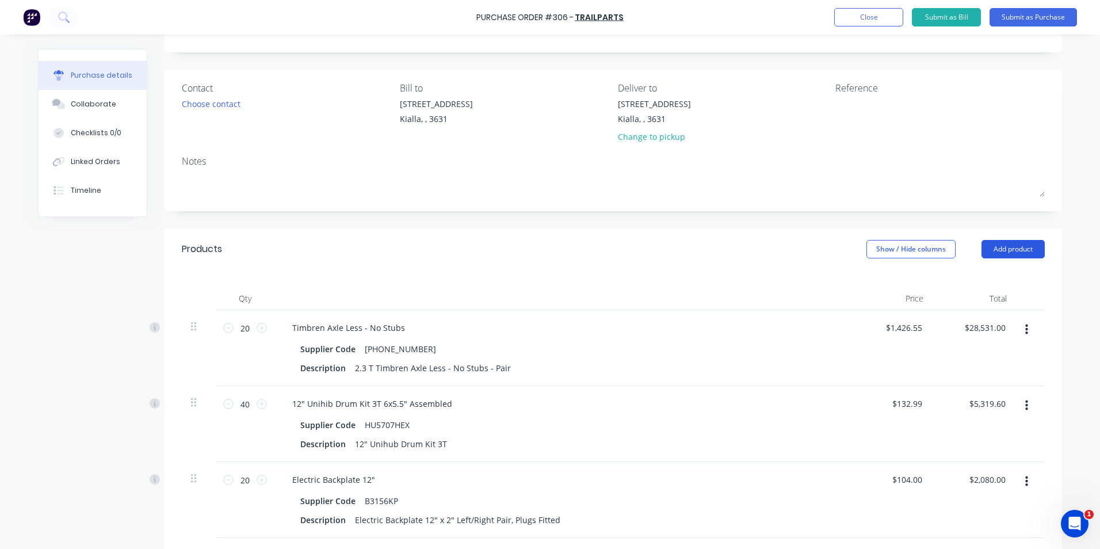
click at [1002, 248] on button "Add product" at bounding box center [1012, 249] width 63 height 18
click at [968, 278] on div "Product catalogue" at bounding box center [989, 278] width 89 height 17
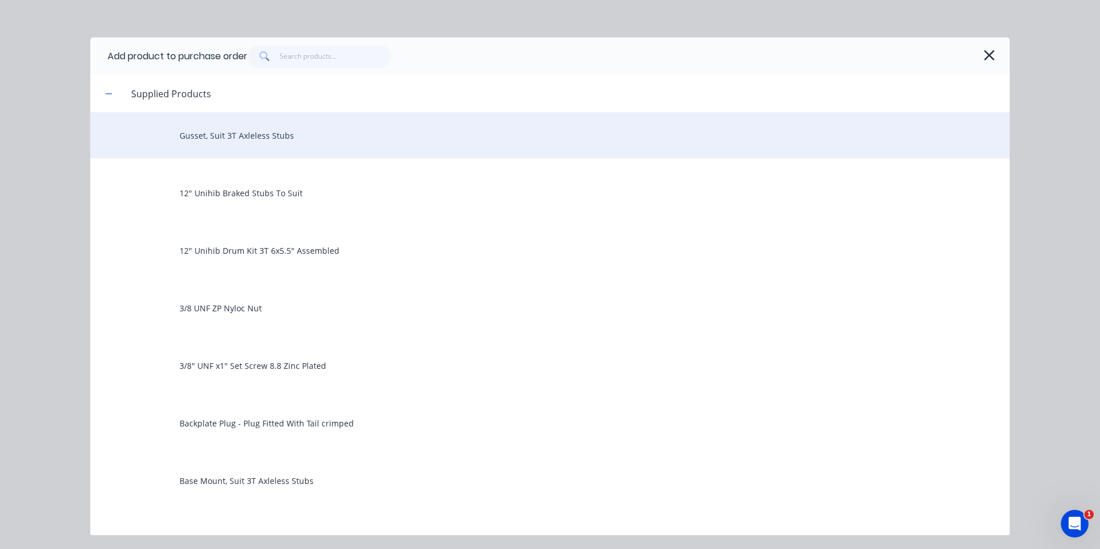
click at [324, 140] on div "Gusset, Suit 3T Axleless Stubs" at bounding box center [549, 135] width 919 height 46
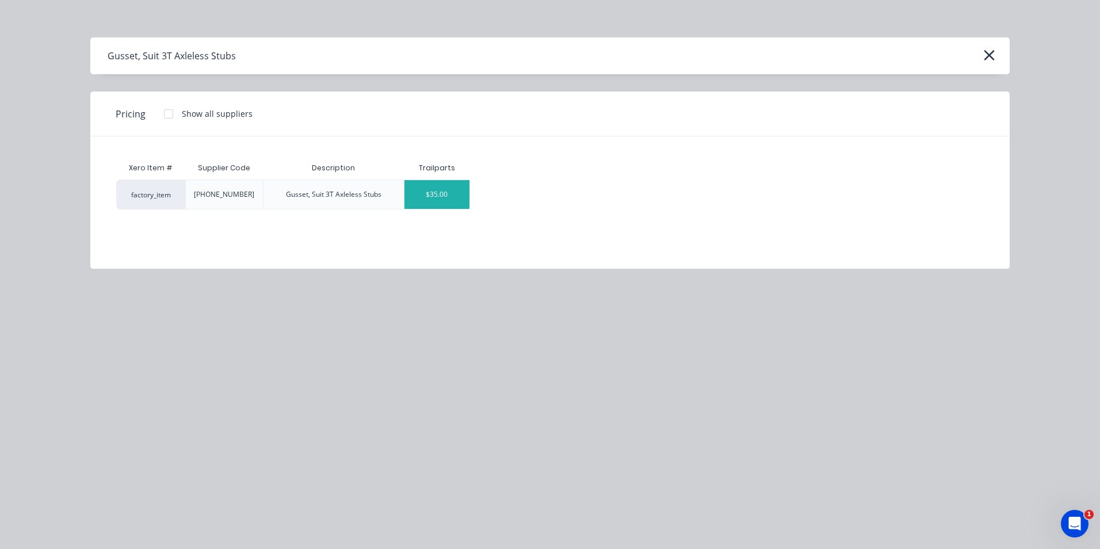
click at [432, 199] on div "$35.00" at bounding box center [436, 194] width 65 height 29
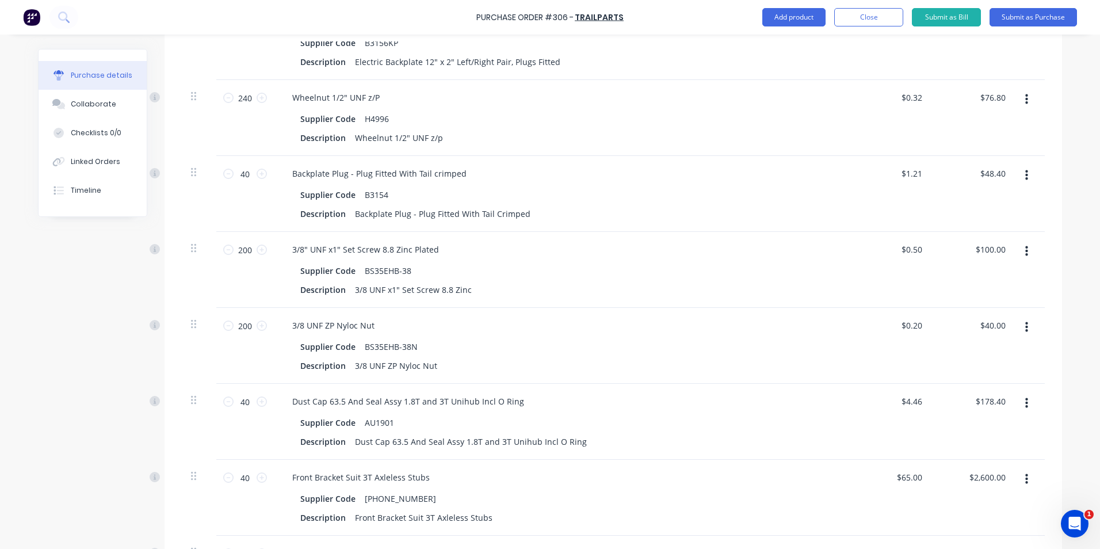
scroll to position [748, 0]
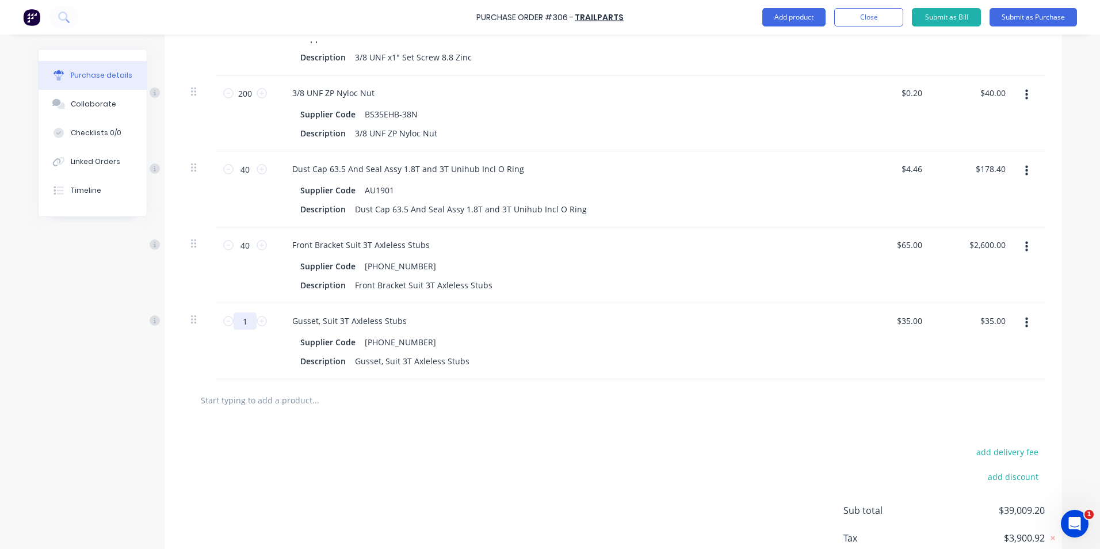
click at [243, 320] on input "1" at bounding box center [244, 320] width 23 height 17
type input "8"
type input "$280.00"
type input "80"
type input "$2,800.00"
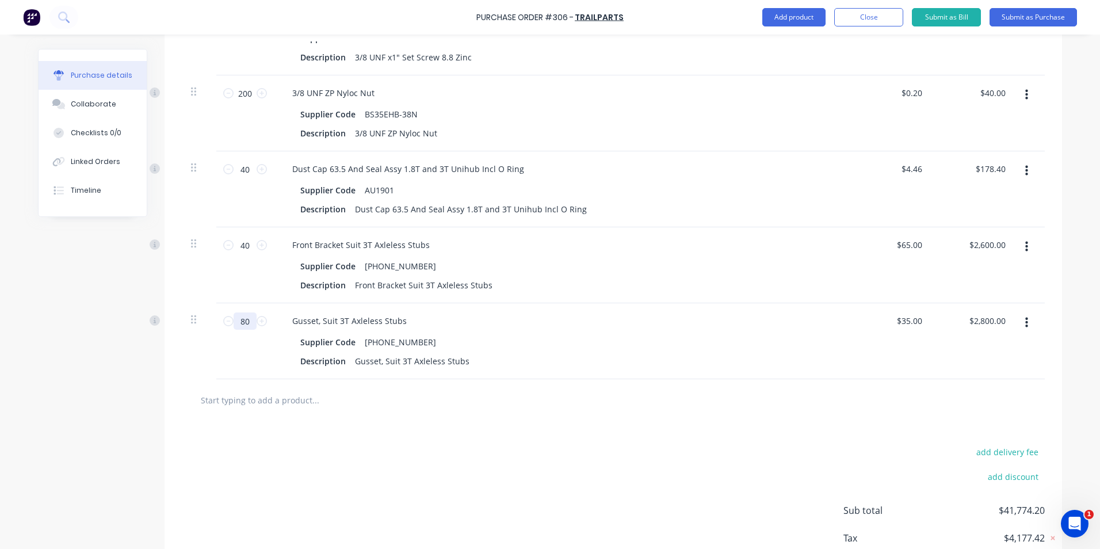
type input "80"
click at [643, 369] on div "Description Gusset, Suit 3T Axleless Stubs" at bounding box center [559, 361] width 527 height 17
click at [290, 411] on input "text" at bounding box center [315, 399] width 230 height 23
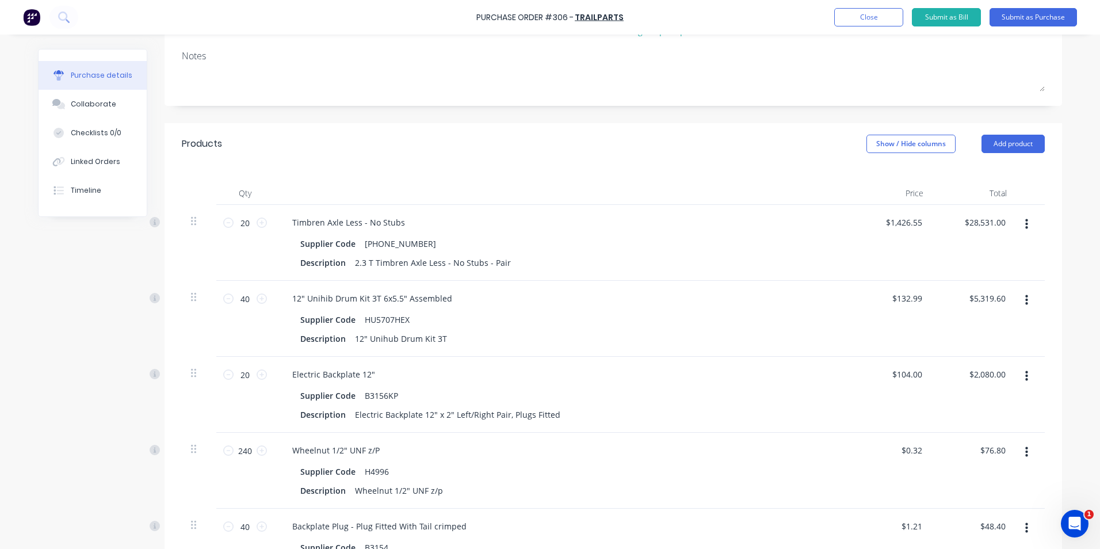
scroll to position [0, 0]
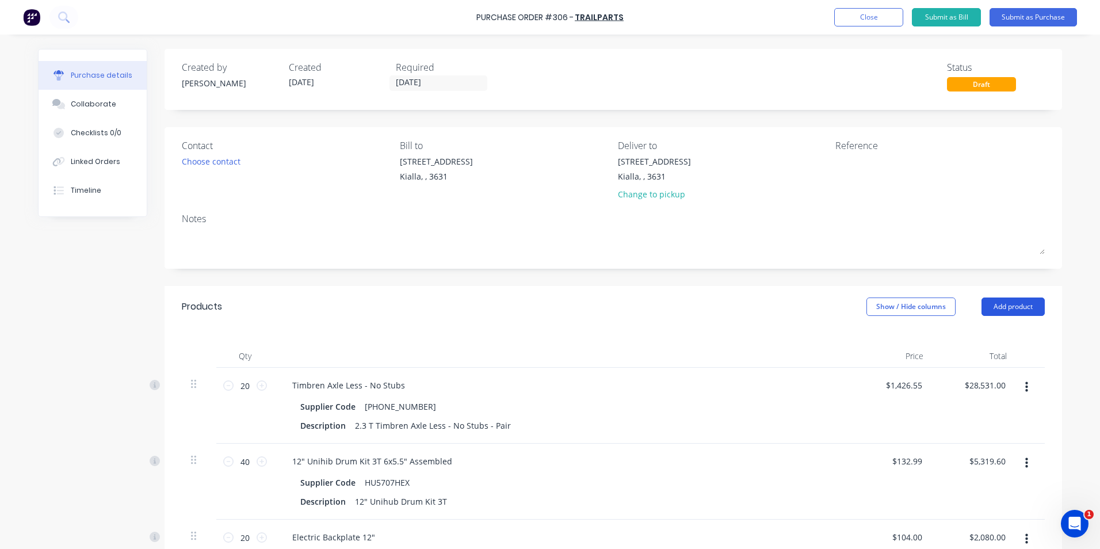
click at [1013, 303] on button "Add product" at bounding box center [1012, 306] width 63 height 18
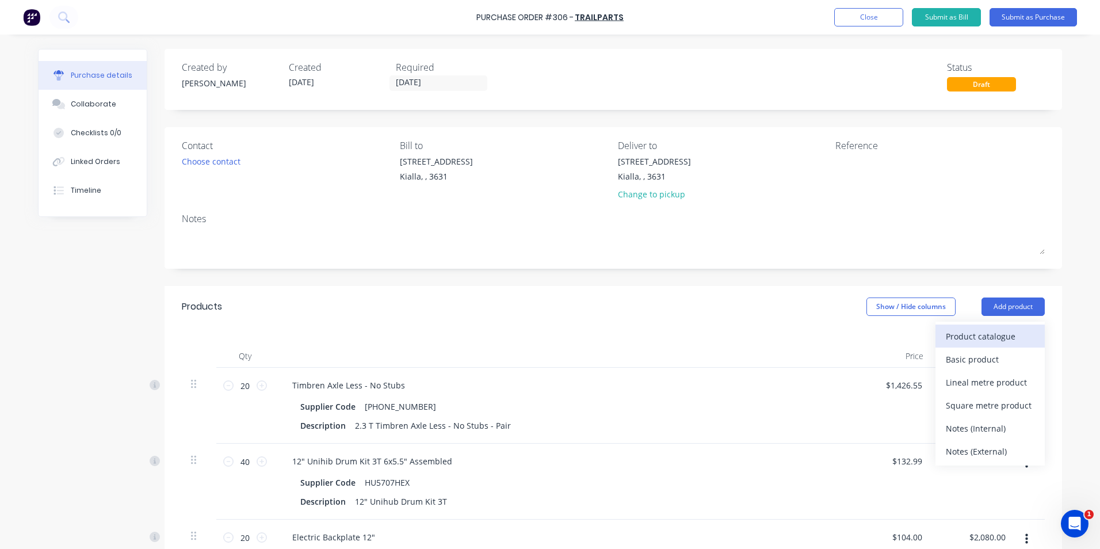
click at [993, 337] on div "Product catalogue" at bounding box center [989, 336] width 89 height 17
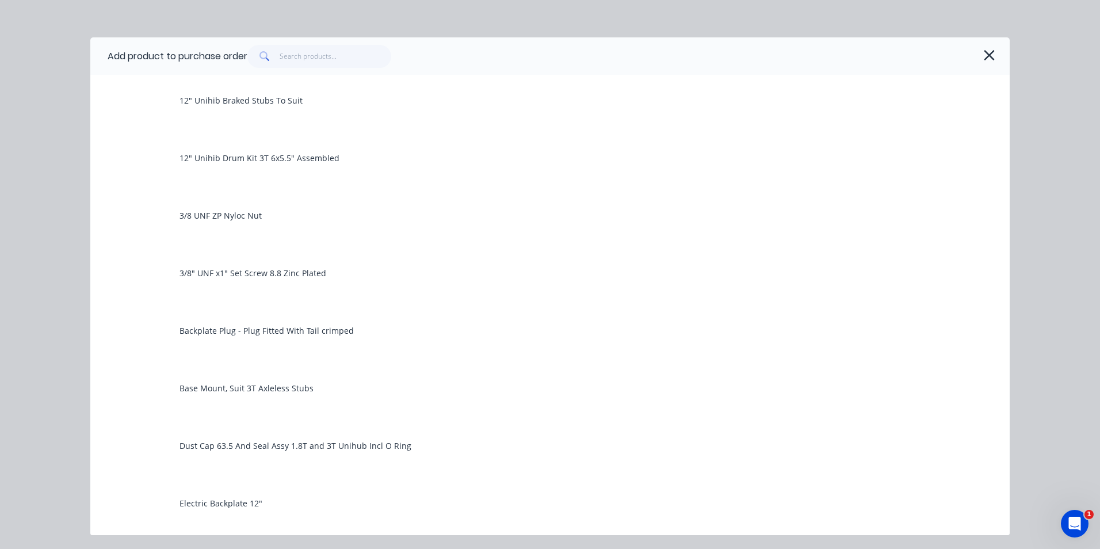
scroll to position [115, 0]
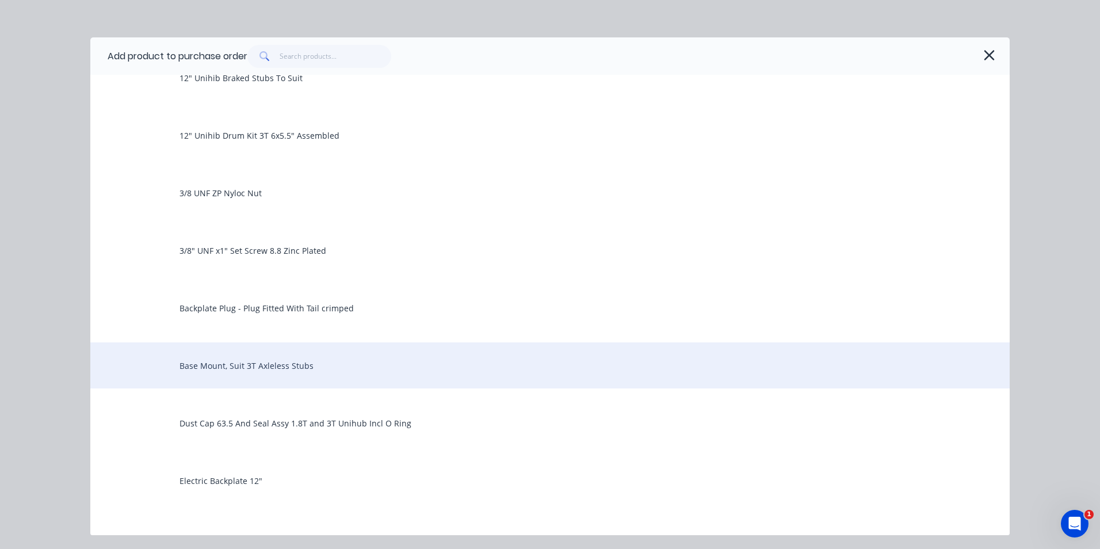
click at [213, 369] on div "Base Mount, Suit 3T Axleless Stubs" at bounding box center [549, 365] width 919 height 46
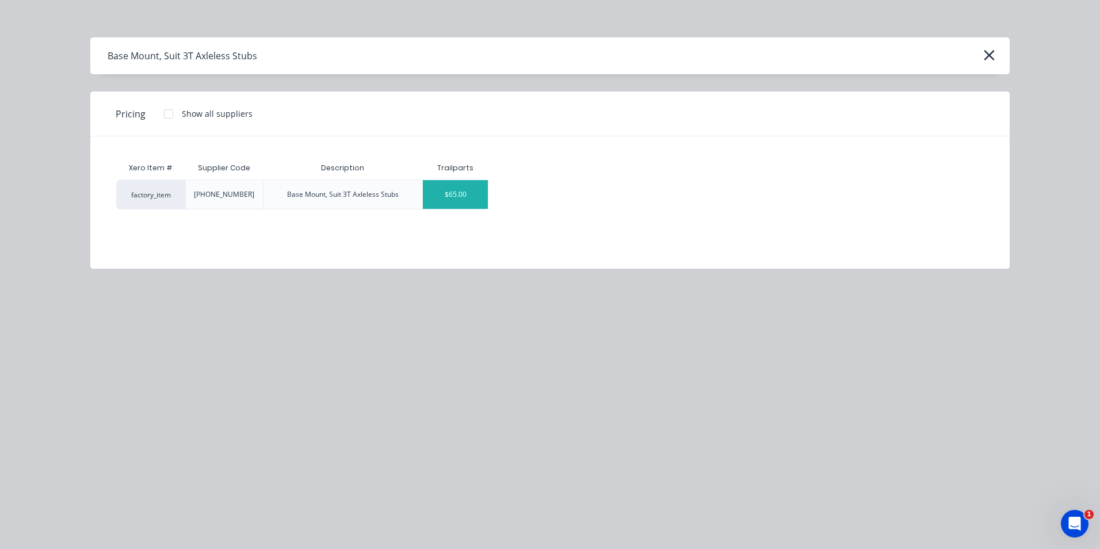
click at [469, 196] on div "$65.00" at bounding box center [455, 194] width 65 height 29
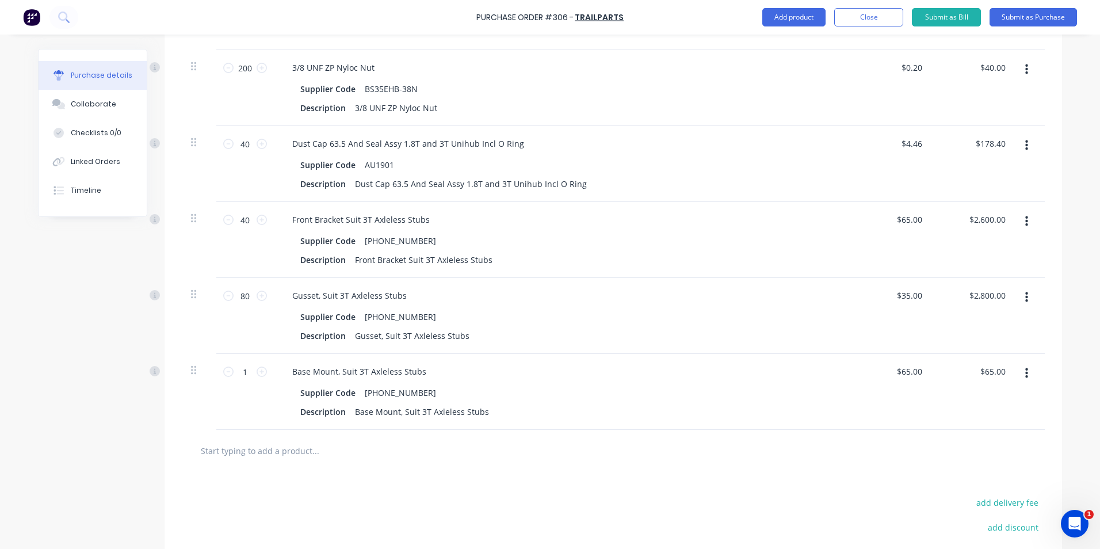
scroll to position [863, 0]
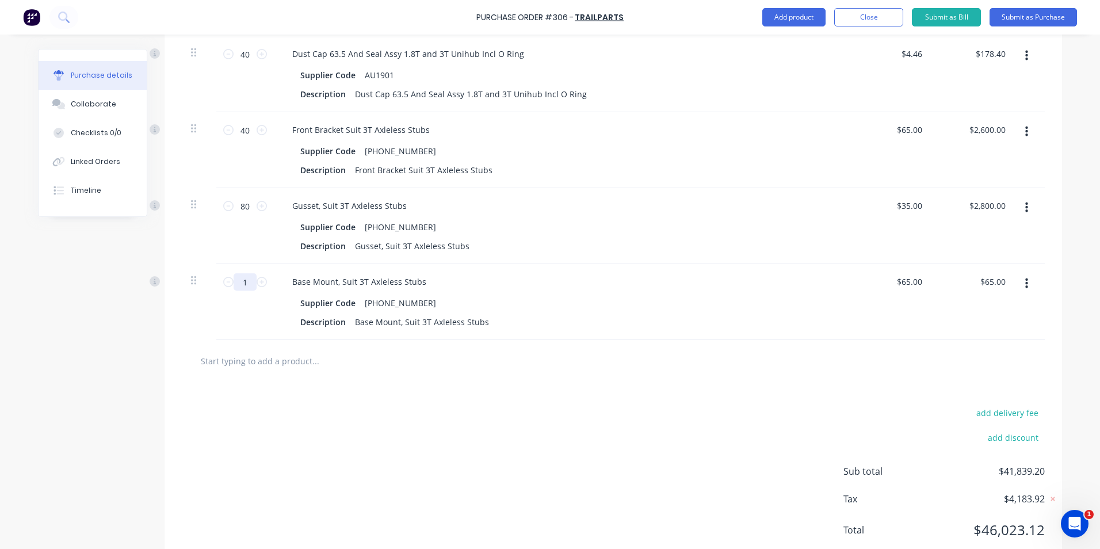
click at [245, 290] on input "1" at bounding box center [244, 281] width 23 height 17
type input "4"
type input "$260.00"
type input "40"
type input "$2,600.00"
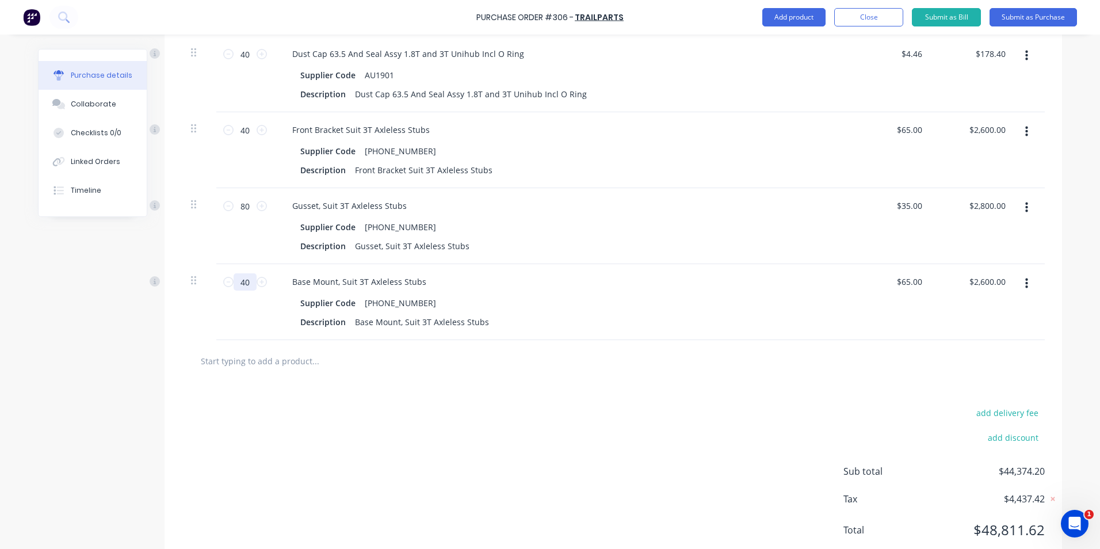
type input "40"
click at [239, 370] on input "text" at bounding box center [315, 360] width 230 height 23
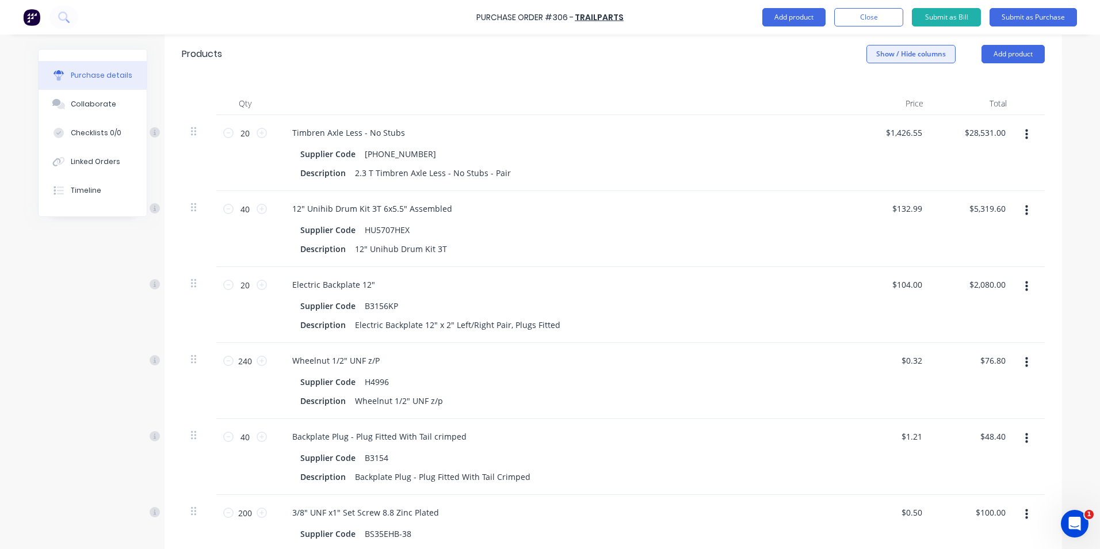
scroll to position [58, 0]
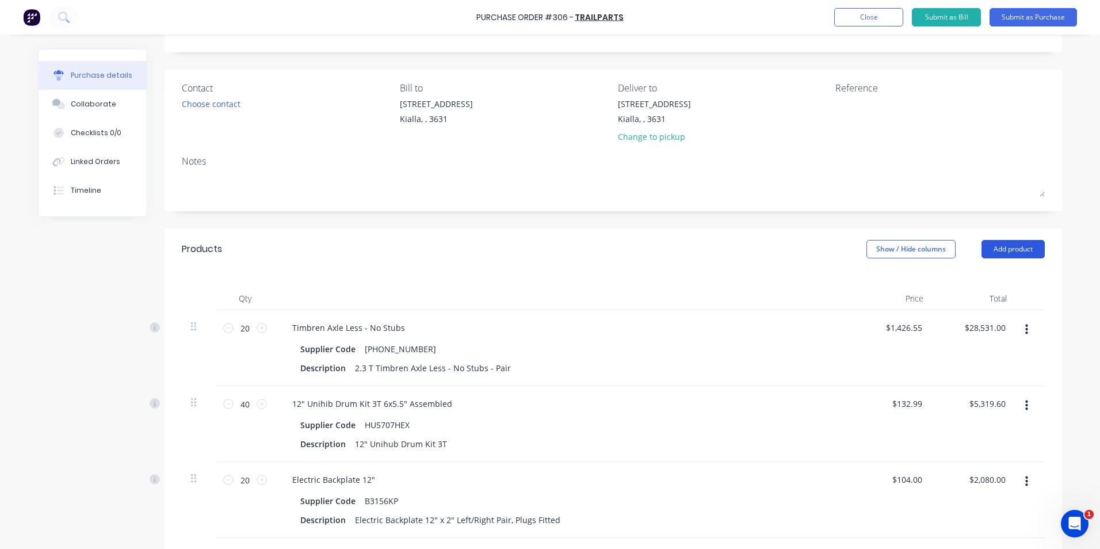
click at [1012, 241] on button "Add product" at bounding box center [1012, 249] width 63 height 18
click at [981, 284] on div "Product catalogue" at bounding box center [989, 278] width 89 height 17
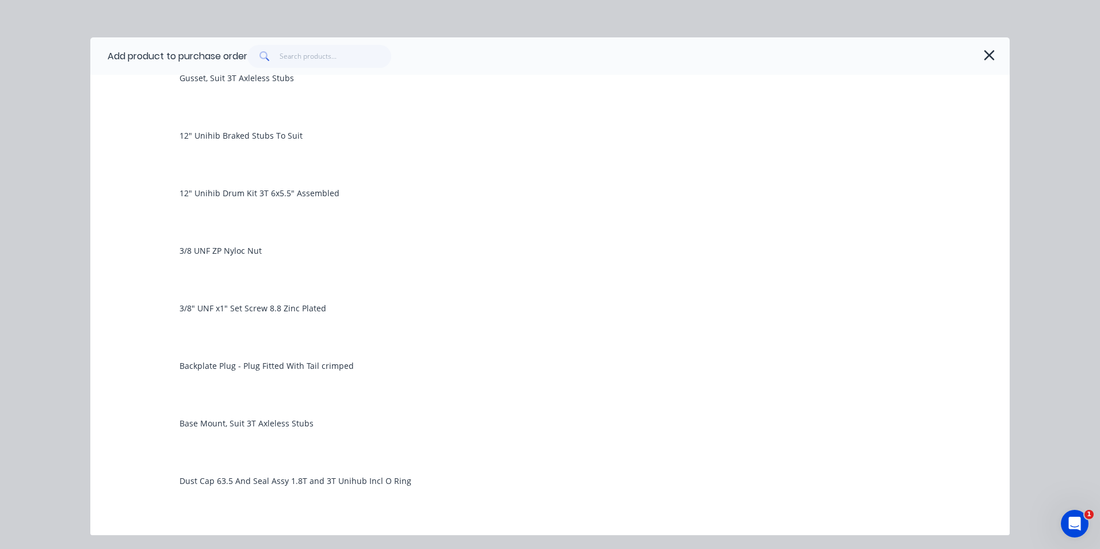
scroll to position [0, 0]
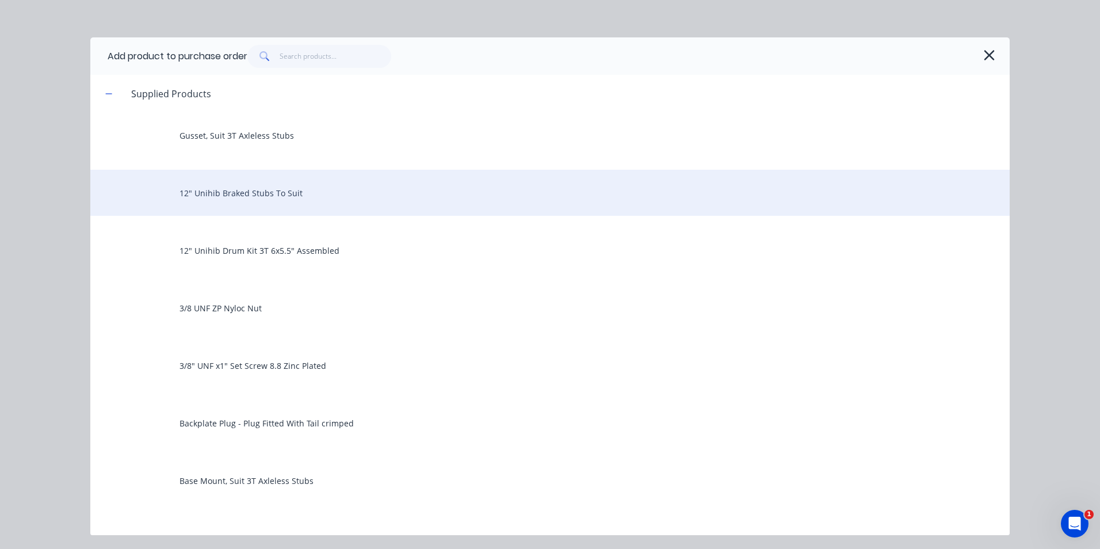
click at [270, 198] on div "12" Unihib Braked Stubs To Suit" at bounding box center [549, 193] width 919 height 46
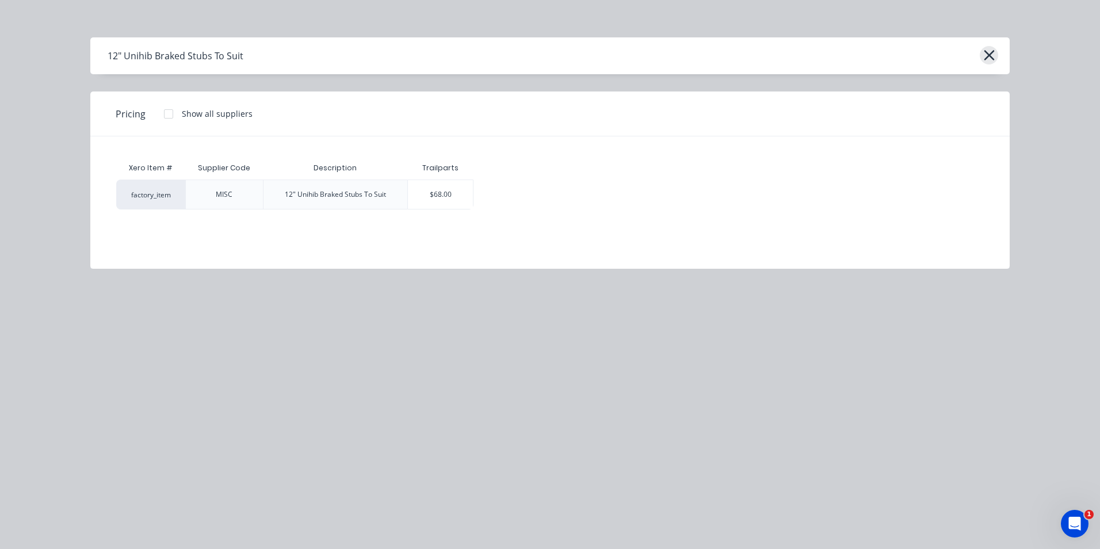
click at [990, 61] on icon "button" at bounding box center [989, 55] width 12 height 16
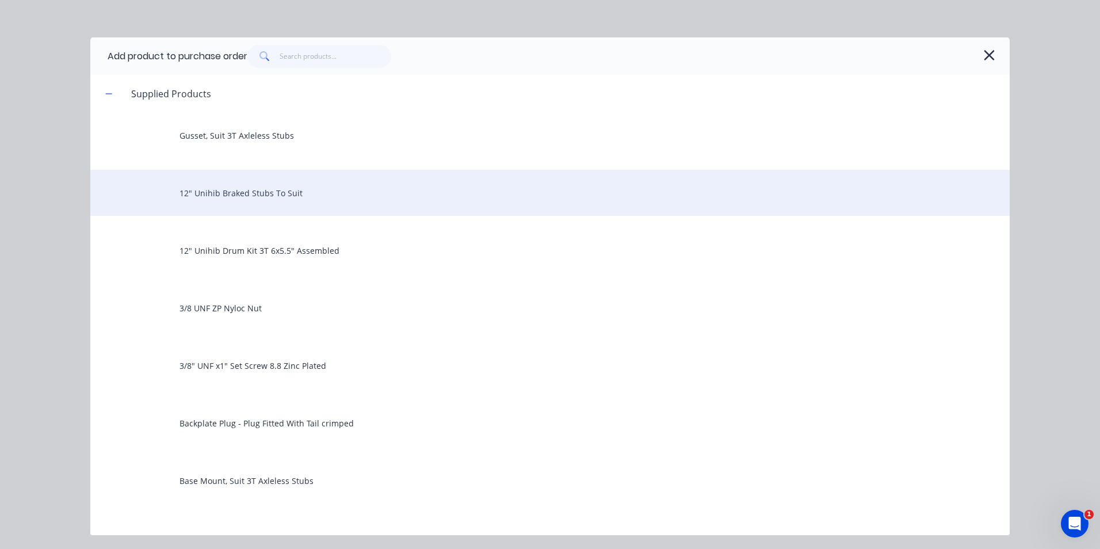
click at [329, 201] on div "12" Unihib Braked Stubs To Suit" at bounding box center [549, 193] width 919 height 46
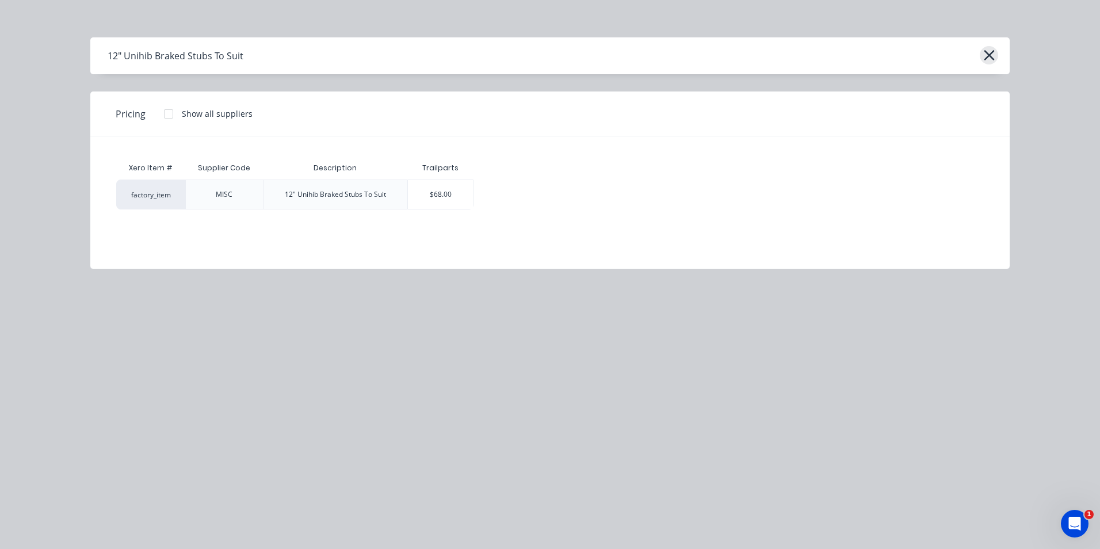
click at [995, 59] on button "button" at bounding box center [988, 55] width 18 height 18
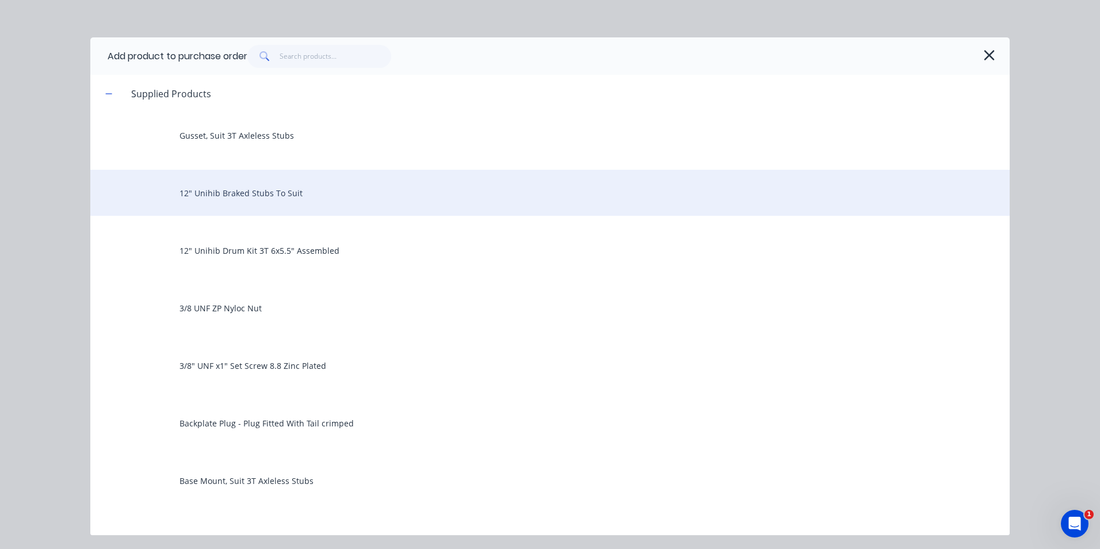
click at [261, 196] on div "12" Unihib Braked Stubs To Suit" at bounding box center [549, 193] width 919 height 46
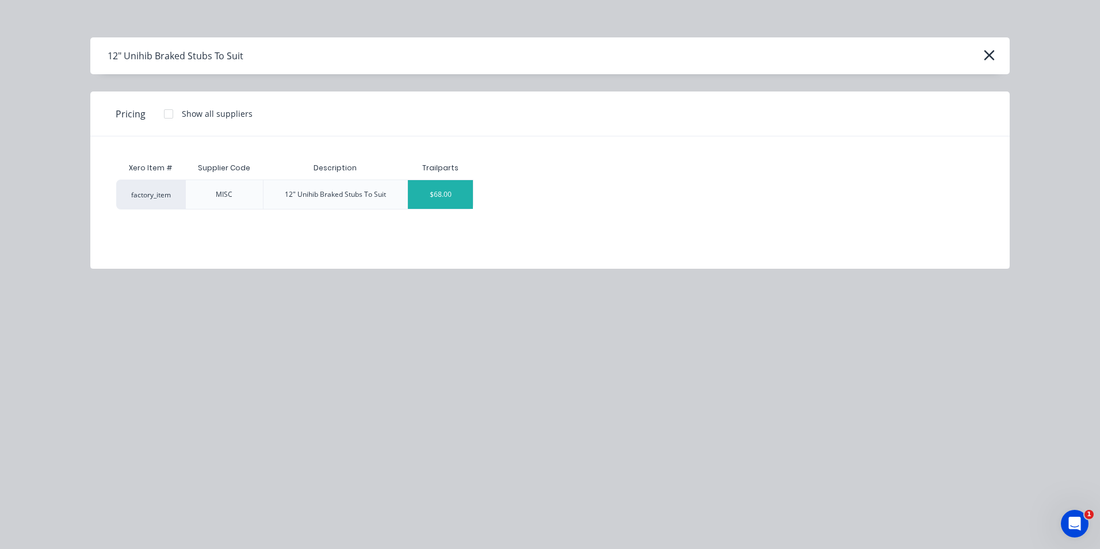
click at [446, 198] on div "$68.00" at bounding box center [440, 194] width 65 height 29
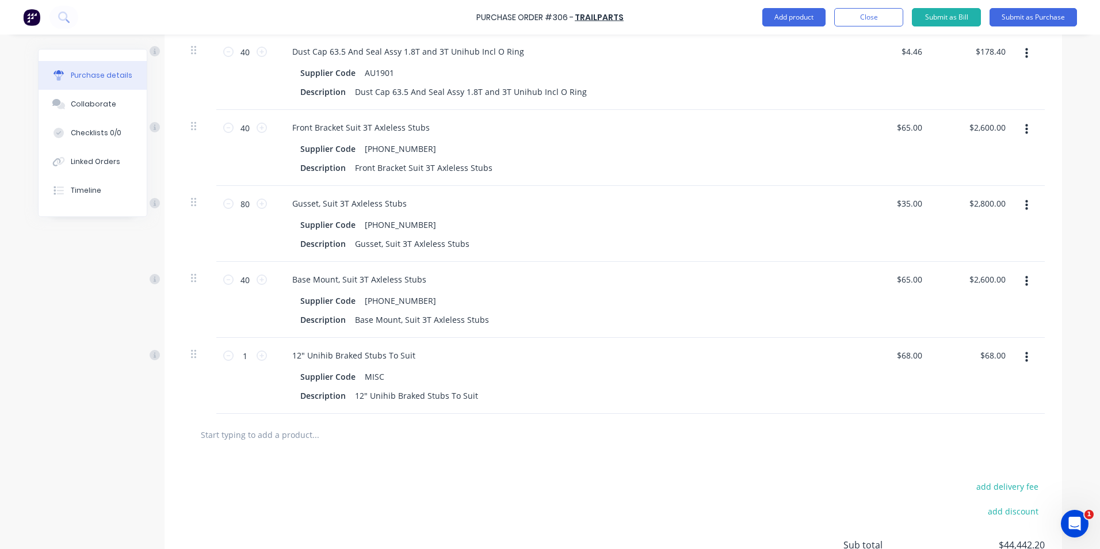
scroll to position [863, 0]
click at [382, 387] on div "MISC" at bounding box center [374, 378] width 29 height 17
click at [686, 387] on div "Supplier Code AU935AETW" at bounding box center [559, 378] width 527 height 17
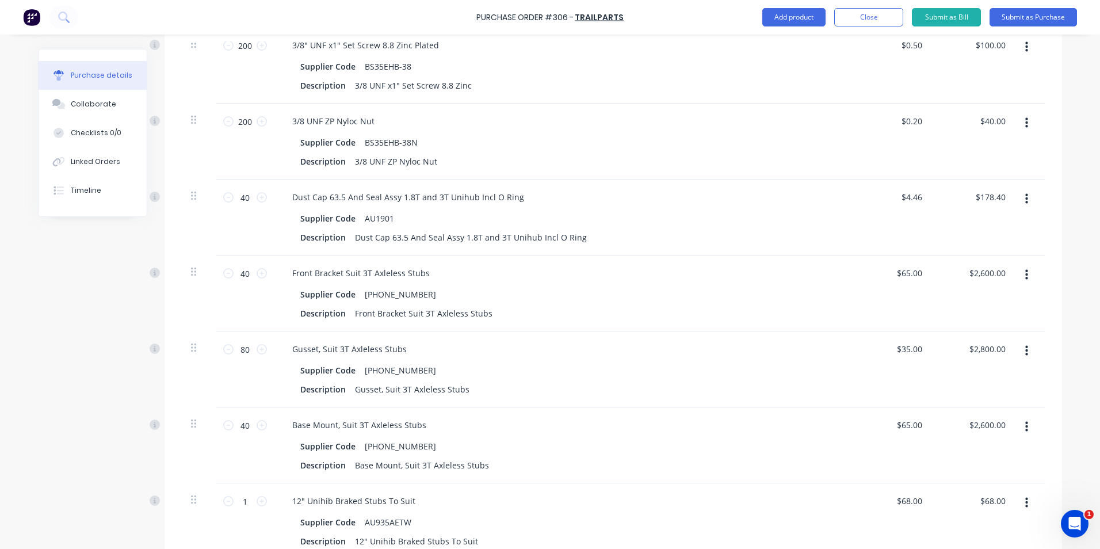
scroll to position [467, 0]
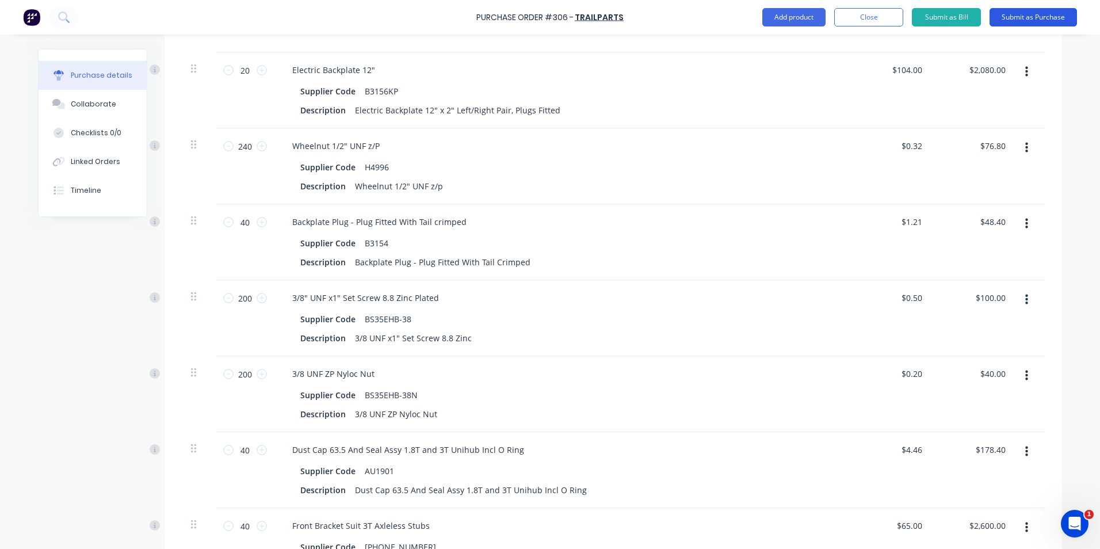
click at [1035, 18] on button "Submit as Purchase" at bounding box center [1032, 17] width 87 height 18
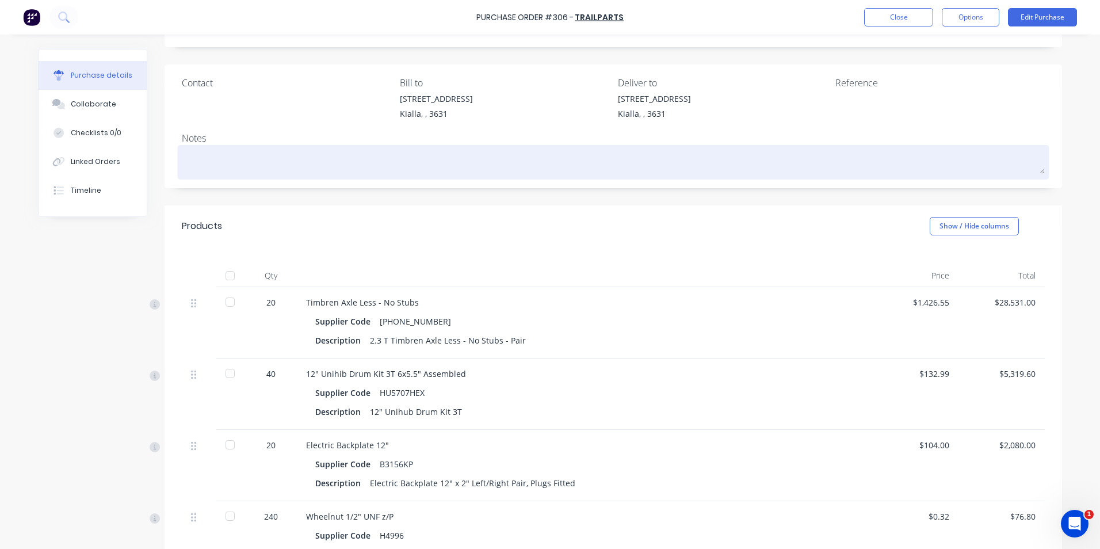
scroll to position [0, 0]
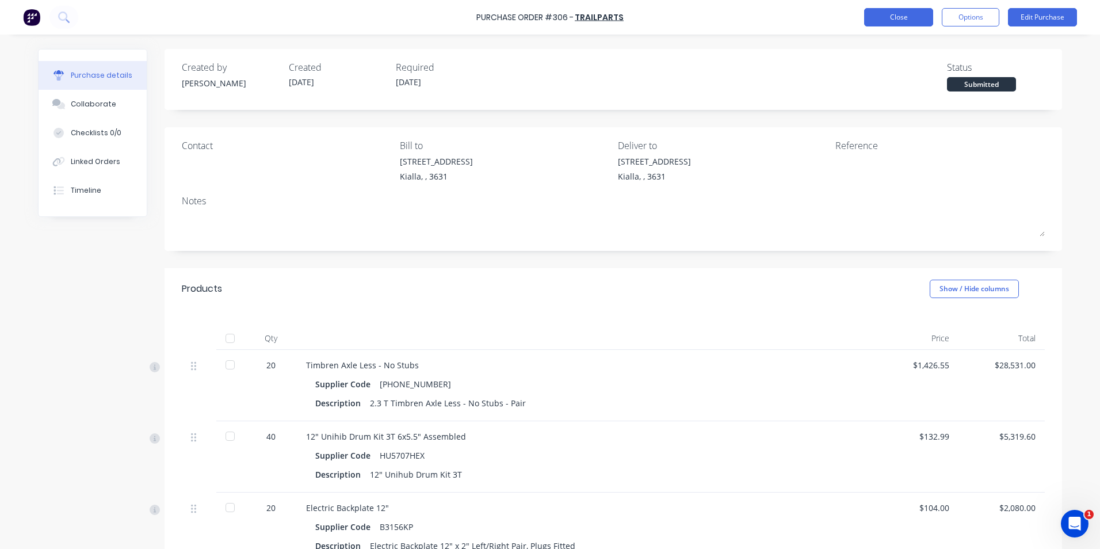
click at [907, 19] on button "Close" at bounding box center [898, 17] width 69 height 18
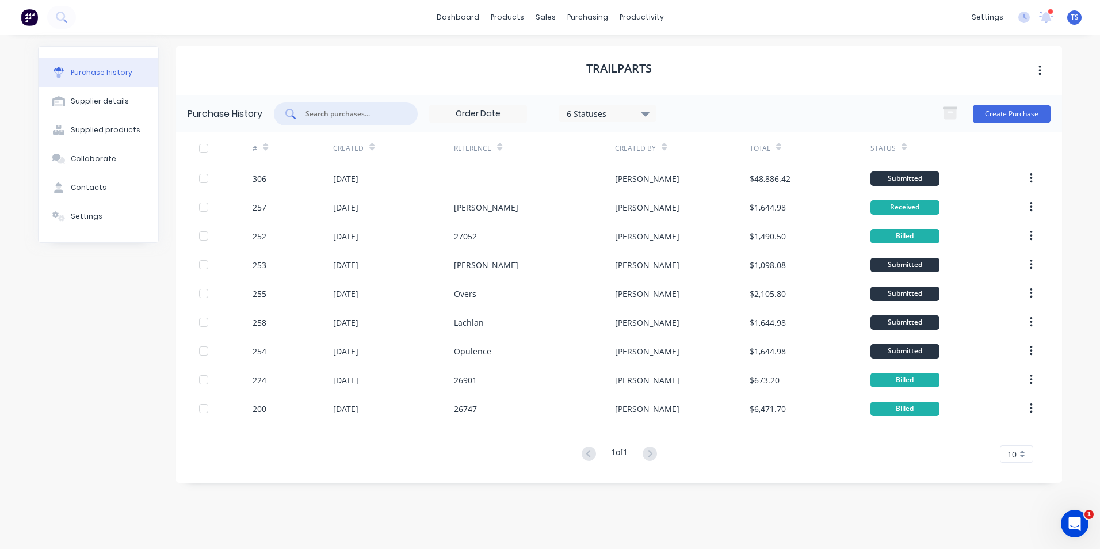
click at [332, 113] on input "text" at bounding box center [351, 114] width 95 height 12
click at [602, 53] on div "Purchase Orders" at bounding box center [624, 55] width 61 height 10
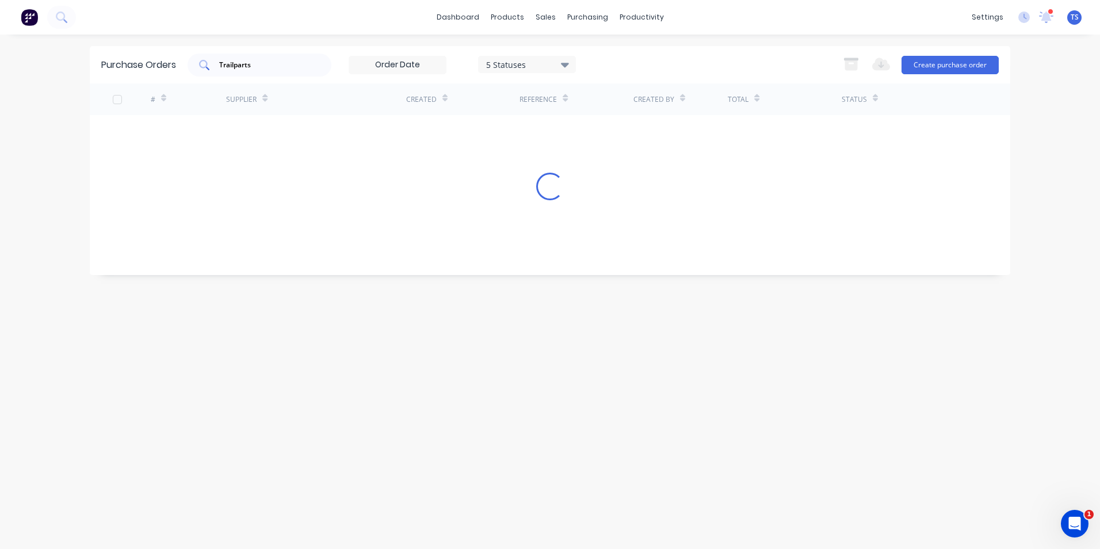
click at [276, 67] on input "Trailparts" at bounding box center [265, 65] width 95 height 12
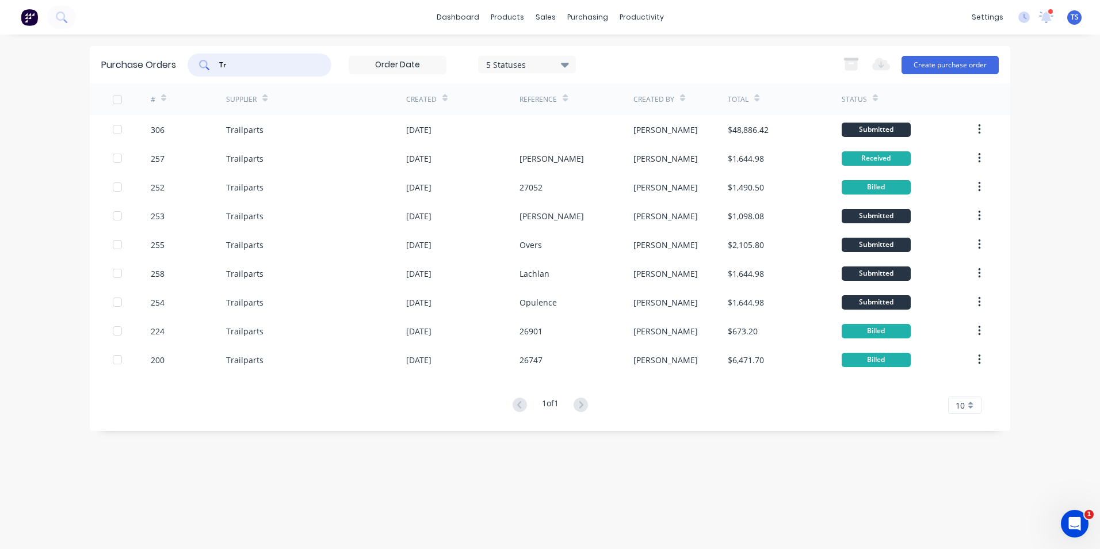
type input "T"
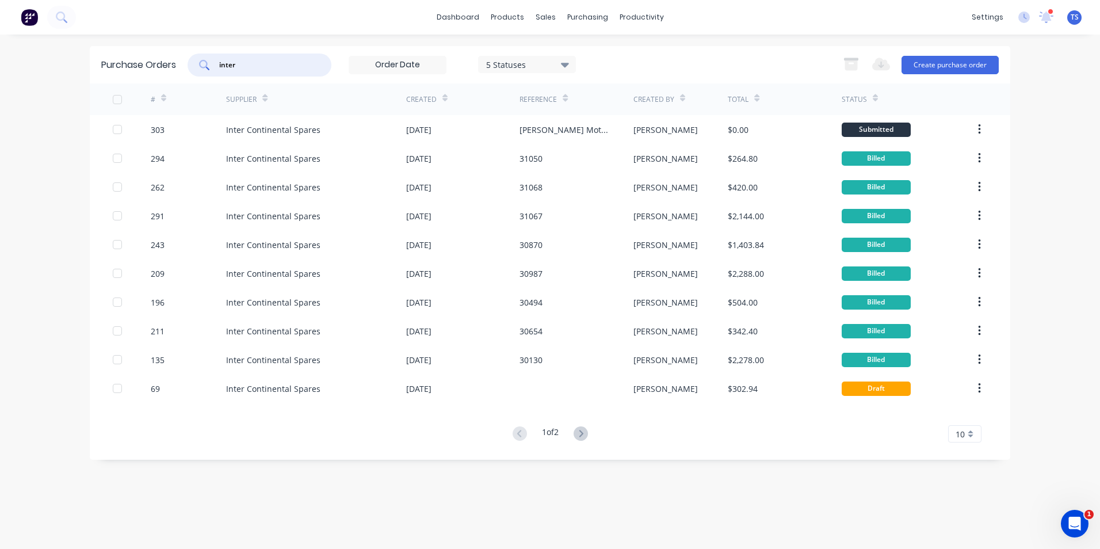
click at [237, 64] on input "inter" at bounding box center [265, 65] width 95 height 12
type input "i"
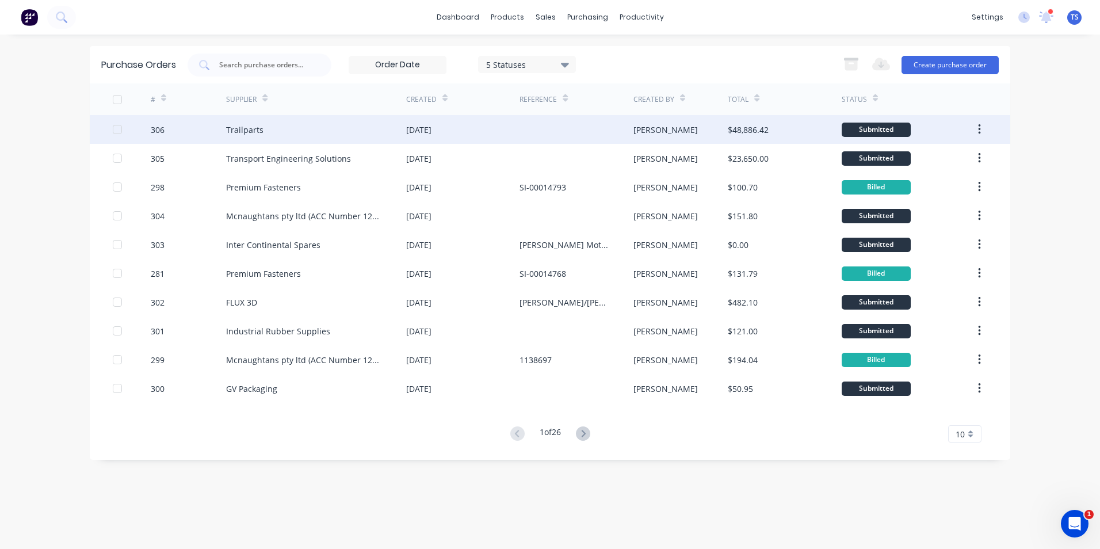
click at [262, 133] on div "Trailparts" at bounding box center [316, 129] width 180 height 29
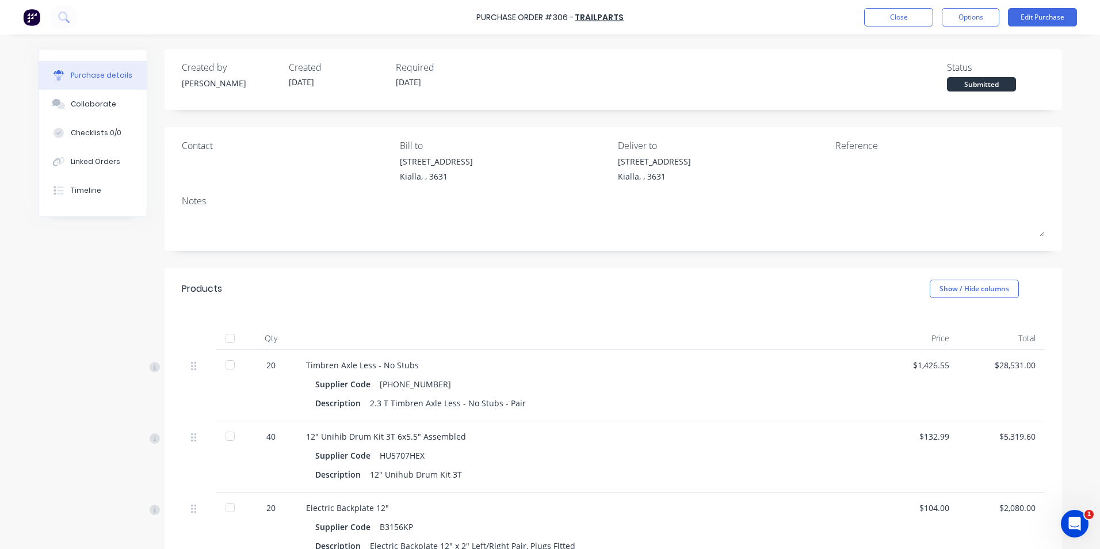
click at [945, 365] on div "$1,426.55" at bounding box center [915, 385] width 86 height 71
click at [1039, 19] on button "Edit Purchase" at bounding box center [1042, 17] width 69 height 18
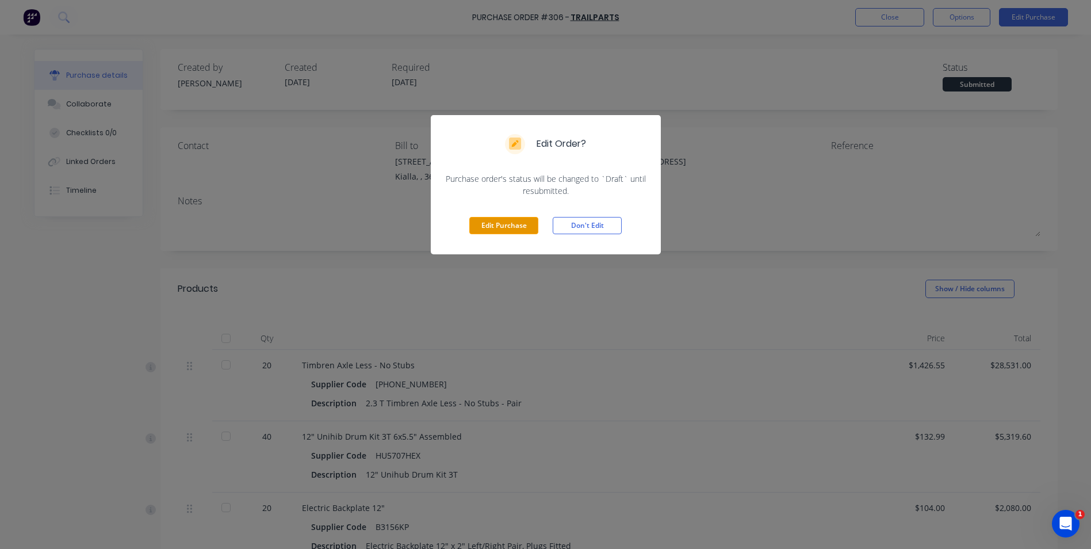
click at [506, 226] on button "Edit Purchase" at bounding box center [503, 225] width 69 height 17
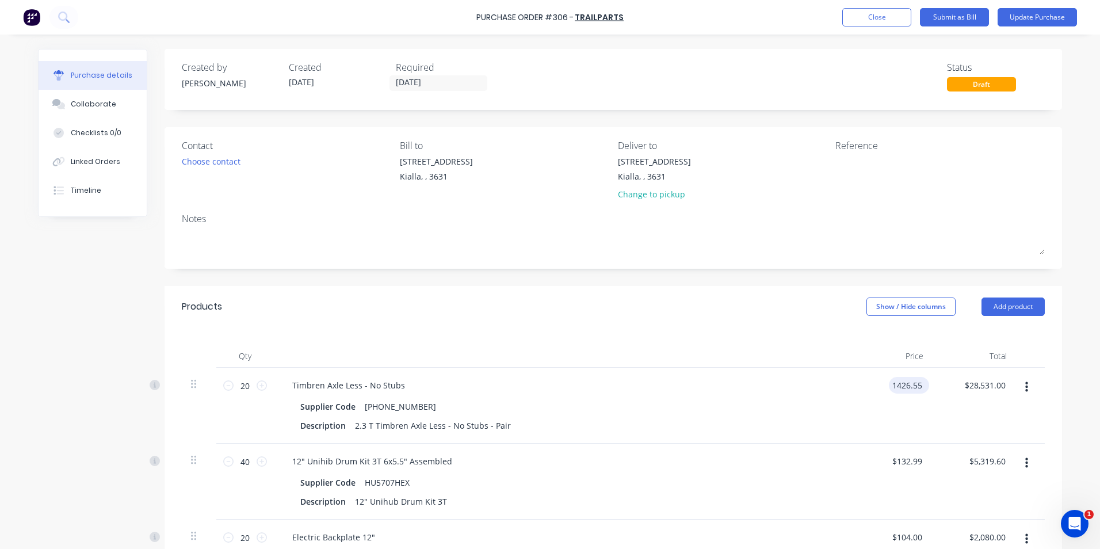
click at [918, 383] on input "1426.55" at bounding box center [907, 385] width 36 height 17
type input "$1,422.24"
type input "$28,444.80"
click at [948, 410] on div "$28,444.80 $28,531.00" at bounding box center [973, 405] width 83 height 76
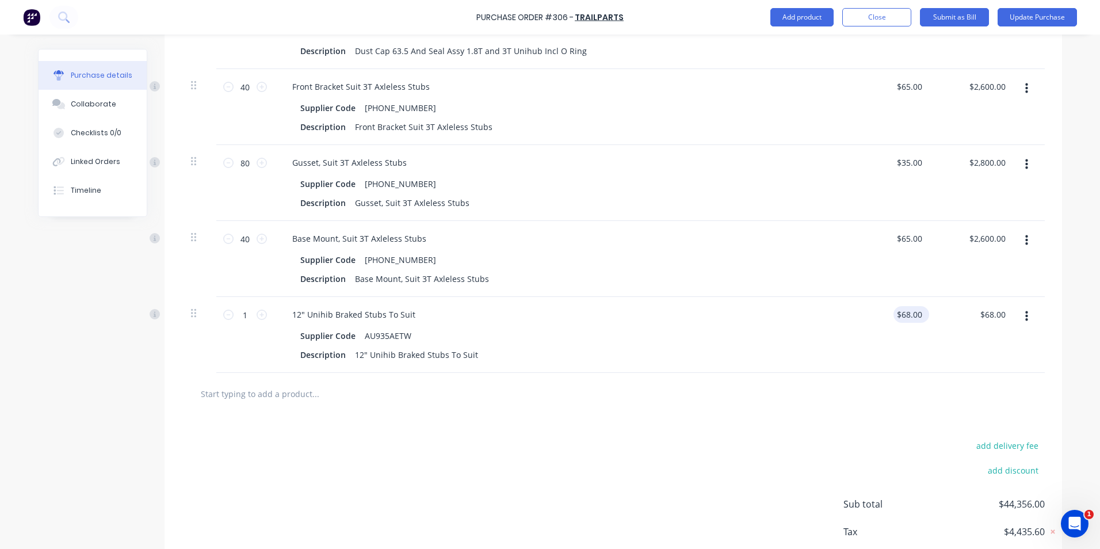
scroll to position [972, 0]
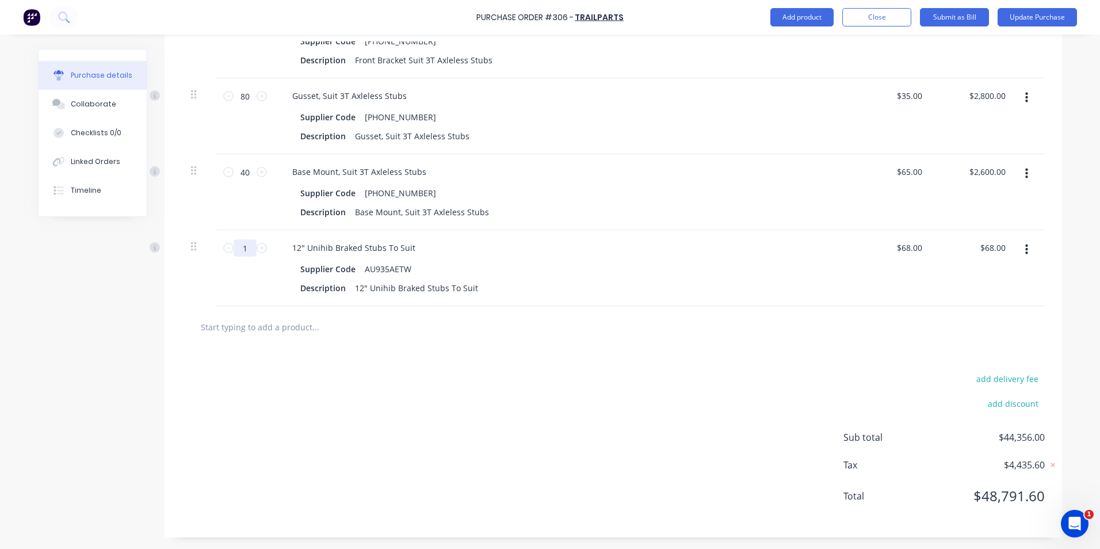
click at [243, 249] on input "1" at bounding box center [244, 247] width 23 height 17
type input "4"
type input "$272.00"
type input "40"
type input "$2,720.00"
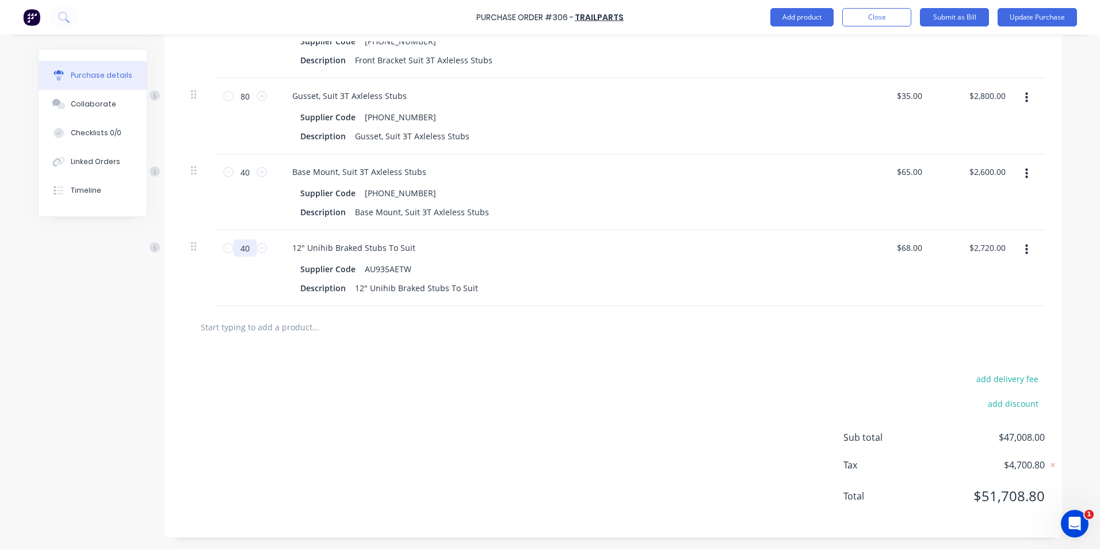
type input "40"
click at [667, 374] on div "add delivery fee add discount Sub total $47,008.00 Tax $4,700.80 Total $51,708.…" at bounding box center [612, 442] width 897 height 189
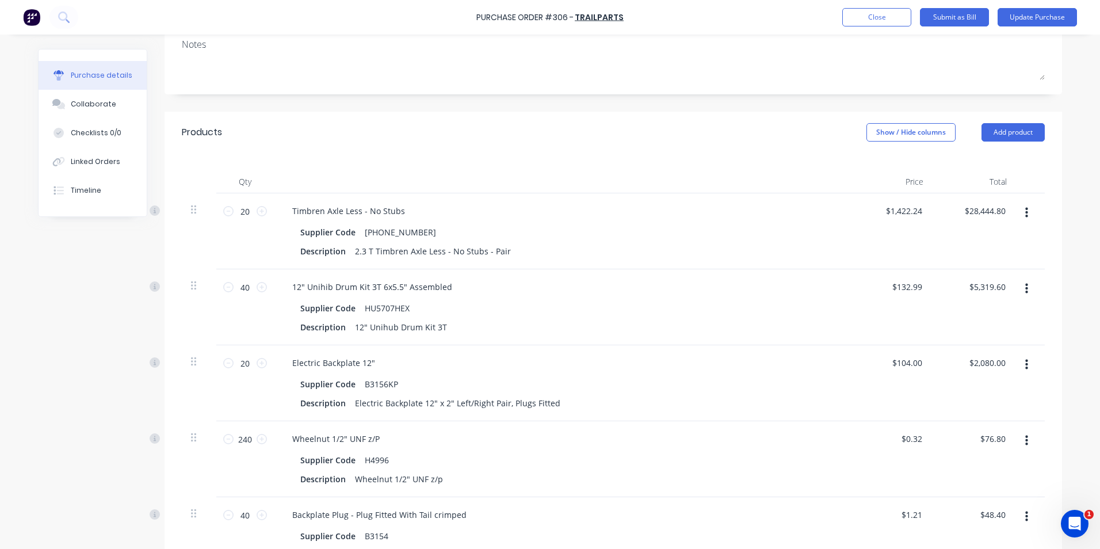
scroll to position [0, 0]
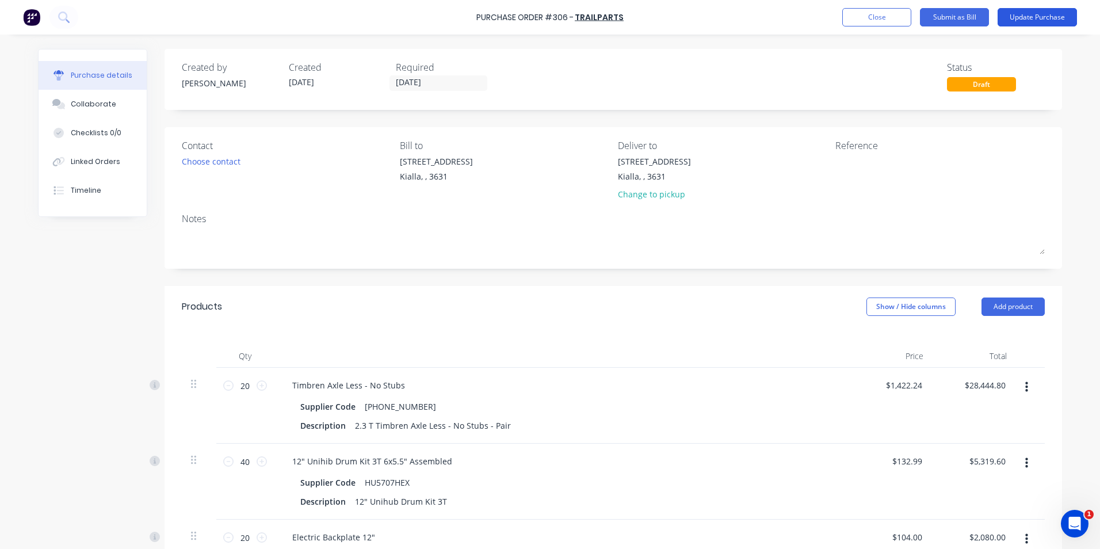
click at [1034, 16] on button "Update Purchase" at bounding box center [1036, 17] width 79 height 18
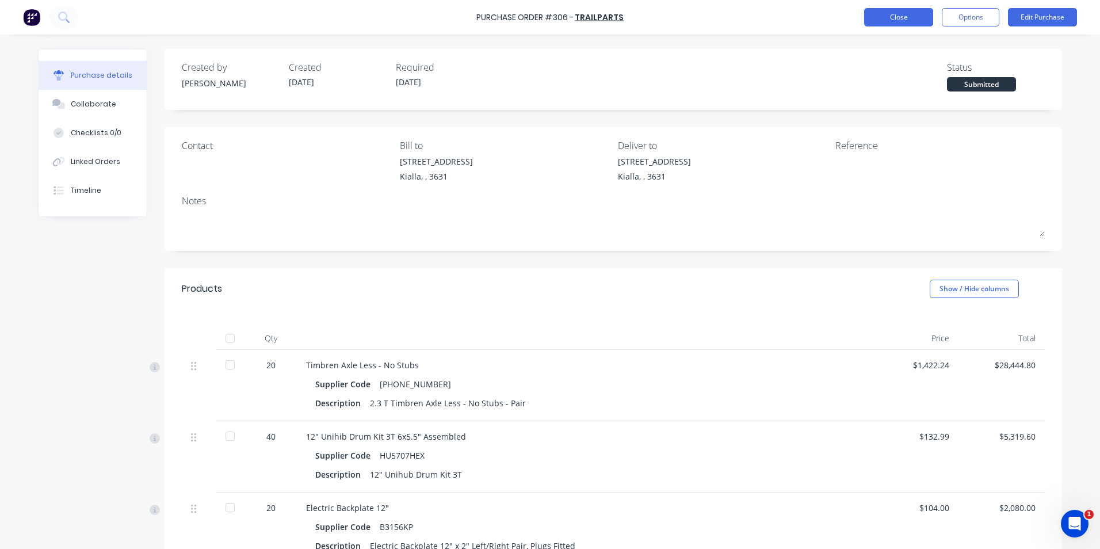
click at [893, 20] on button "Close" at bounding box center [898, 17] width 69 height 18
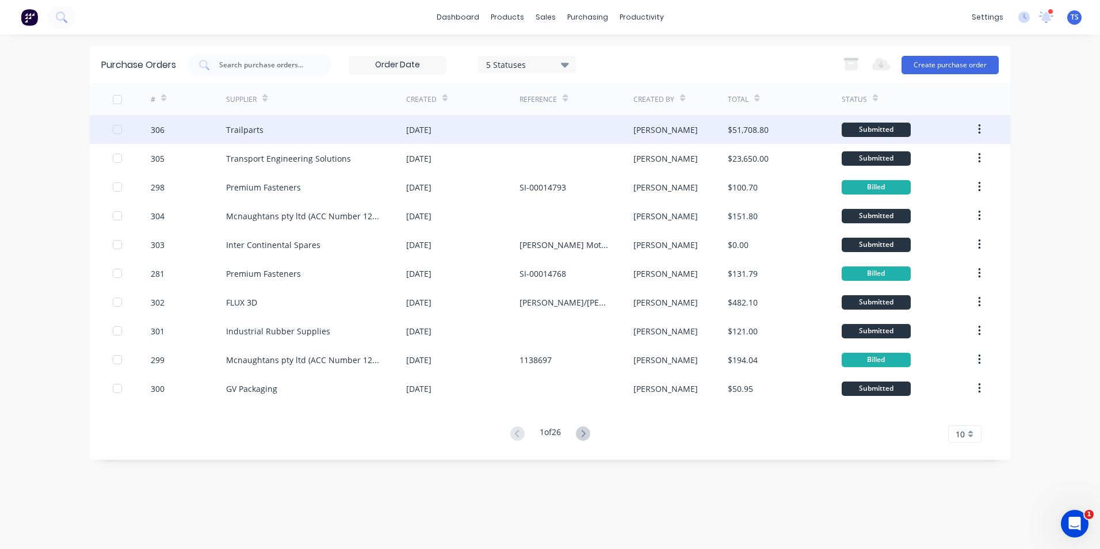
click at [231, 124] on div "Trailparts" at bounding box center [244, 130] width 37 height 12
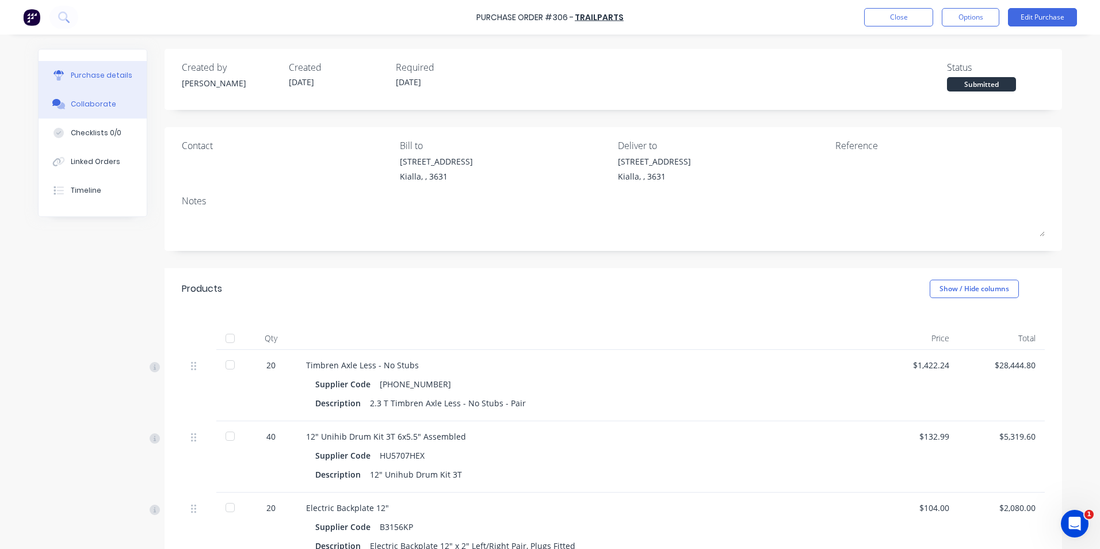
click at [101, 106] on div "Collaborate" at bounding box center [93, 104] width 45 height 10
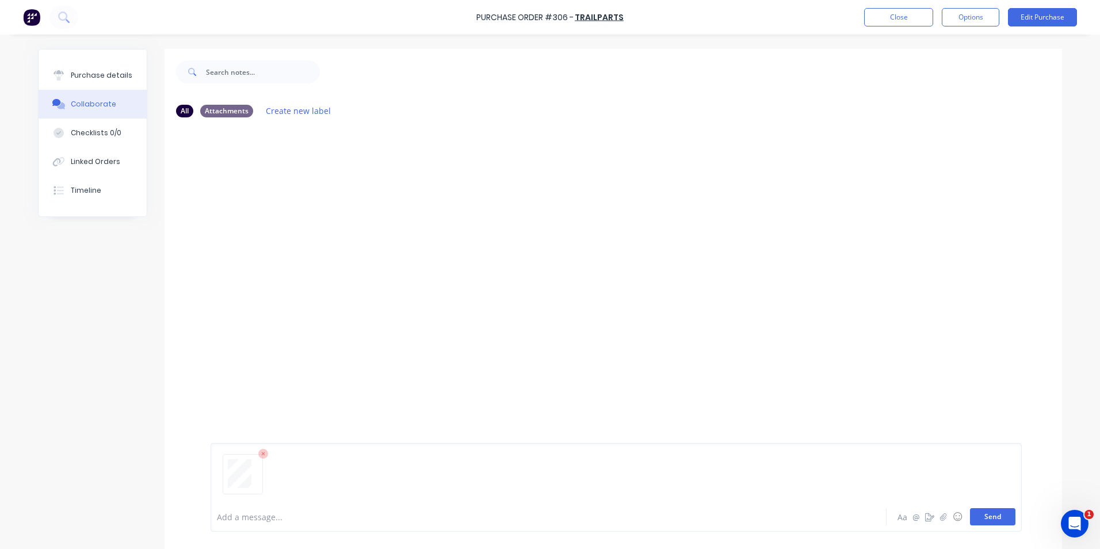
click at [992, 519] on button "Send" at bounding box center [992, 516] width 45 height 17
click at [104, 78] on div "Purchase details" at bounding box center [102, 75] width 62 height 10
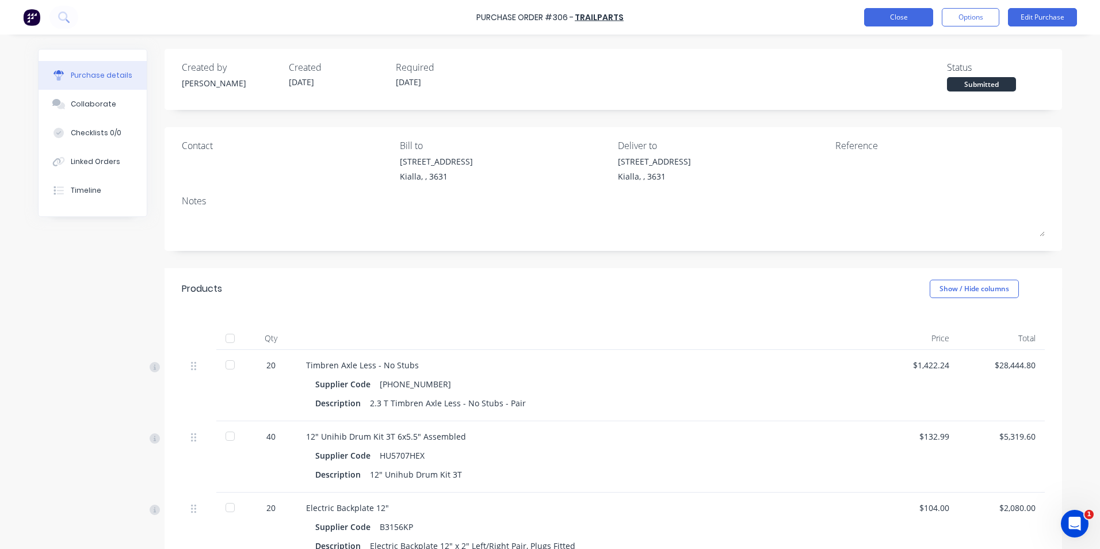
click at [883, 26] on button "Close" at bounding box center [898, 17] width 69 height 18
